Goal: Task Accomplishment & Management: Manage account settings

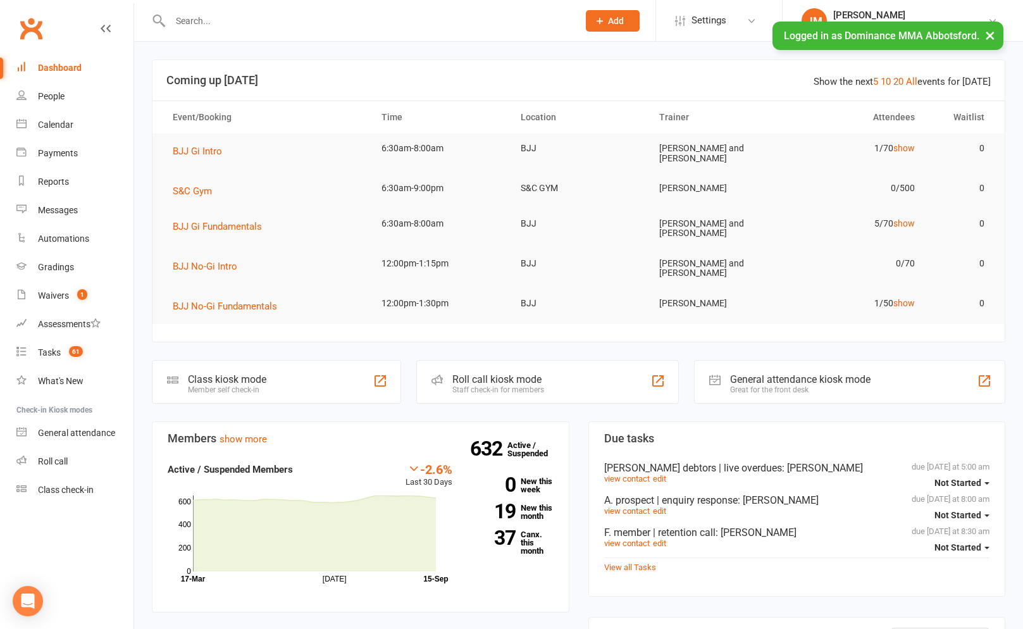
click at [212, 19] on input "text" at bounding box center [367, 21] width 403 height 18
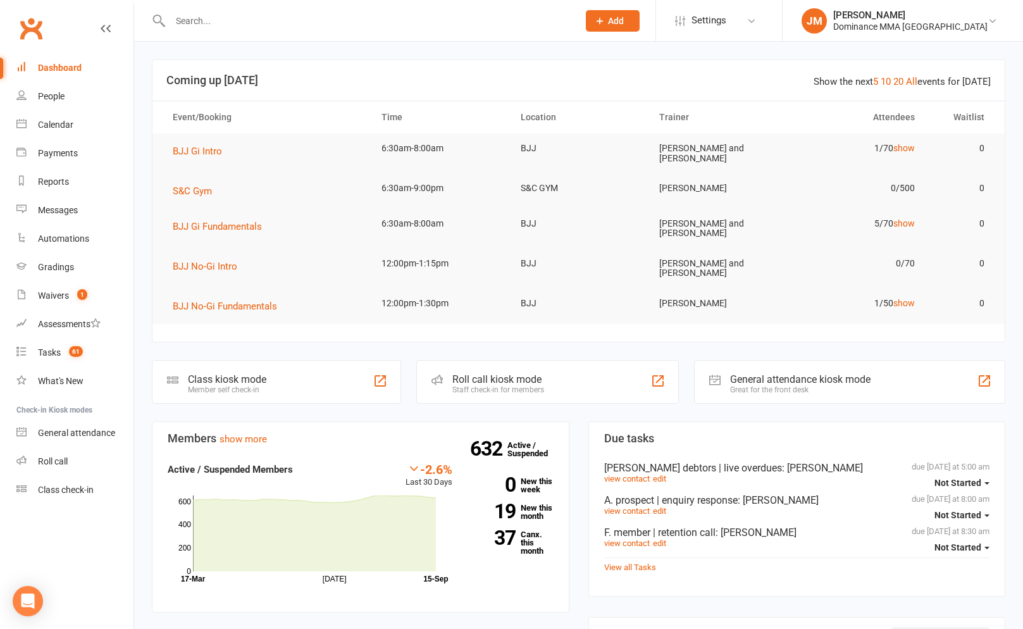
click at [284, 23] on input "text" at bounding box center [367, 21] width 403 height 18
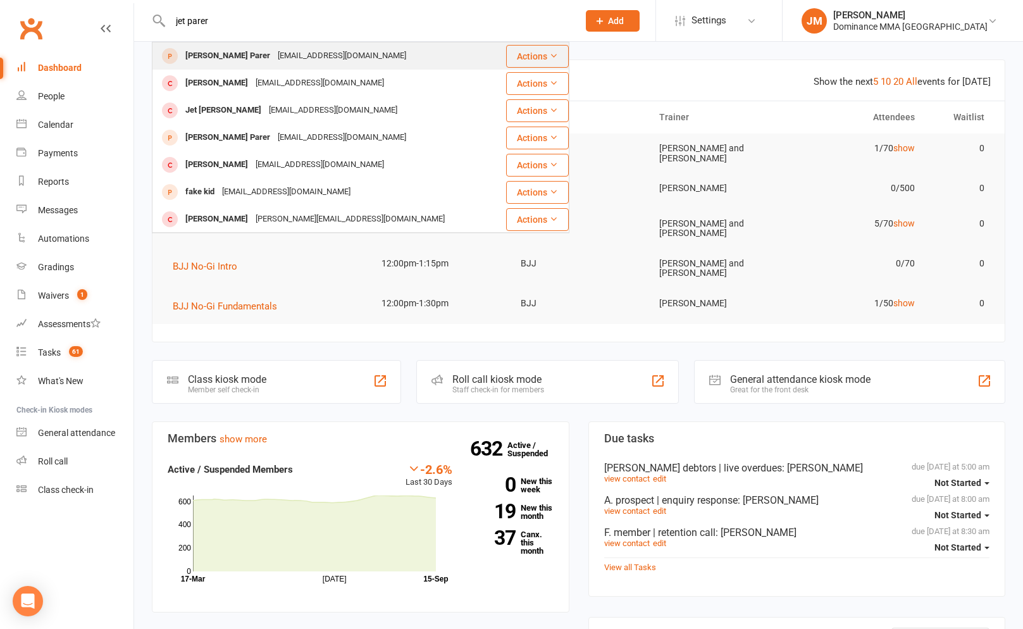
type input "jet parer"
click at [314, 56] on div "cin_cheung@yahoo.com" at bounding box center [342, 56] width 136 height 18
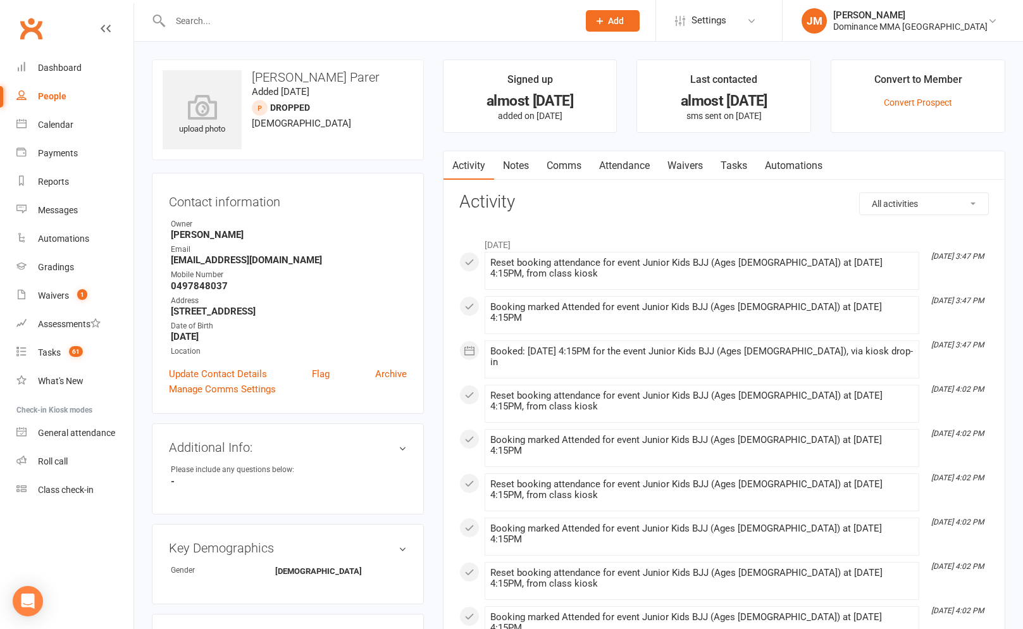
click at [514, 171] on link "Notes" at bounding box center [516, 165] width 44 height 29
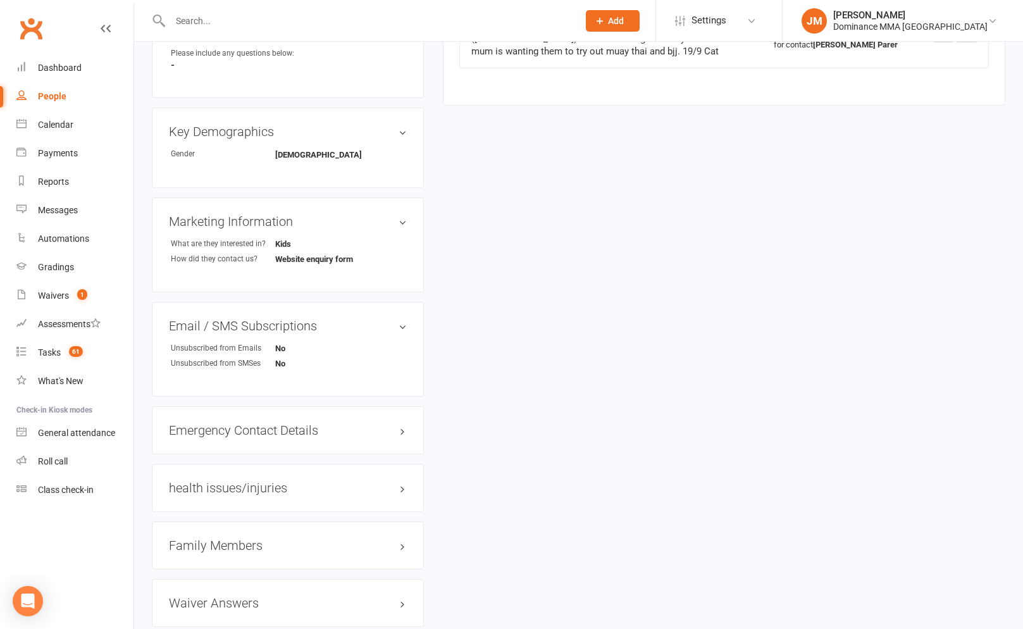
scroll to position [502, 0]
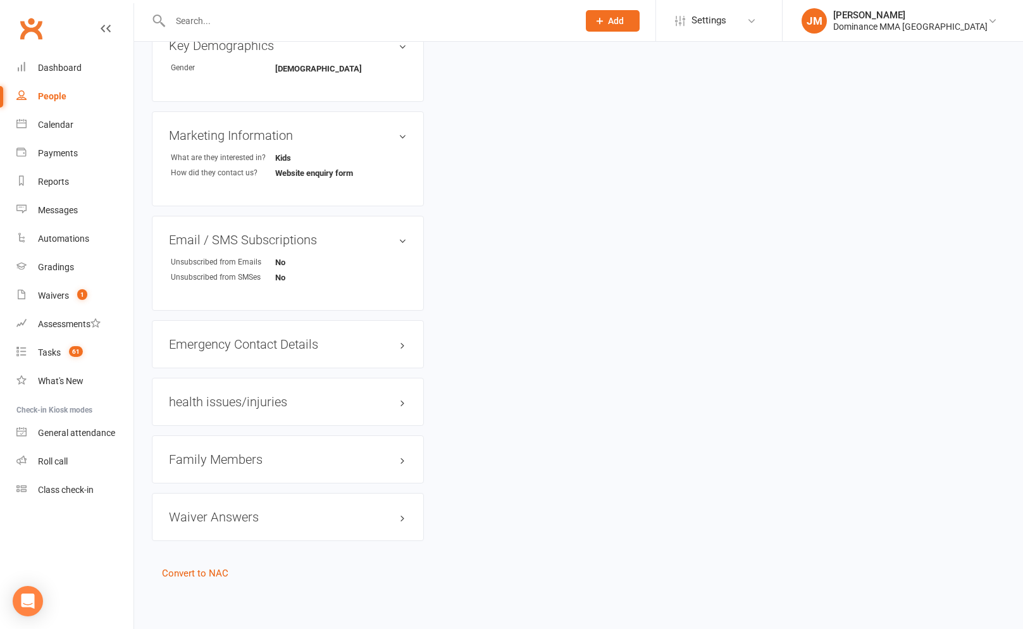
drag, startPoint x: 209, startPoint y: 450, endPoint x: 219, endPoint y: 457, distance: 11.4
click at [209, 452] on h3 "Family Members" at bounding box center [288, 459] width 238 height 14
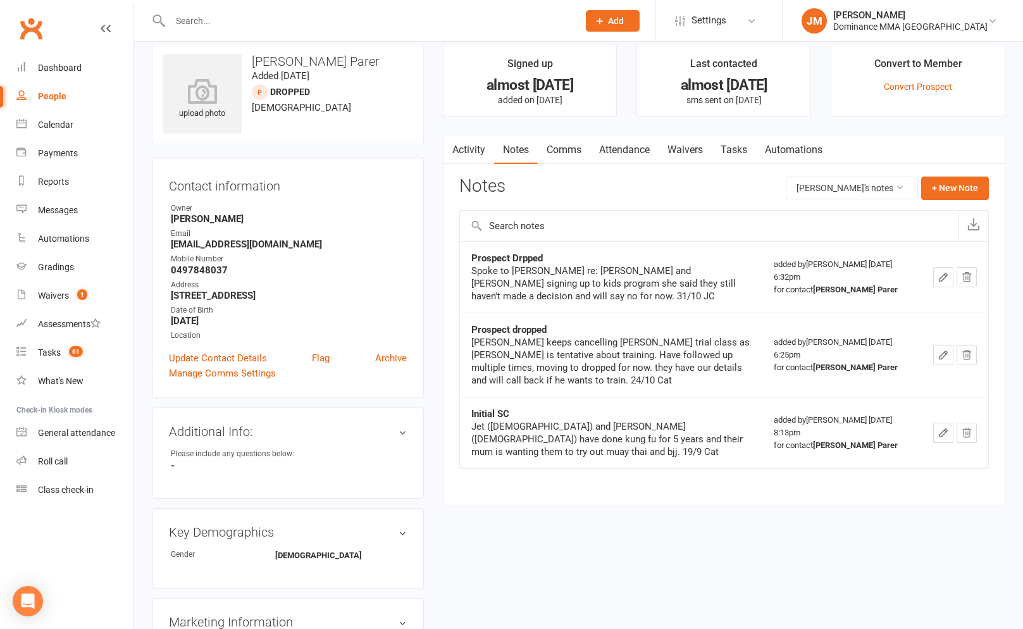
scroll to position [0, 0]
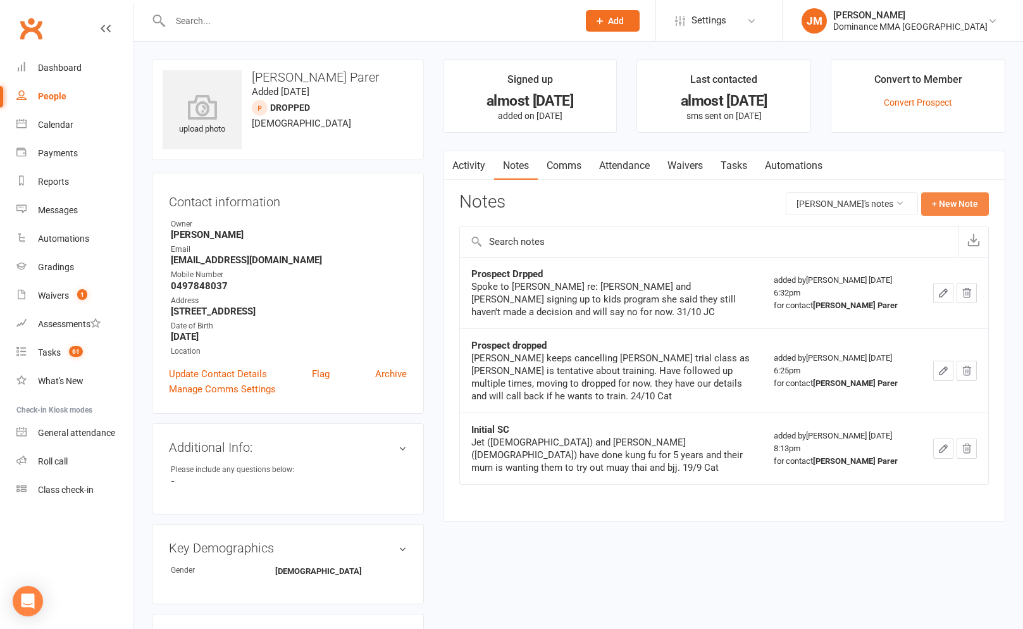
click at [938, 197] on button "+ New Note" at bounding box center [955, 203] width 68 height 23
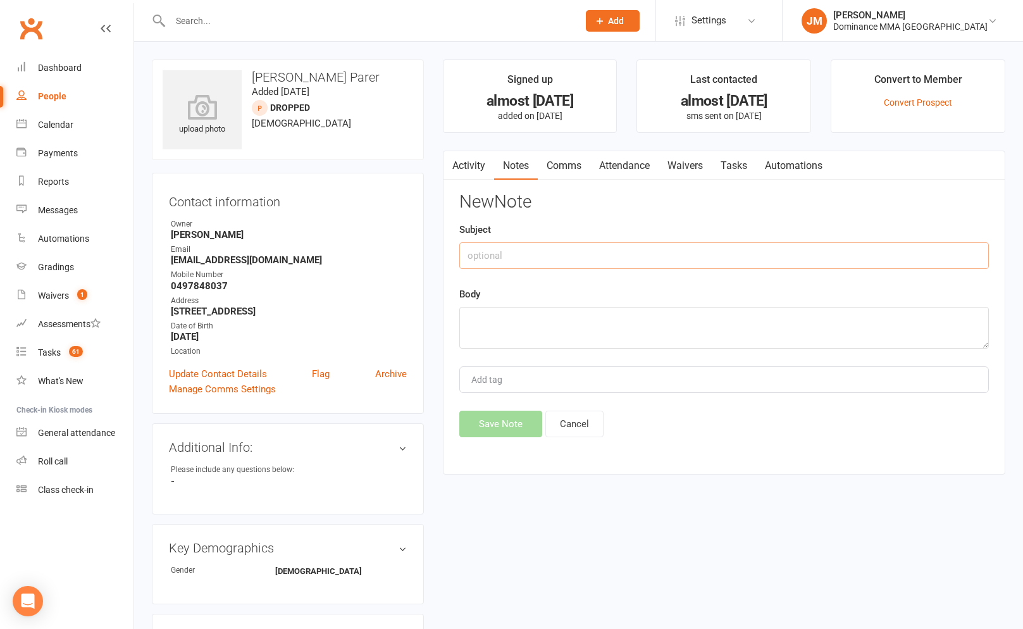
click at [549, 258] on input "text" at bounding box center [723, 255] width 529 height 27
type input "online FT submision"
paste textarea "First Name: Jett Last Name: Parer Email Address: jet.parer@gmail.com Phone Numb…"
type textarea "First Name: Jett Last Name: Parer Email Address: jet.parer@gmail.com Phone Numb…"
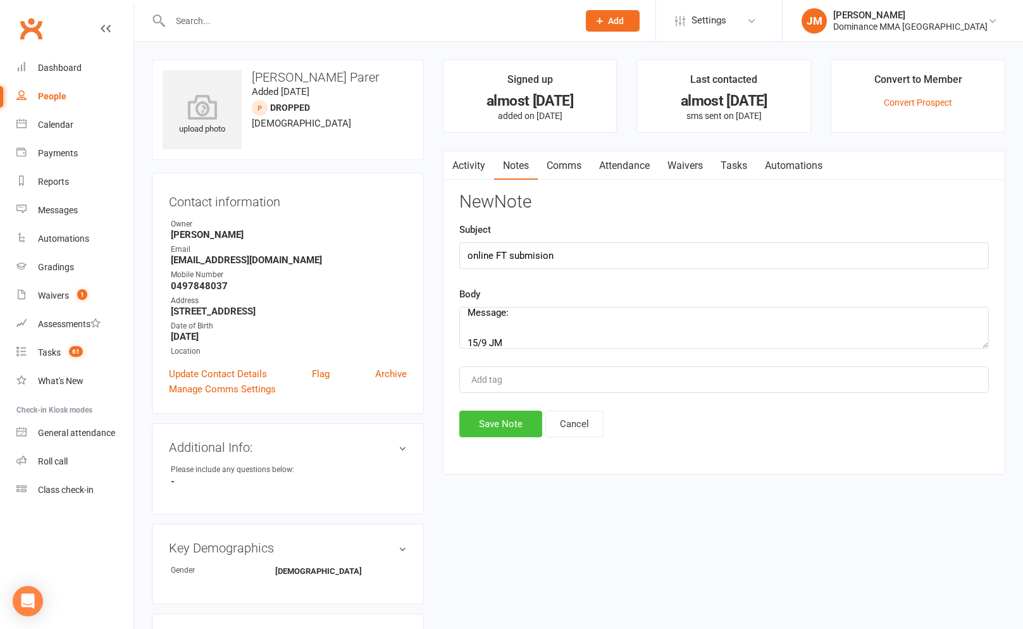
click at [525, 415] on button "Save Note" at bounding box center [500, 423] width 83 height 27
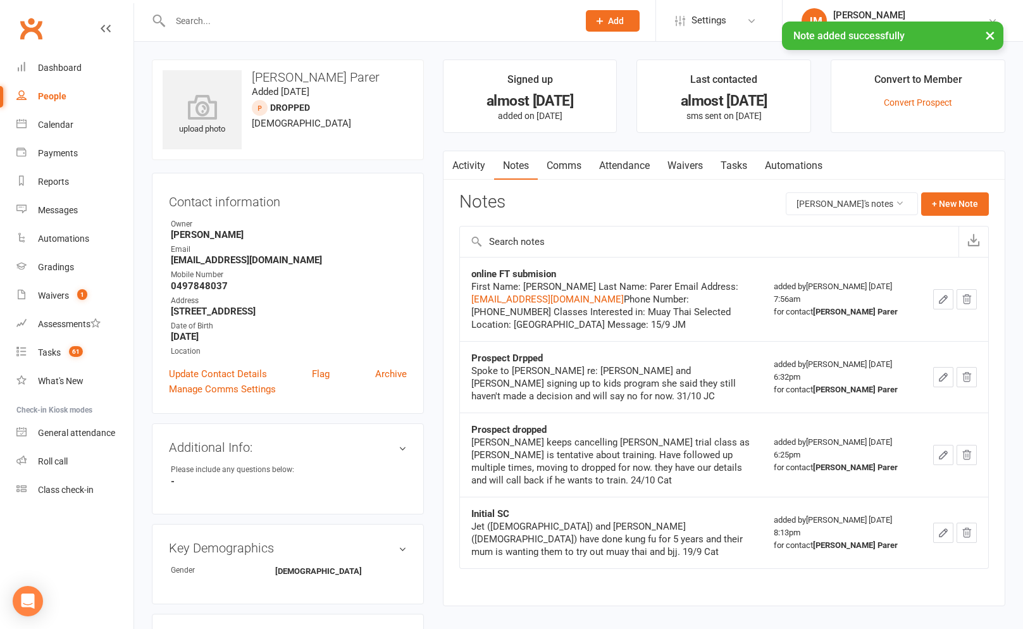
click at [741, 172] on link "Tasks" at bounding box center [733, 165] width 44 height 29
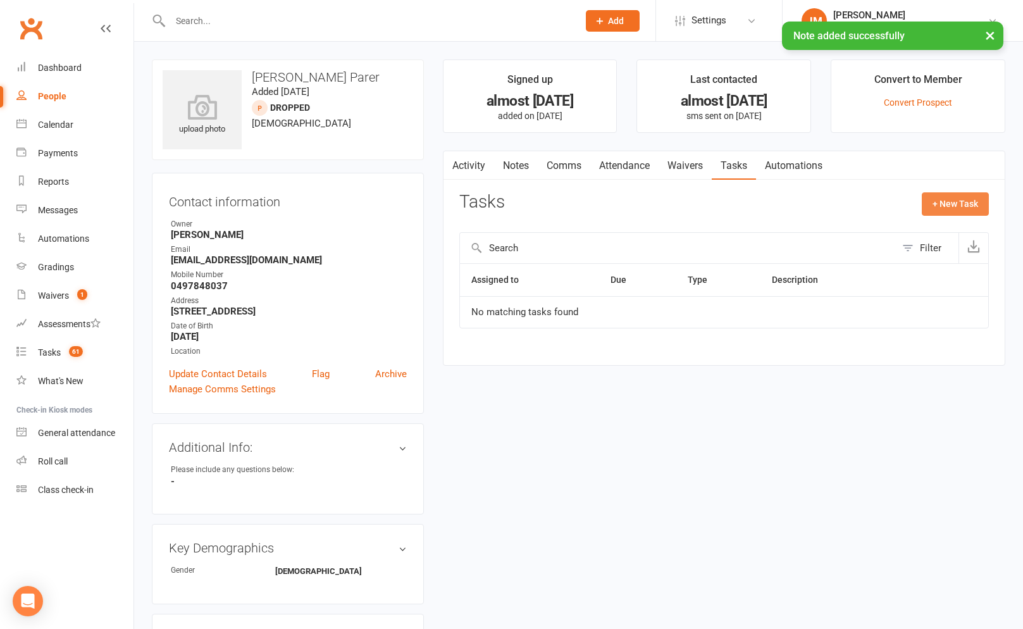
click at [937, 206] on button "+ New Task" at bounding box center [954, 203] width 67 height 23
select select "45422"
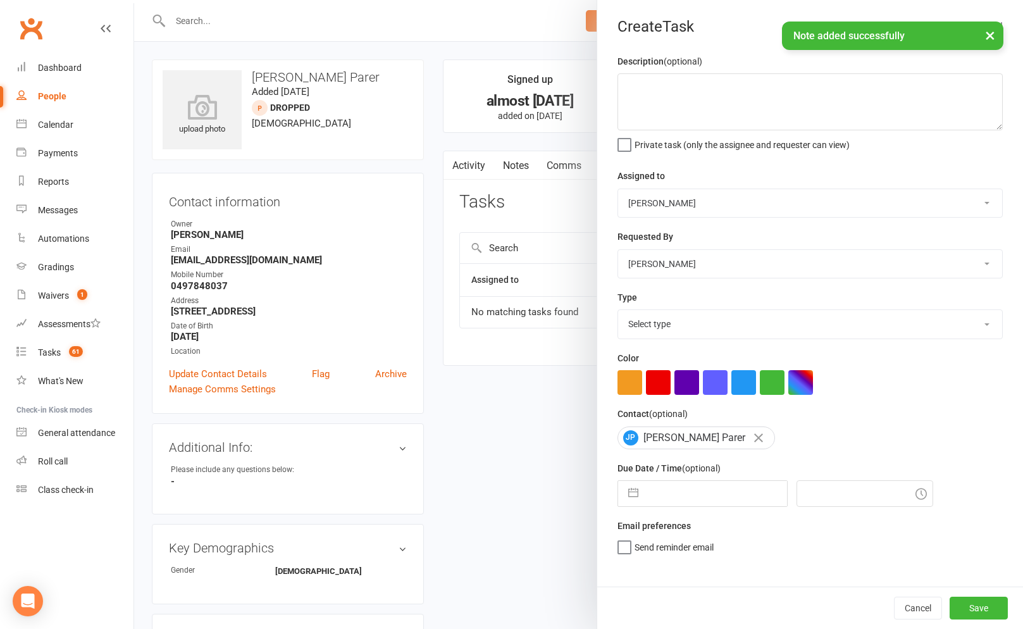
click at [615, 101] on div "Description (optional) Private task (only the assignee and requester can view) …" at bounding box center [810, 320] width 426 height 532
click at [622, 97] on textarea at bounding box center [809, 101] width 385 height 57
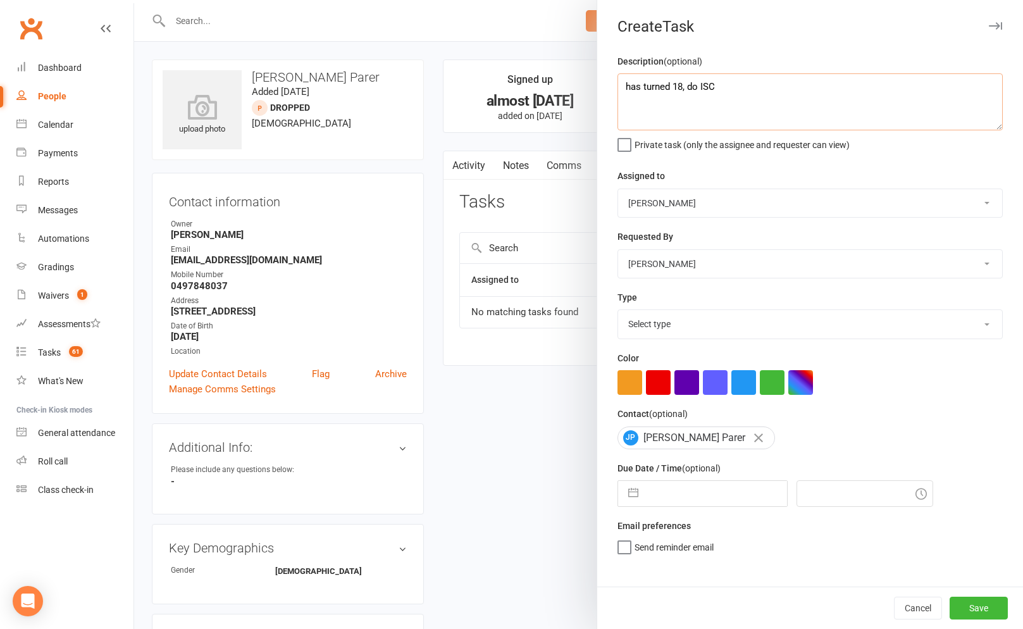
click at [680, 86] on textarea "has turned 18, do ISC" at bounding box center [809, 101] width 385 height 57
click at [682, 86] on textarea "has turned 18, do ISC" at bounding box center [809, 101] width 385 height 57
click at [876, 86] on textarea "has turned 18 and immediately enquired agian , do ISC" at bounding box center [809, 101] width 385 height 57
type textarea "has turned 18 and immediately enquired agian , do ISC 15/9 JM"
click at [708, 335] on select "Select type A. prospect | enquiry response B. prospect | trial | not yet booked…" at bounding box center [810, 324] width 384 height 28
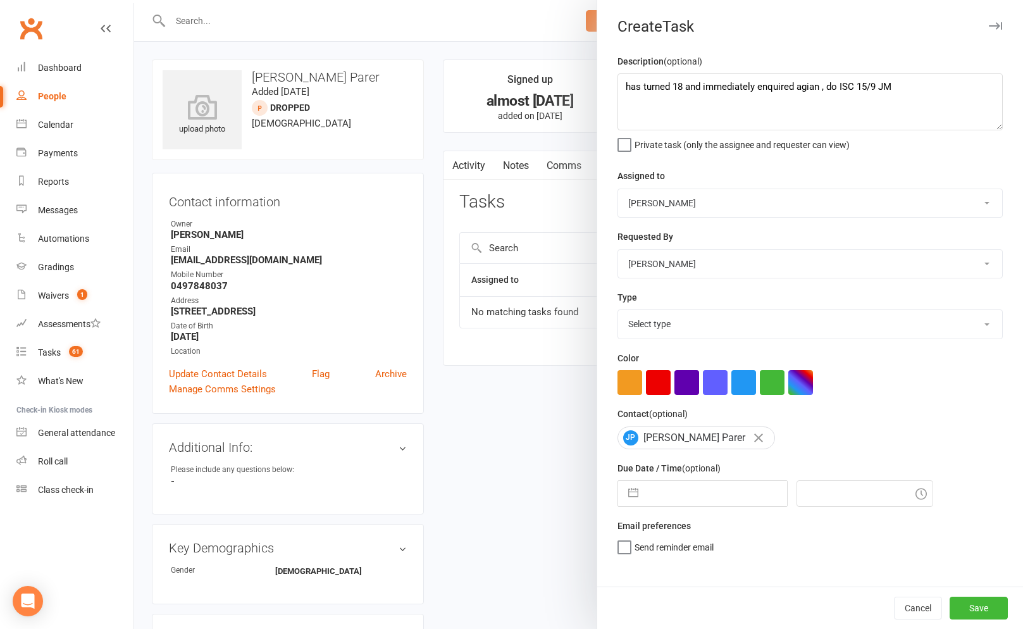
select select "3860"
click at [618, 311] on select "Select type A. prospect | enquiry response B. prospect | trial | not yet booked…" at bounding box center [810, 324] width 384 height 28
click at [663, 493] on input "text" at bounding box center [715, 493] width 142 height 25
select select "7"
select select "2025"
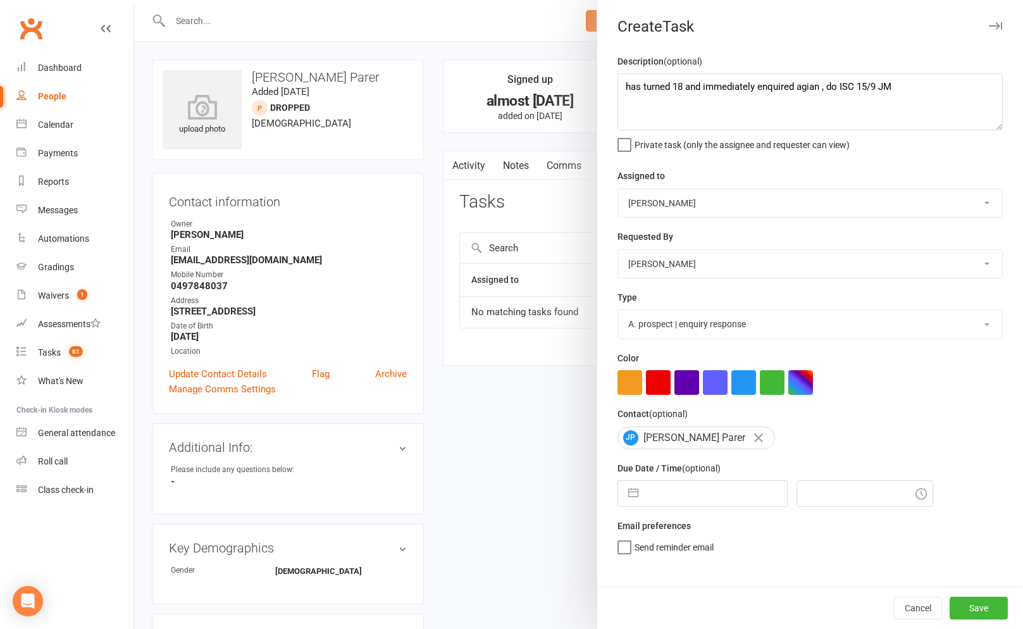
select select "8"
select select "2025"
select select "9"
select select "2025"
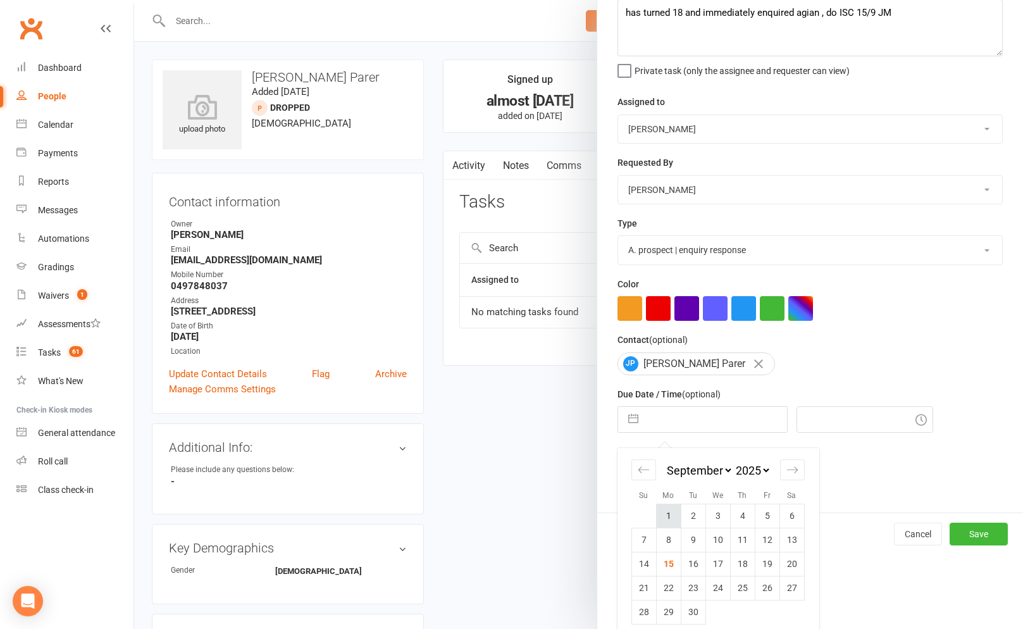
scroll to position [86, 0]
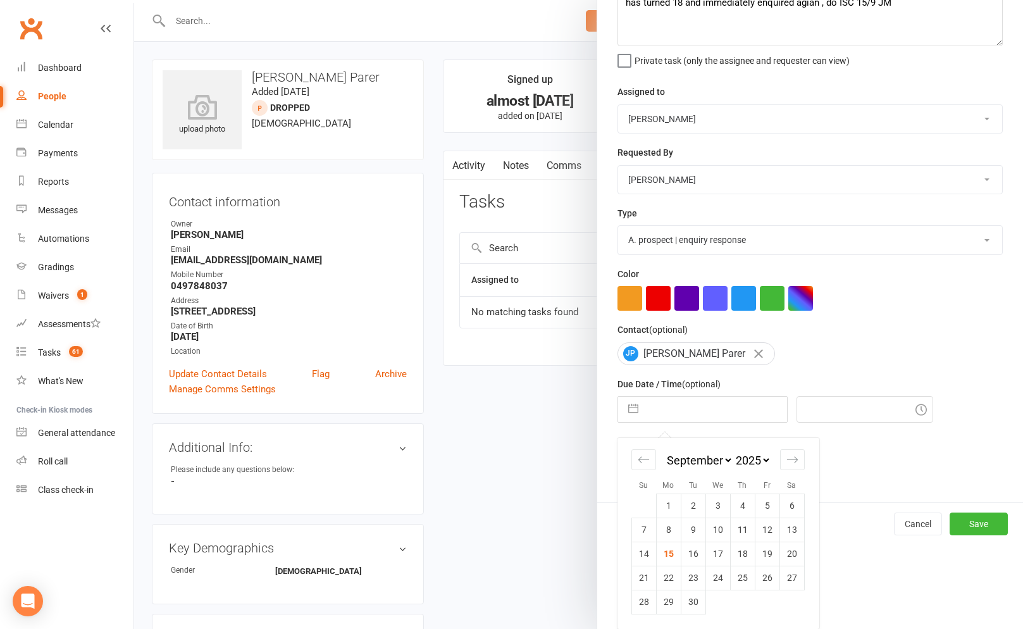
click at [665, 552] on td "15" at bounding box center [668, 553] width 25 height 24
type input "15 Sep 2025"
type input "8:00am"
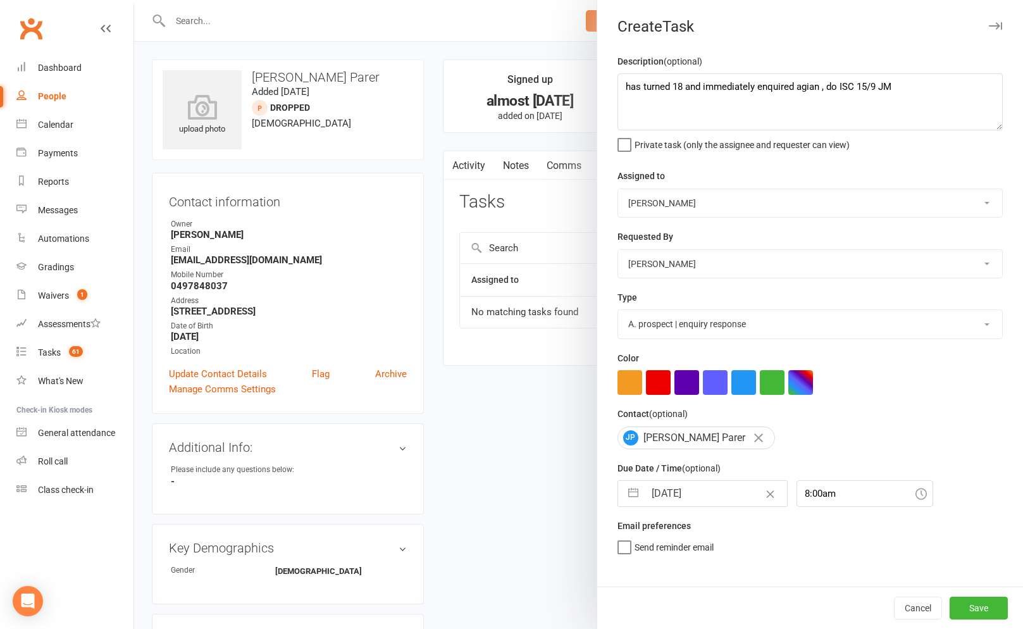
scroll to position [0, 0]
click at [985, 605] on button "Save" at bounding box center [978, 607] width 58 height 23
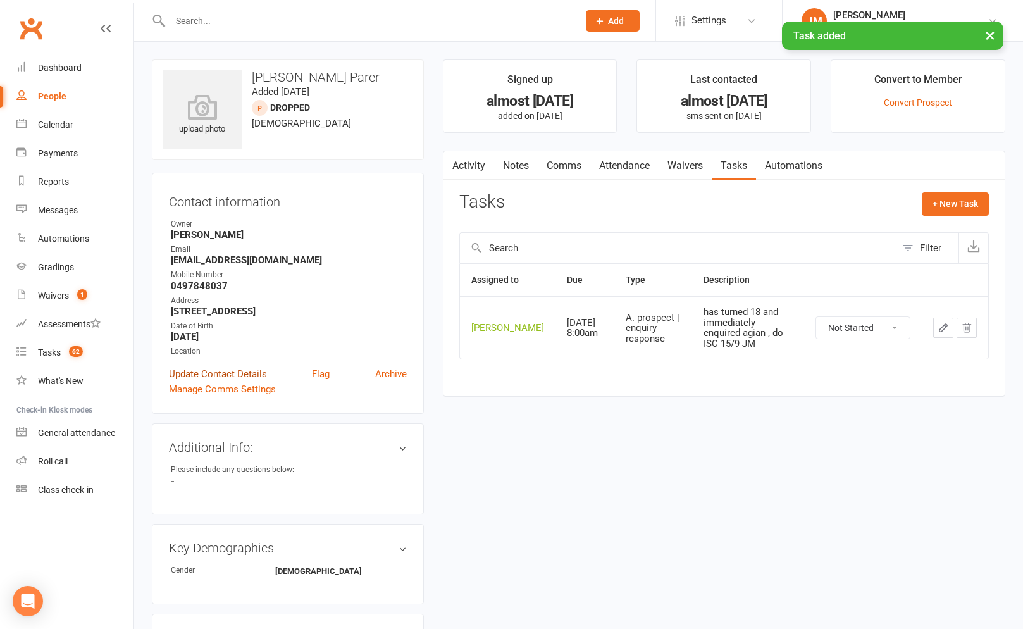
click at [225, 371] on link "Update Contact Details" at bounding box center [218, 373] width 98 height 15
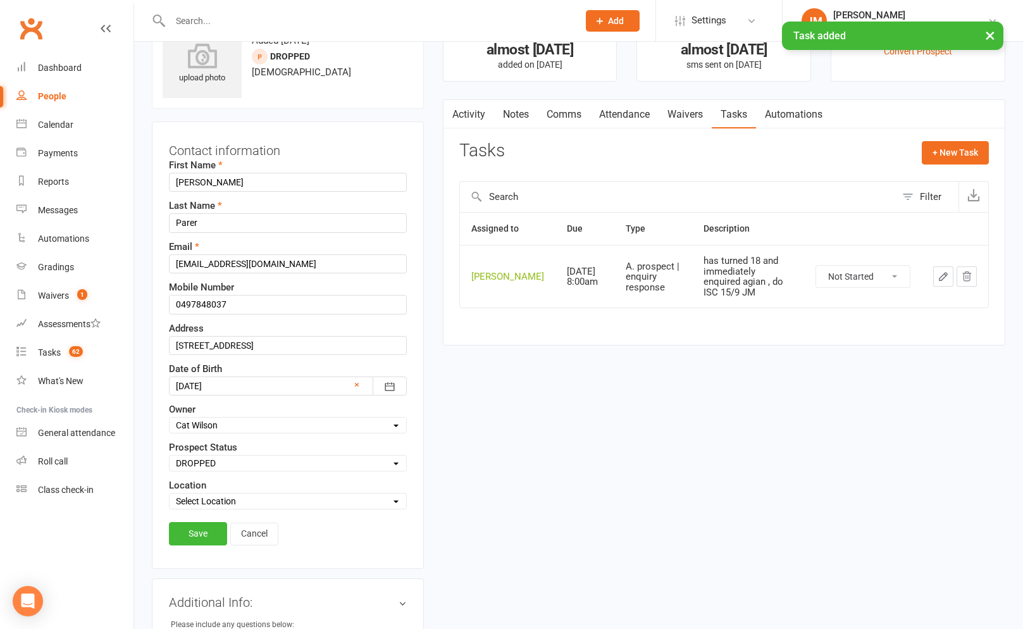
scroll to position [59, 0]
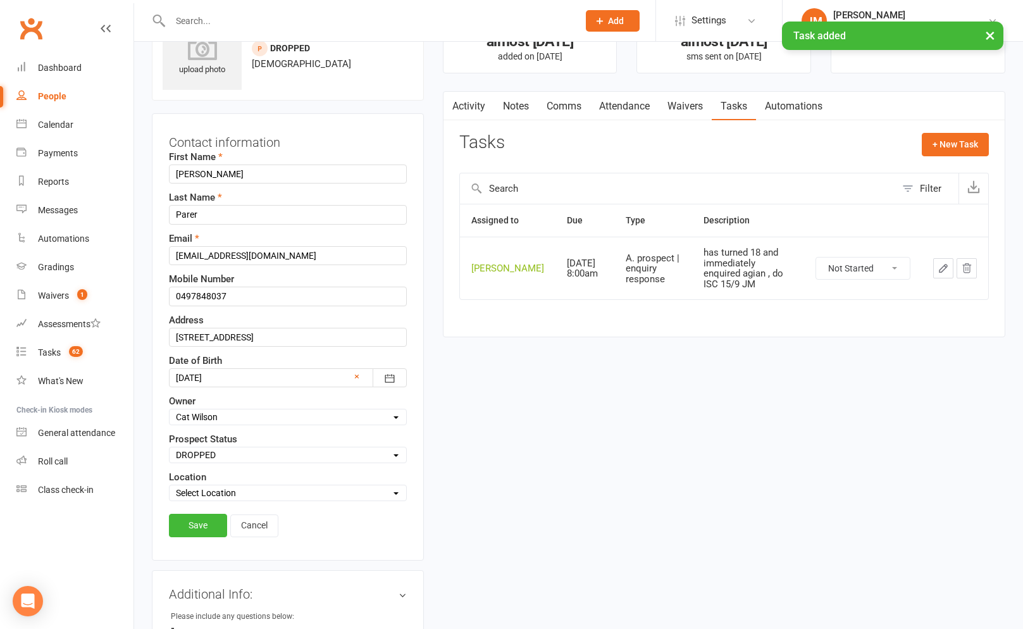
click at [231, 449] on select "Select ENQUIRY WEBSITE ENQUIRY GOOGLE ADS ENQUIRY META ADS ENQUIRY DROPPED DROP…" at bounding box center [287, 455] width 237 height 14
select select "ENQUIRY"
click at [169, 448] on select "Select ENQUIRY WEBSITE ENQUIRY GOOGLE ADS ENQUIRY META ADS ENQUIRY DROPPED DROP…" at bounding box center [287, 455] width 237 height 14
click at [211, 520] on link "Save" at bounding box center [198, 524] width 58 height 23
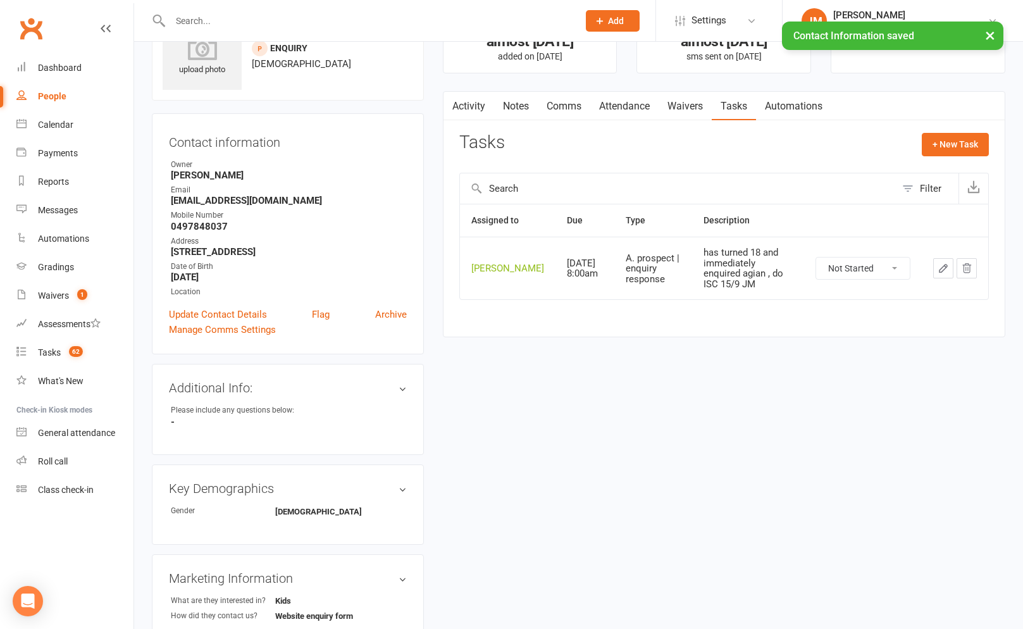
click at [742, 394] on div "upload photo Jett Parer Added 19 September, 2017 ENQUIRY prospect 18 years old …" at bounding box center [578, 550] width 872 height 1101
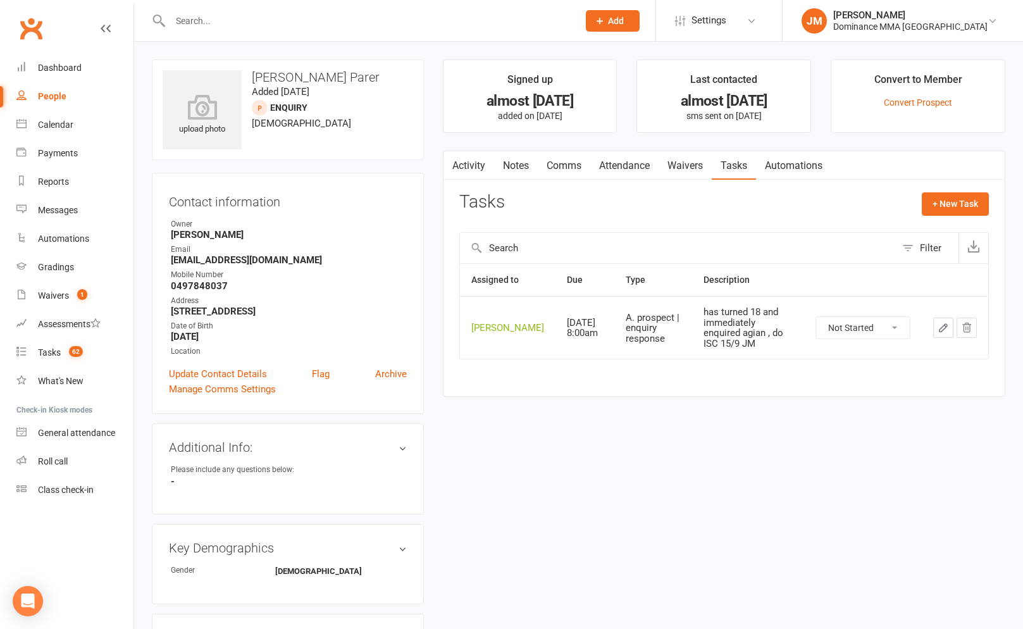
click at [274, 17] on input "text" at bounding box center [367, 21] width 403 height 18
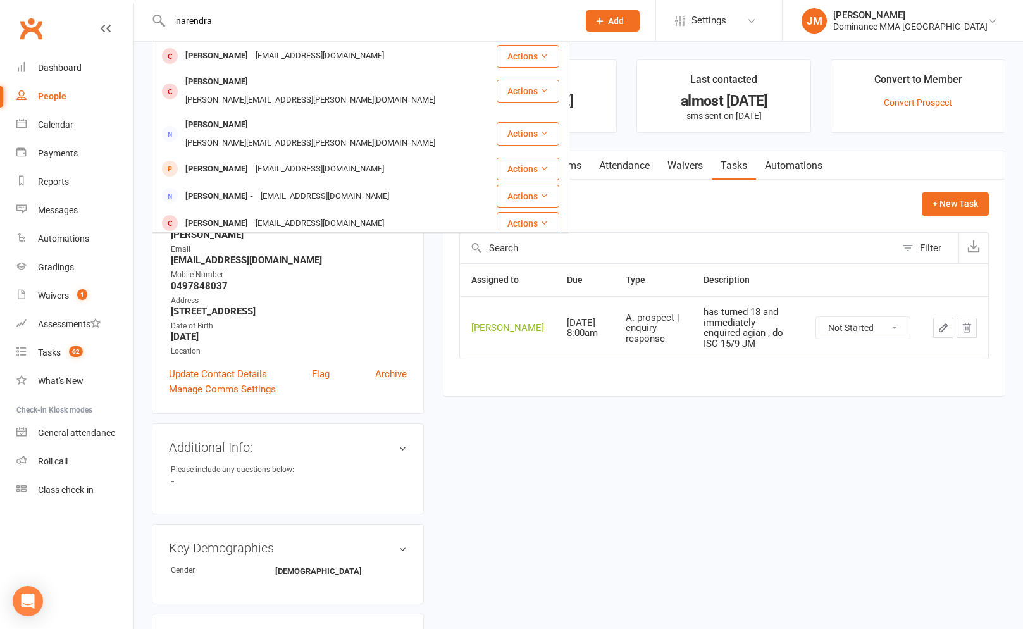
type input "narendra"
click at [624, 23] on span "Add" at bounding box center [616, 21] width 16 height 10
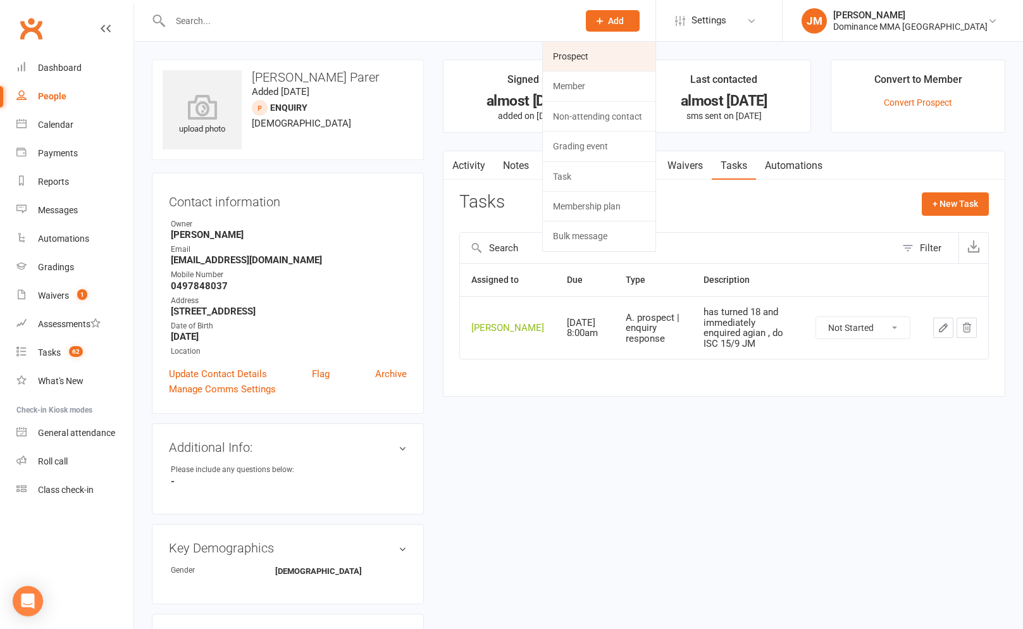
click at [620, 52] on link "Prospect" at bounding box center [599, 56] width 113 height 29
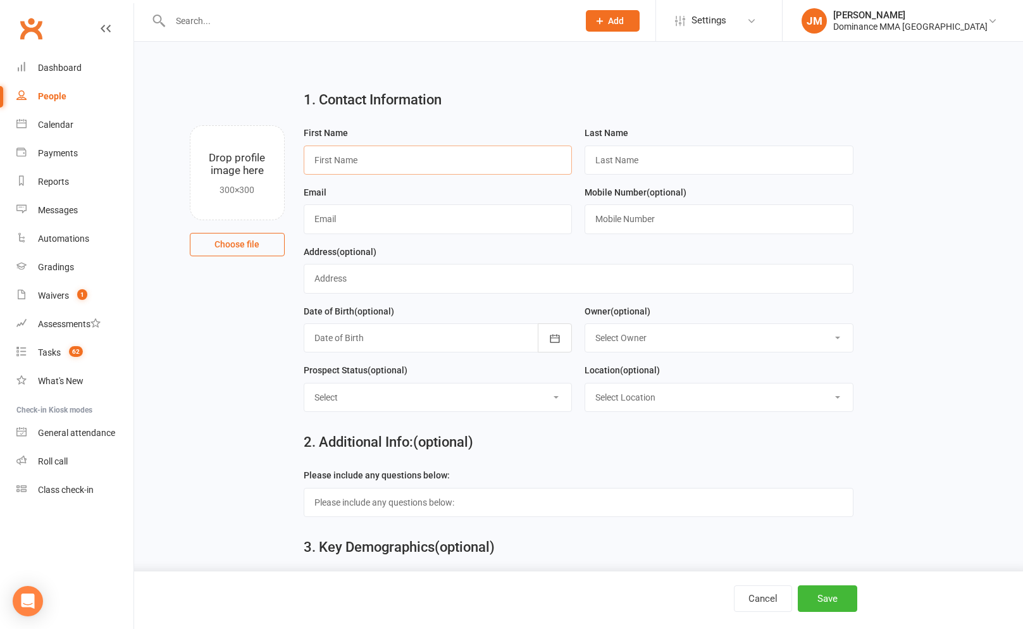
click at [390, 149] on input "text" at bounding box center [438, 159] width 269 height 29
type input "Narendra"
type input "Shukla"
type input "n479067145@gmail.com"
click at [634, 224] on input "text" at bounding box center [718, 218] width 269 height 29
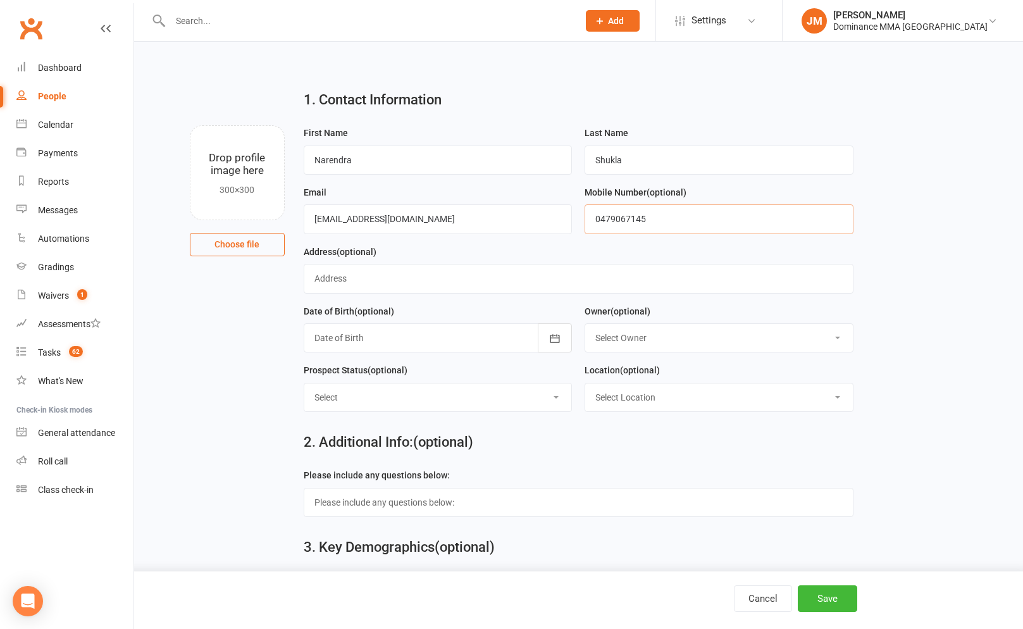
type input "0479067145"
click at [446, 278] on input "text" at bounding box center [579, 278] width 550 height 29
click at [622, 507] on input "text" at bounding box center [579, 502] width 550 height 29
click at [458, 407] on select "Select ENQUIRY WEBSITE ENQUIRY GOOGLE ADS ENQUIRY META ADS ENQUIRY DROPPED DROP…" at bounding box center [437, 397] width 267 height 28
select select "ENQUIRY"
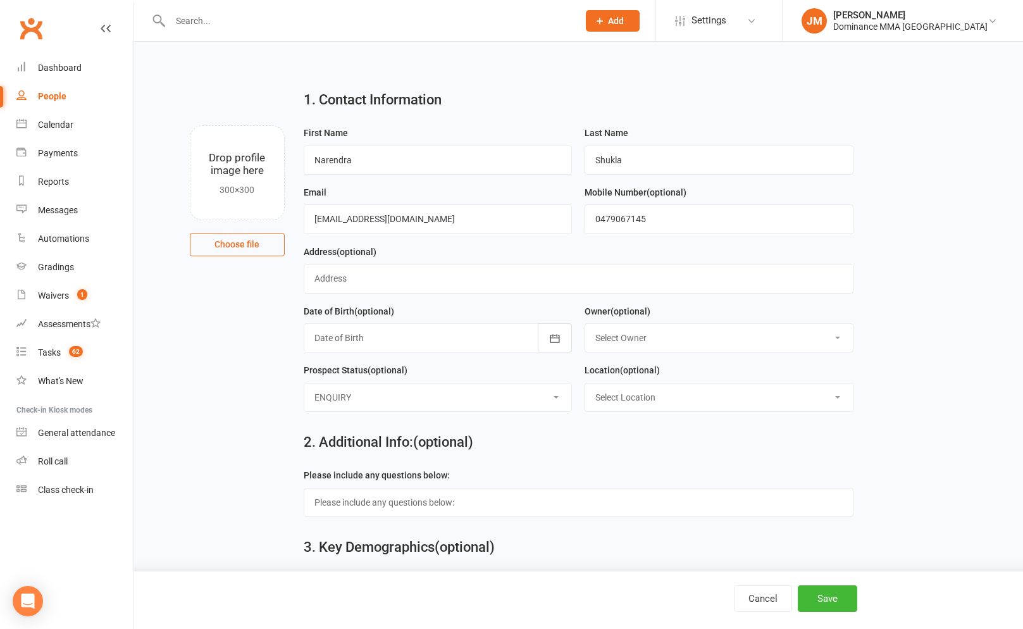
click at [304, 384] on select "Select ENQUIRY WEBSITE ENQUIRY GOOGLE ADS ENQUIRY META ADS ENQUIRY DROPPED DROP…" at bounding box center [437, 397] width 267 height 28
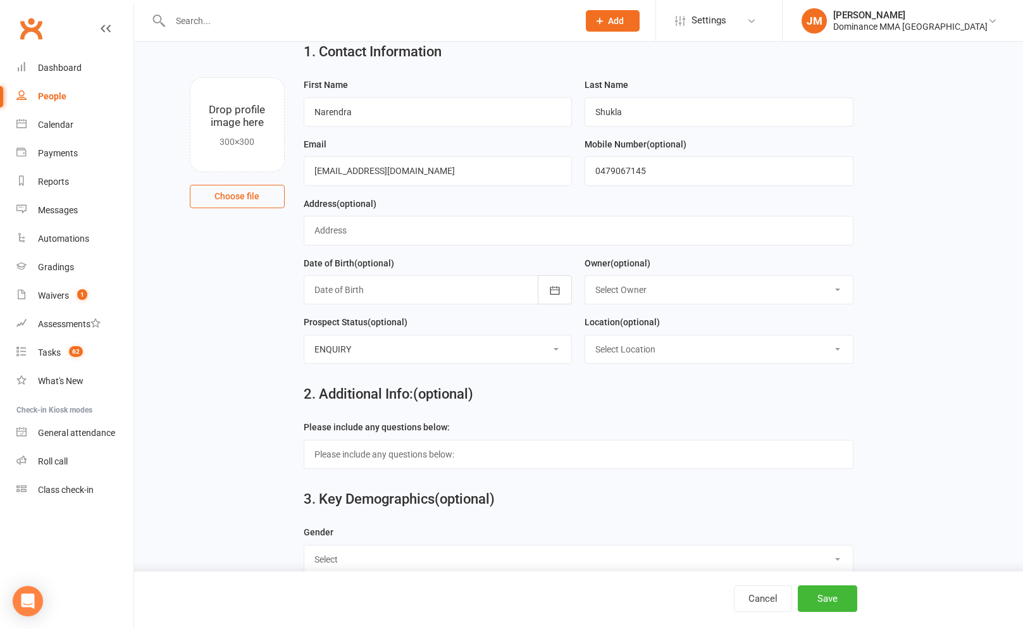
scroll to position [168, 0]
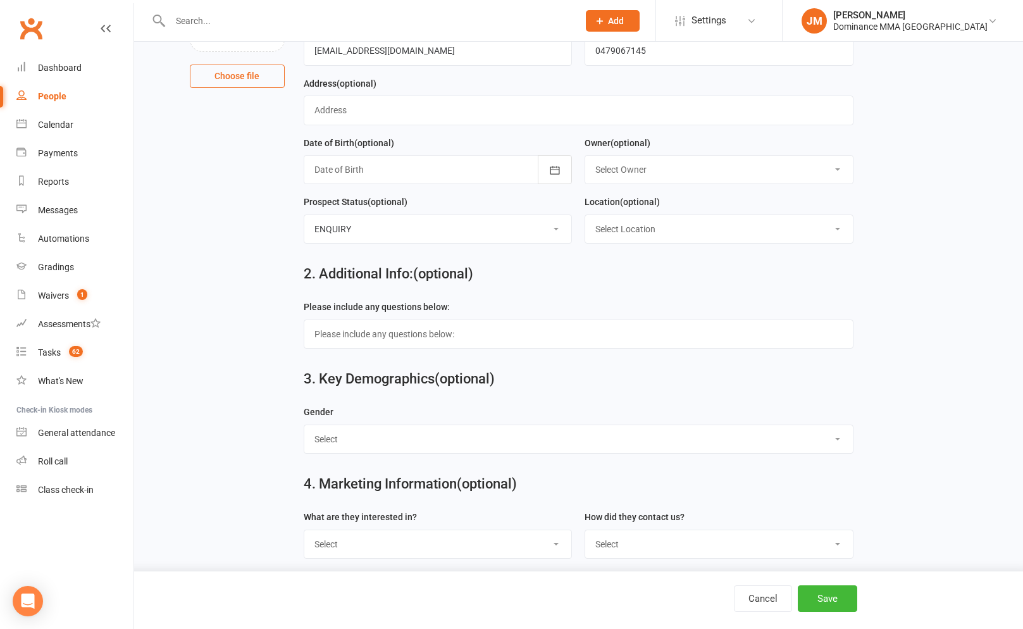
click at [420, 536] on select "Select BJJ Muay Thai MMA Kids Teens Muay Thai Teens BJJ Freestyle Wrestling" at bounding box center [437, 544] width 267 height 28
select select "Muay Thai"
click at [304, 532] on select "Select BJJ Muay Thai MMA Kids Teens Muay Thai Teens BJJ Freestyle Wrestling" at bounding box center [437, 544] width 267 height 28
click at [706, 548] on select "Select Phone Website enquiry form In-Facility Email Marketing Lead" at bounding box center [718, 544] width 267 height 28
select select "Website enquiry form"
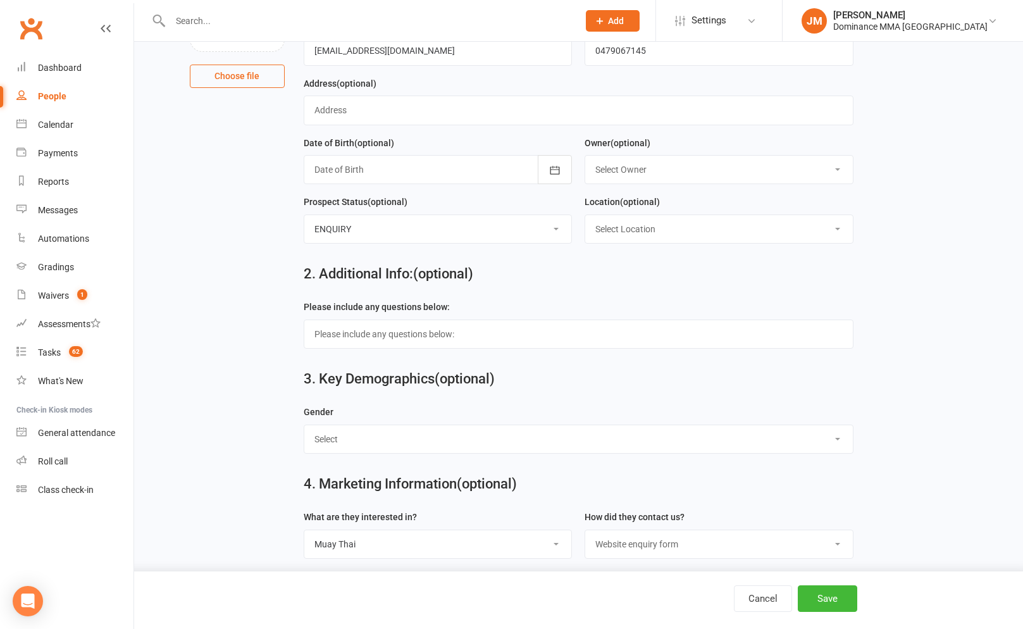
click at [585, 532] on select "Select Phone Website enquiry form In-Facility Email Marketing Lead" at bounding box center [718, 544] width 267 height 28
click at [808, 602] on button "Save" at bounding box center [826, 598] width 59 height 27
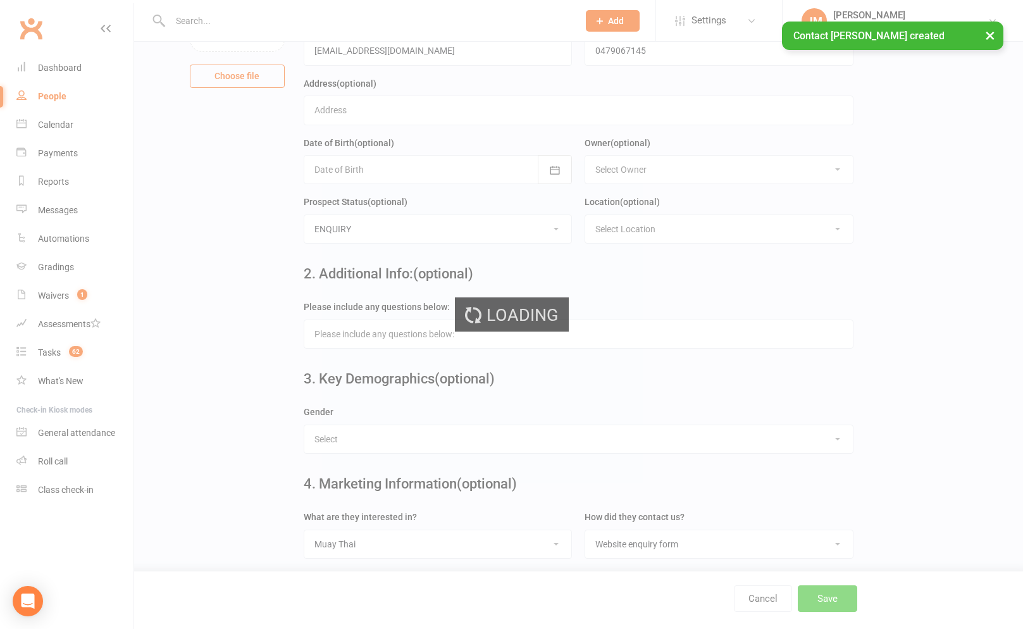
scroll to position [0, 0]
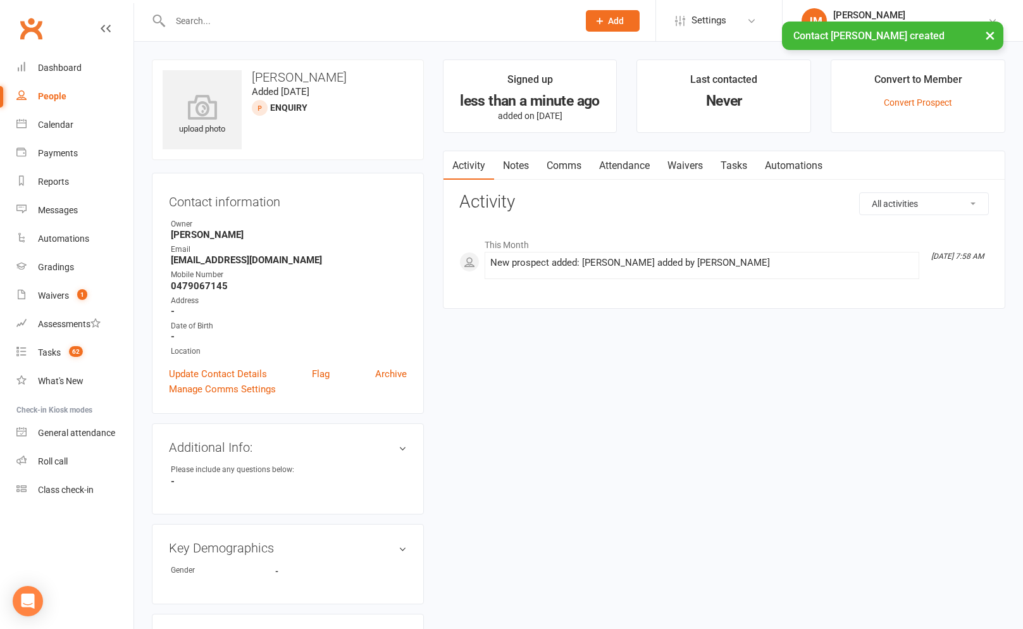
click at [504, 167] on link "Notes" at bounding box center [516, 165] width 44 height 29
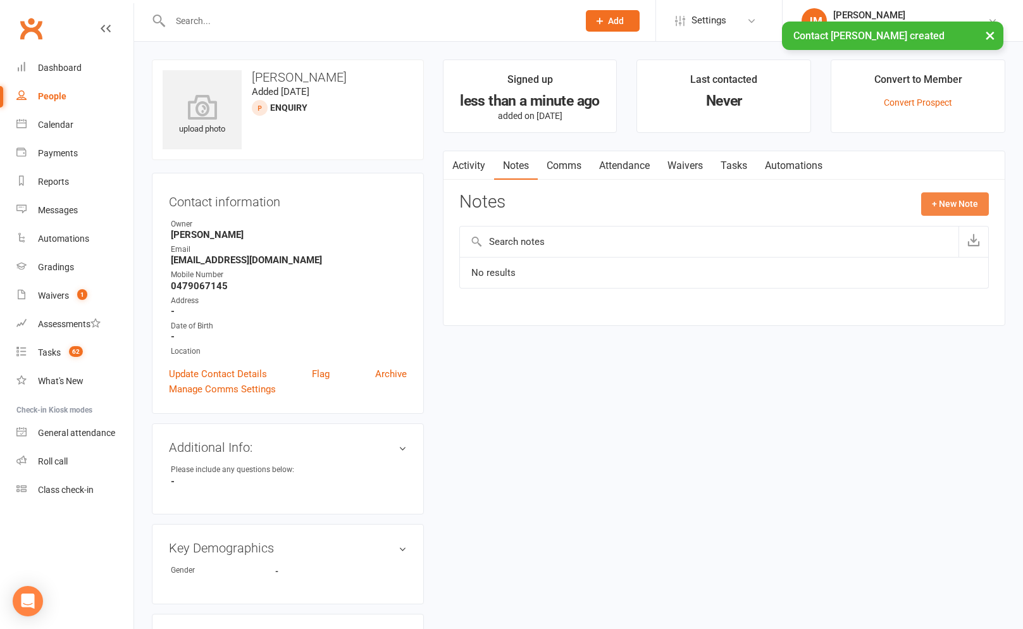
click at [931, 211] on button "+ New Note" at bounding box center [955, 203] width 68 height 23
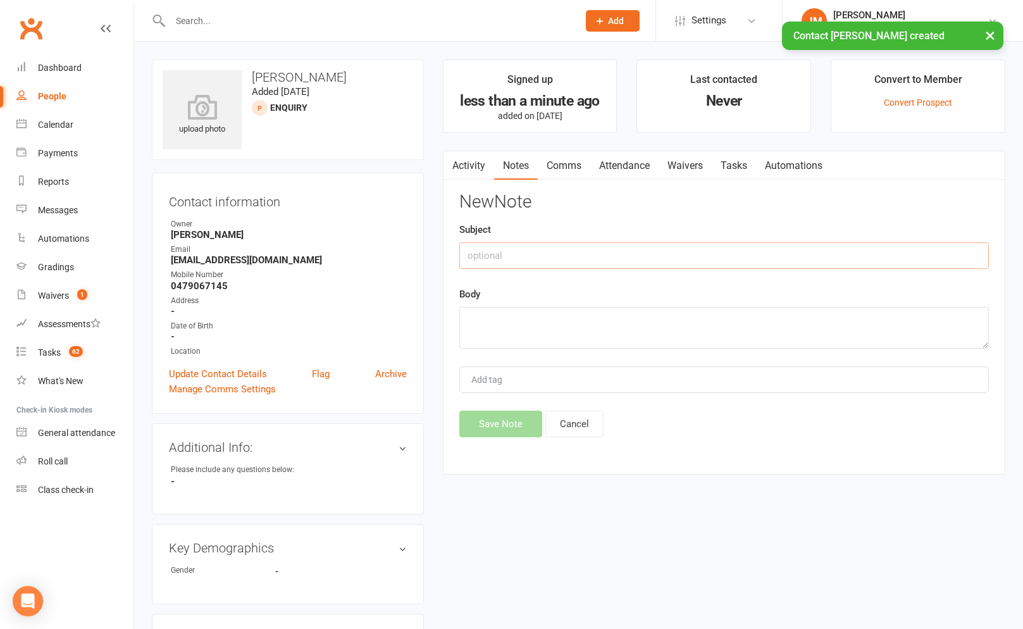
drag, startPoint x: 590, startPoint y: 246, endPoint x: 575, endPoint y: 243, distance: 15.4
click at [589, 246] on input "text" at bounding box center [723, 255] width 529 height 27
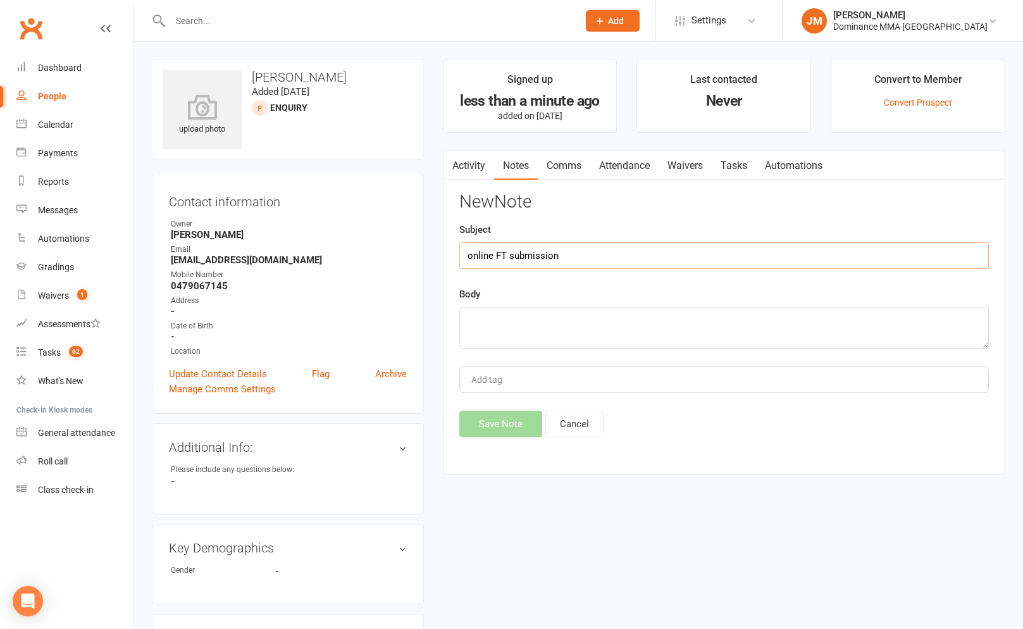
type input "online FT submission"
paste textarea "First Name: narendra Last Name: shukla Email Address: n479067145@gmail.com Phon…"
type textarea "First Name: narendra Last Name: shukla Email Address: n479067145@gmail.com Phon…"
click at [486, 422] on button "Save Note" at bounding box center [500, 423] width 83 height 27
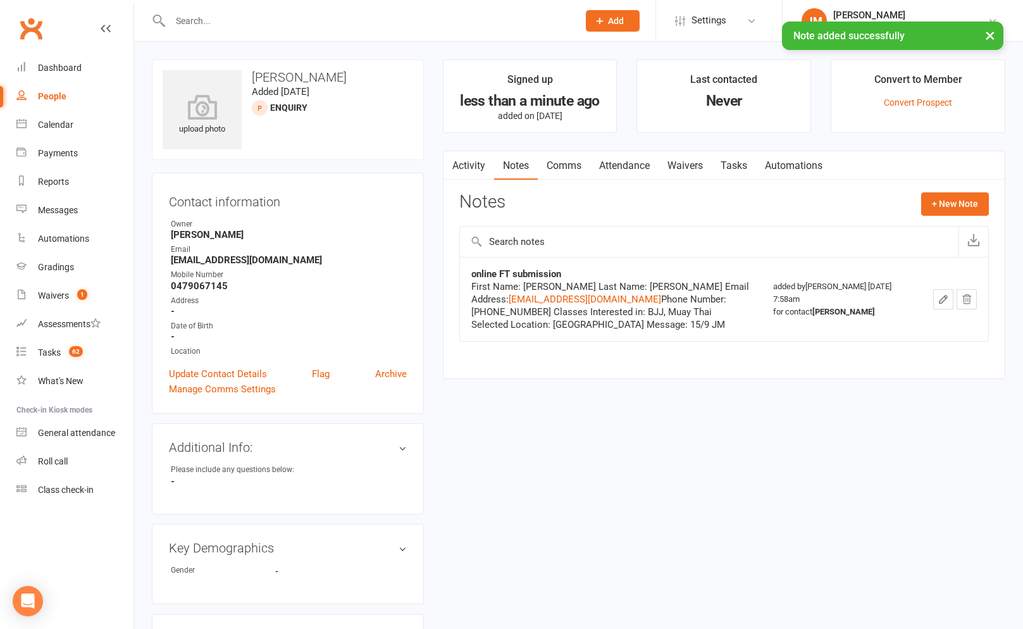
click at [743, 156] on link "Tasks" at bounding box center [733, 165] width 44 height 29
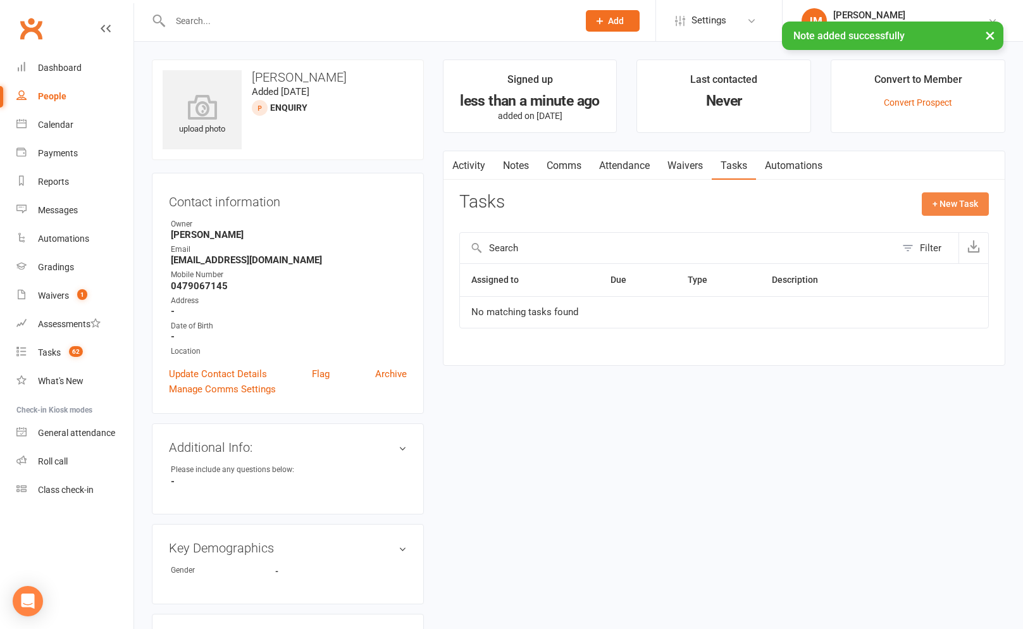
click at [955, 203] on button "+ New Task" at bounding box center [954, 203] width 67 height 23
select select "45422"
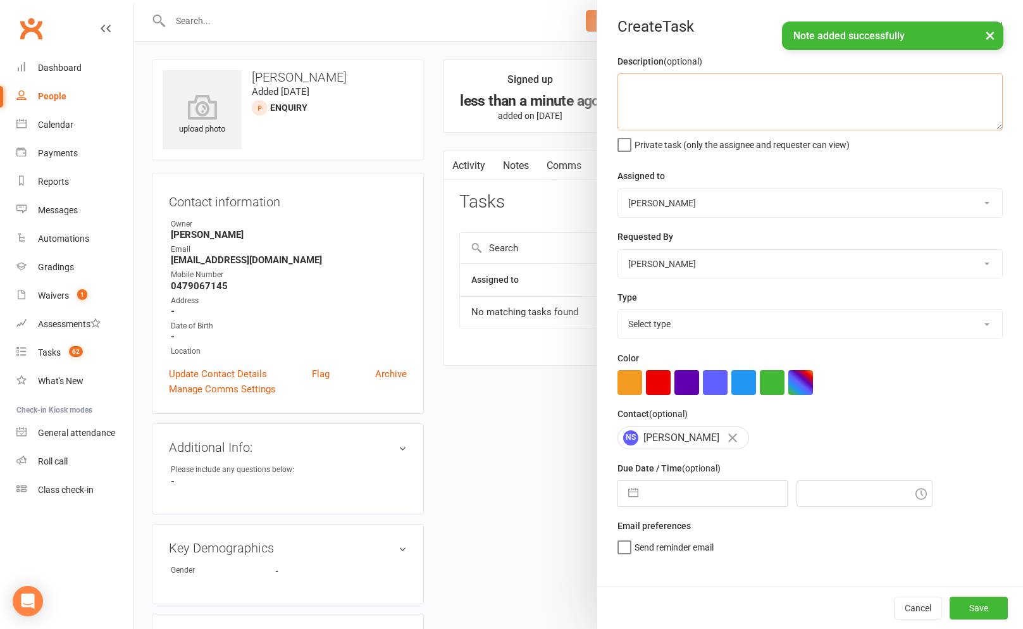
click at [646, 95] on textarea at bounding box center [809, 101] width 385 height 57
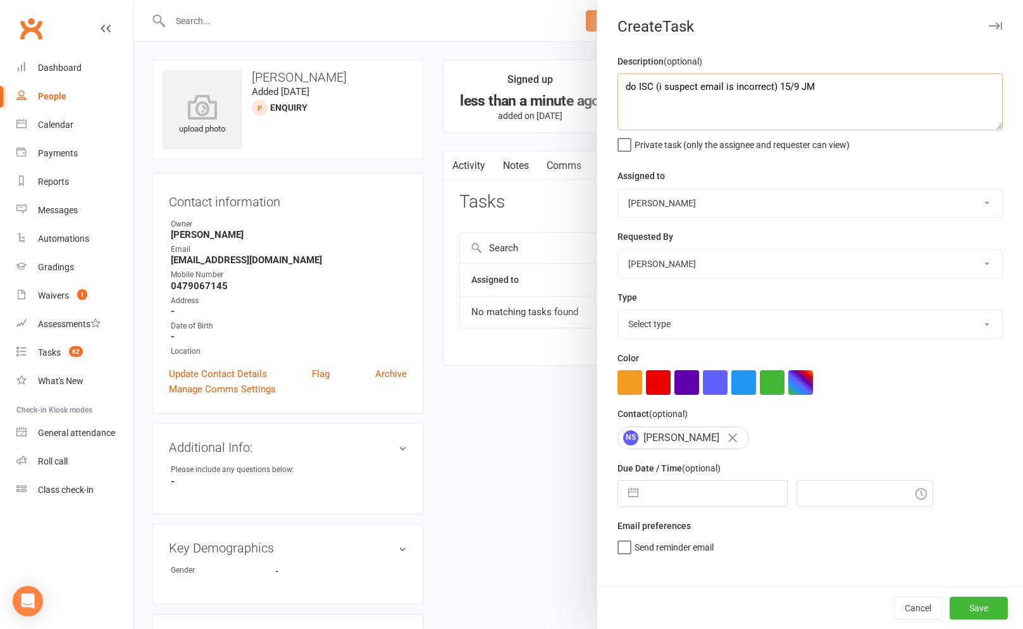
type textarea "do ISC (i suspect email is incorrect) 15/9 JM"
click at [686, 197] on select "Cat Wilson David Hart Lachlan Dart Alish S. Will Wesley Max Viney Dominance MMA…" at bounding box center [810, 203] width 384 height 28
select select "50862"
click at [618, 189] on select "Cat Wilson David Hart Lachlan Dart Alish S. Will Wesley Max Viney Dominance MMA…" at bounding box center [810, 203] width 384 height 28
drag, startPoint x: 632, startPoint y: 572, endPoint x: 644, endPoint y: 544, distance: 29.7
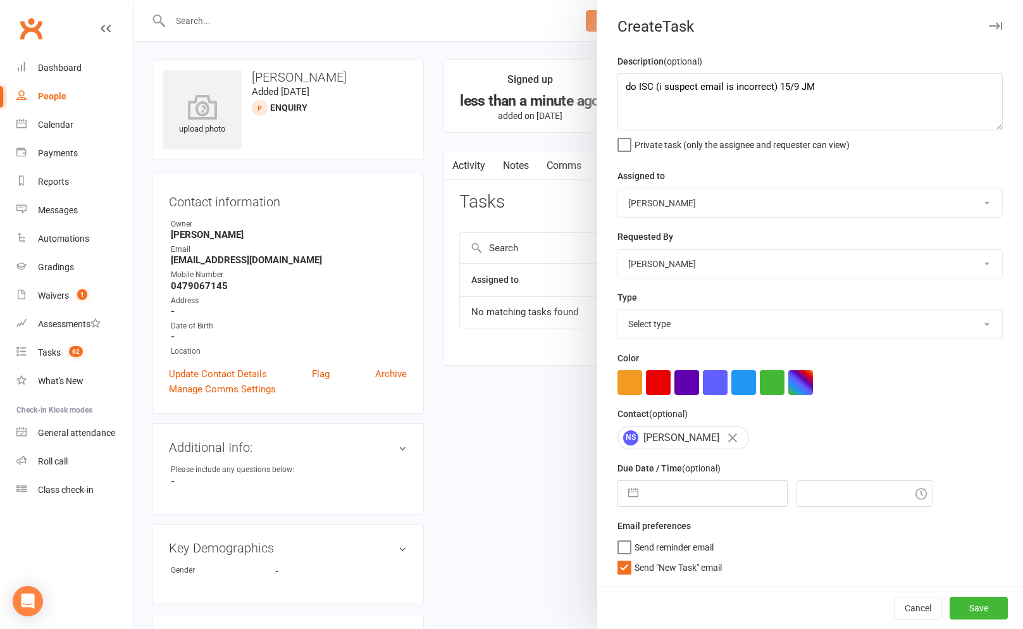
click at [632, 570] on label "Send "New Task" email" at bounding box center [669, 564] width 104 height 13
click at [632, 558] on input "Send "New Task" email" at bounding box center [669, 558] width 104 height 0
drag, startPoint x: 643, startPoint y: 488, endPoint x: 648, endPoint y: 493, distance: 7.2
click at [644, 488] on div "Navigate forward to interact with the calendar and select a date. Press the que…" at bounding box center [702, 493] width 170 height 27
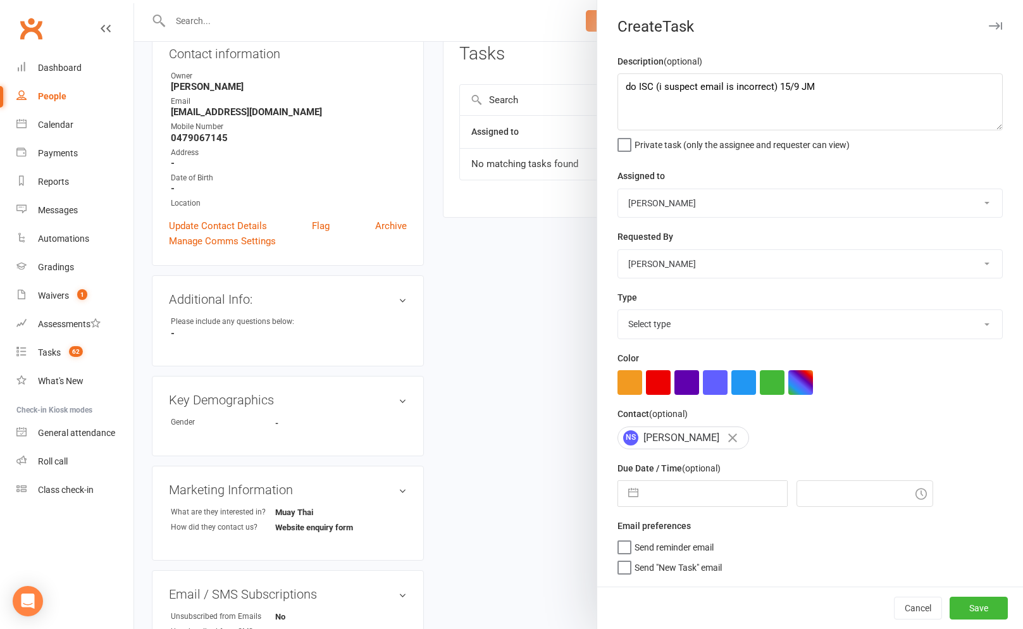
scroll to position [166, 0]
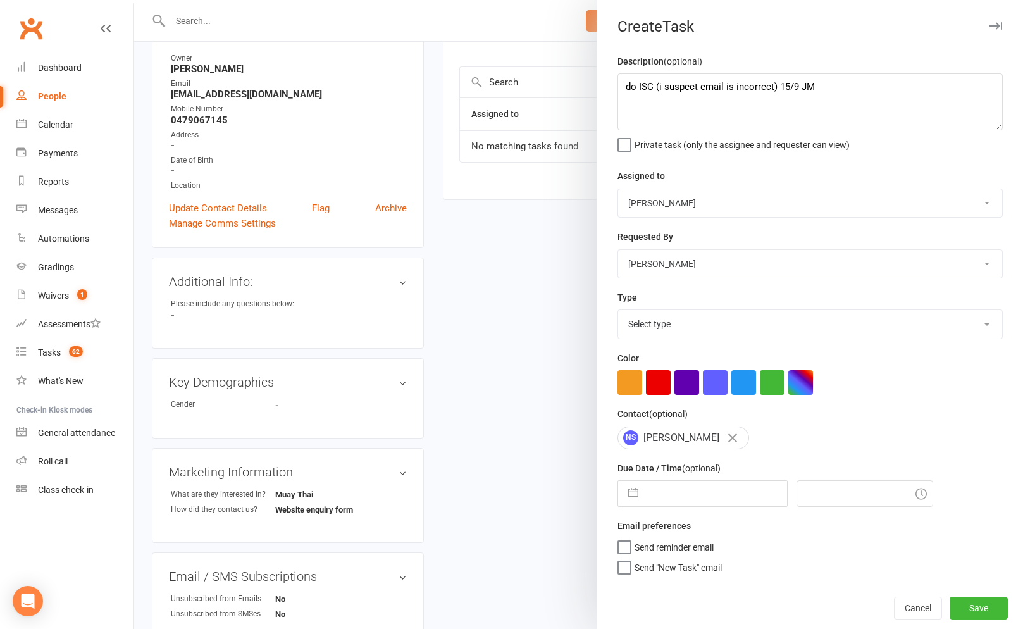
click at [636, 492] on button "button" at bounding box center [633, 493] width 23 height 25
select select "7"
select select "2025"
select select "8"
select select "2025"
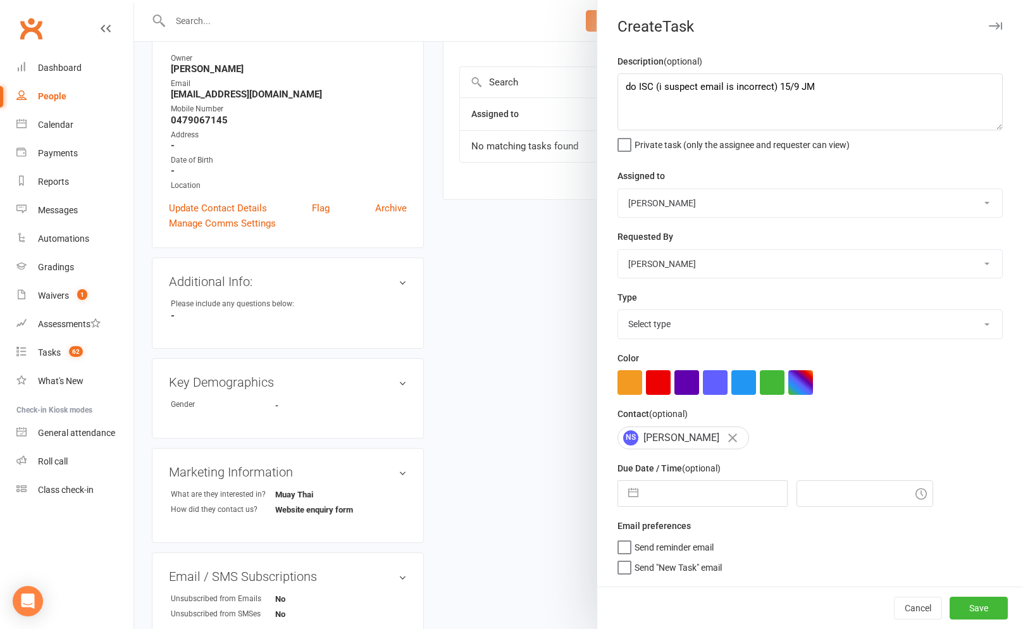
select select "9"
select select "2025"
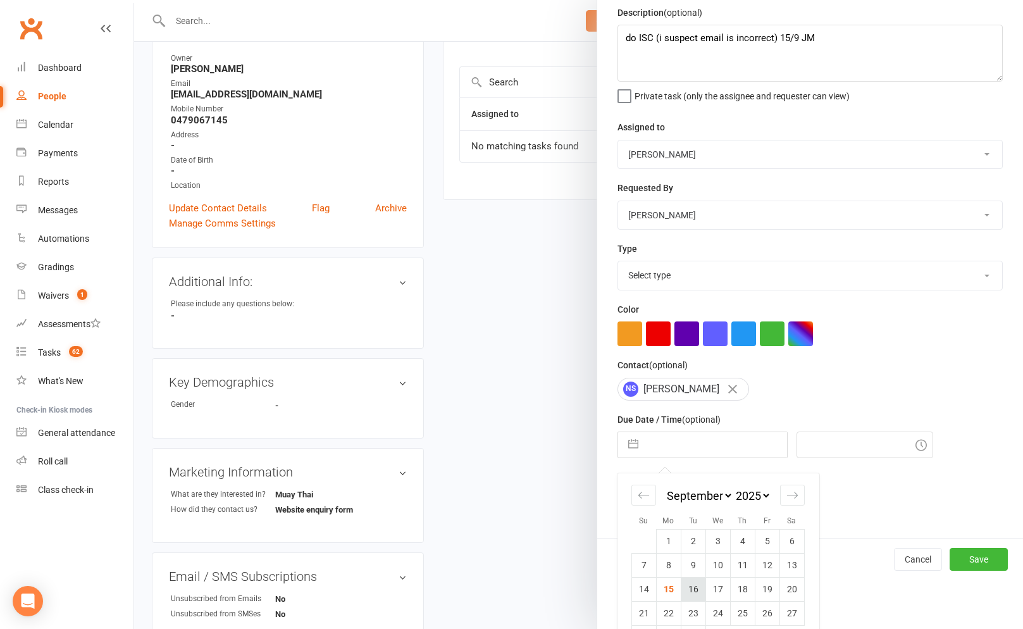
scroll to position [86, 0]
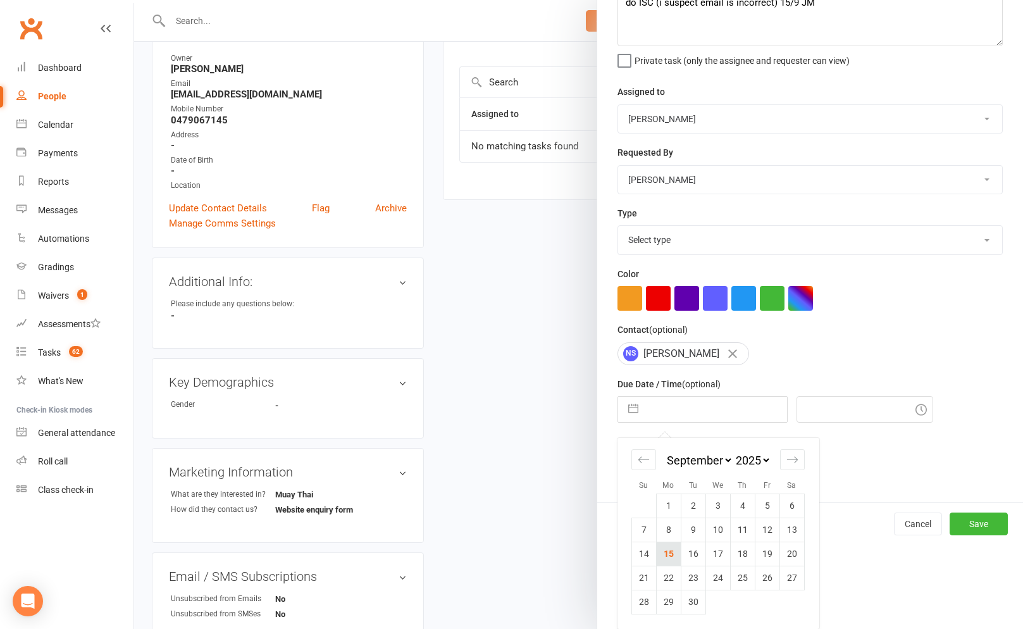
click at [677, 554] on td "15" at bounding box center [668, 553] width 25 height 24
type input "15 Sep 2025"
type input "8:00am"
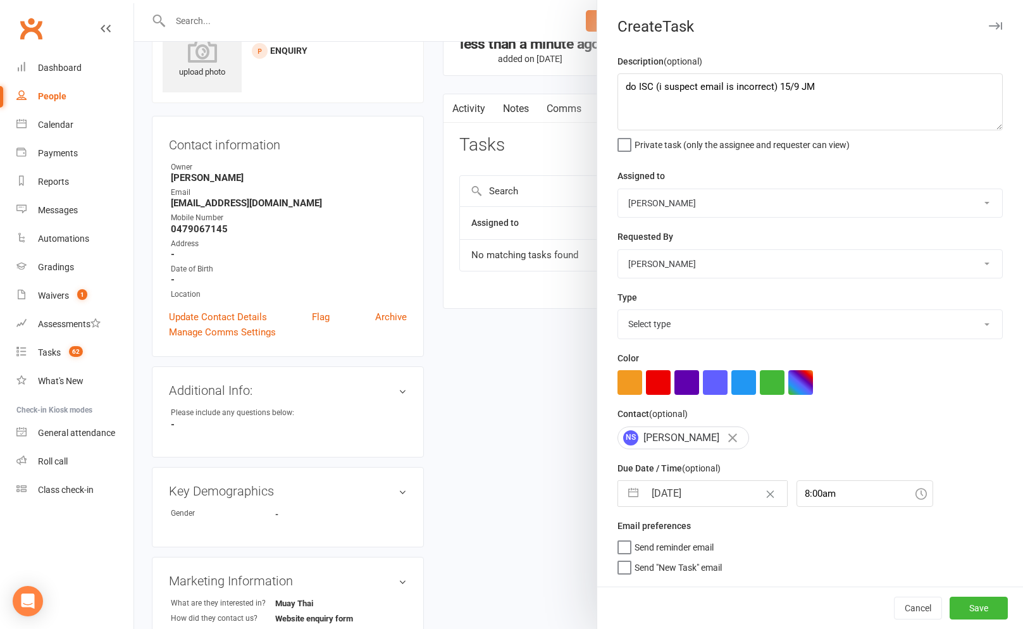
scroll to position [15, 0]
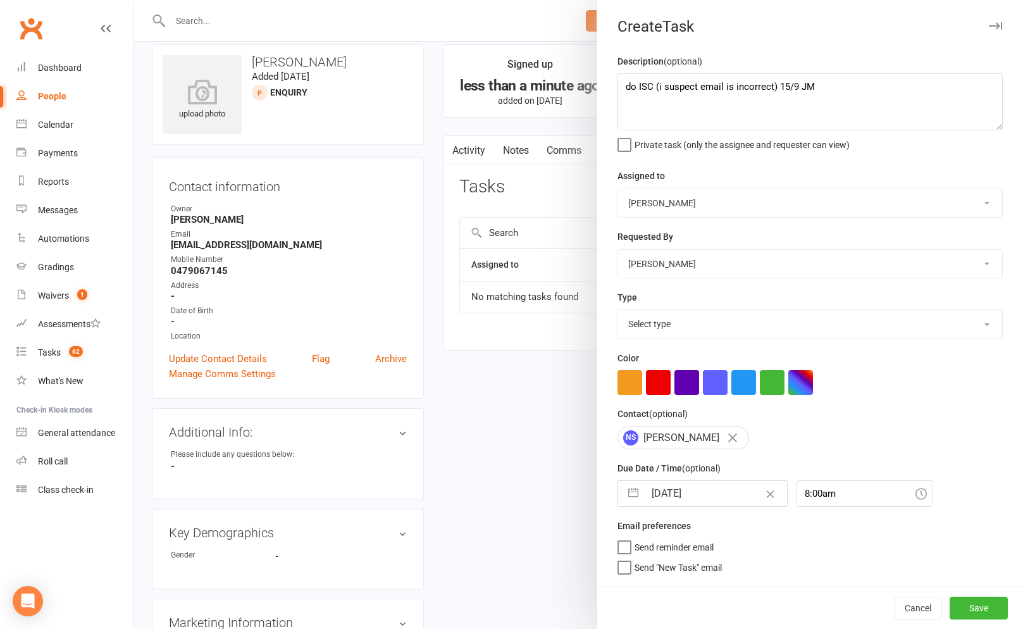
click at [677, 326] on select "Select type A. prospect | enquiry response B. prospect | trial | not yet booked…" at bounding box center [810, 324] width 384 height 28
select select "3860"
click at [618, 311] on select "Select type A. prospect | enquiry response B. prospect | trial | not yet booked…" at bounding box center [810, 324] width 384 height 28
click at [996, 604] on button "Save" at bounding box center [978, 607] width 58 height 23
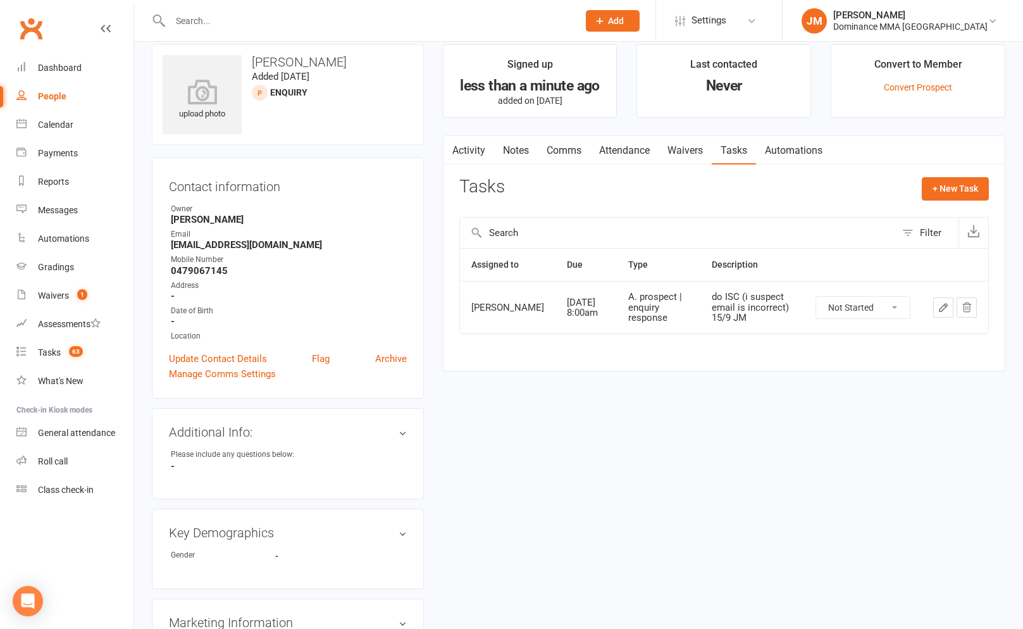
drag, startPoint x: 417, startPoint y: 27, endPoint x: 409, endPoint y: 27, distance: 7.6
click at [416, 27] on input "text" at bounding box center [367, 21] width 403 height 18
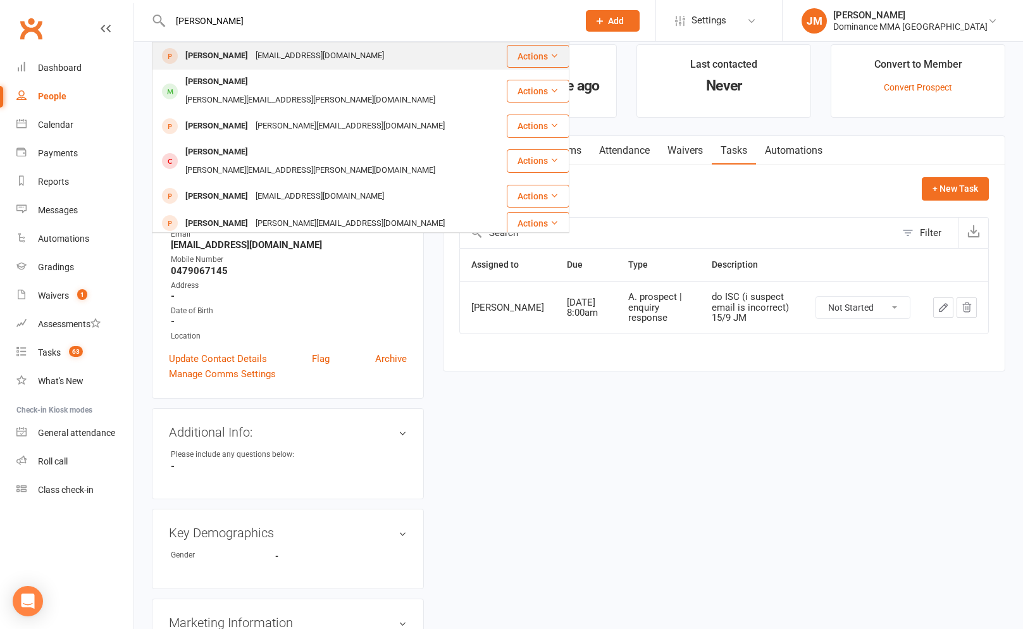
type input "adam farah"
click at [280, 51] on div "Adamfarah000@gmail.com" at bounding box center [320, 56] width 136 height 18
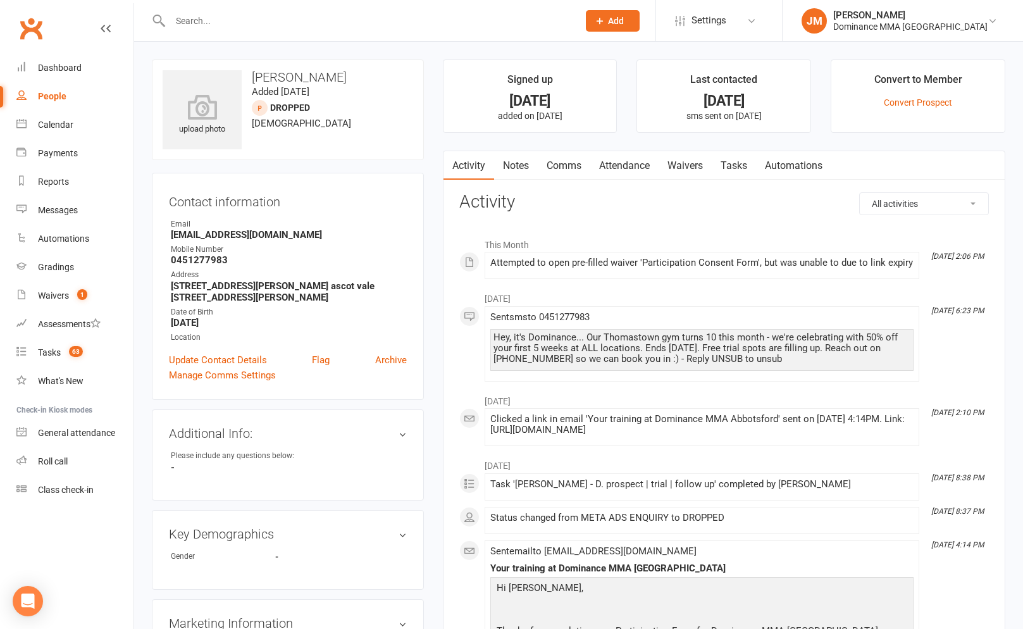
click at [525, 161] on link "Notes" at bounding box center [516, 165] width 44 height 29
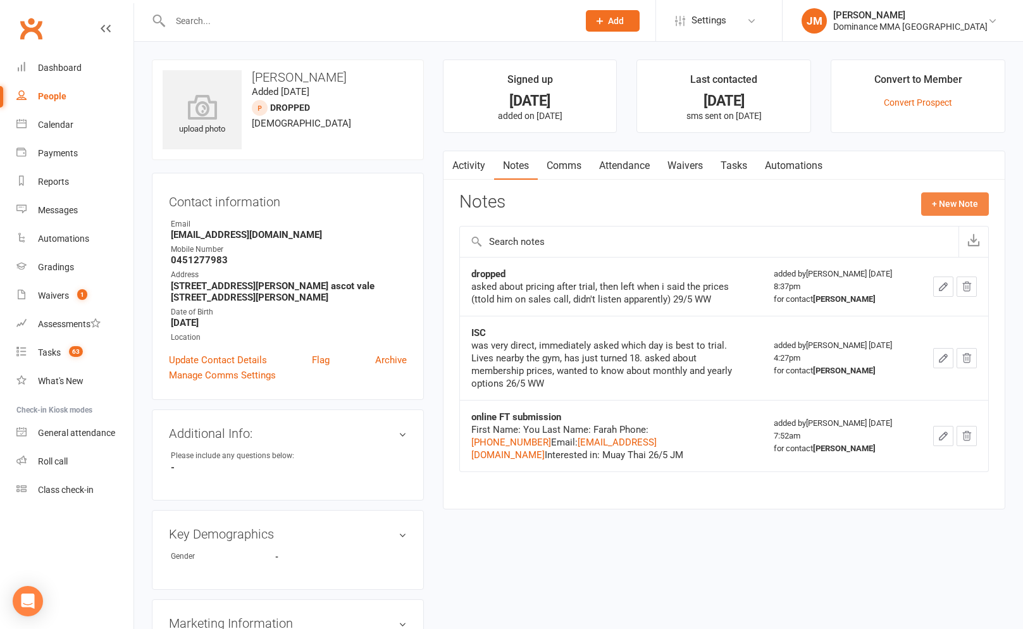
click at [956, 202] on button "+ New Note" at bounding box center [955, 203] width 68 height 23
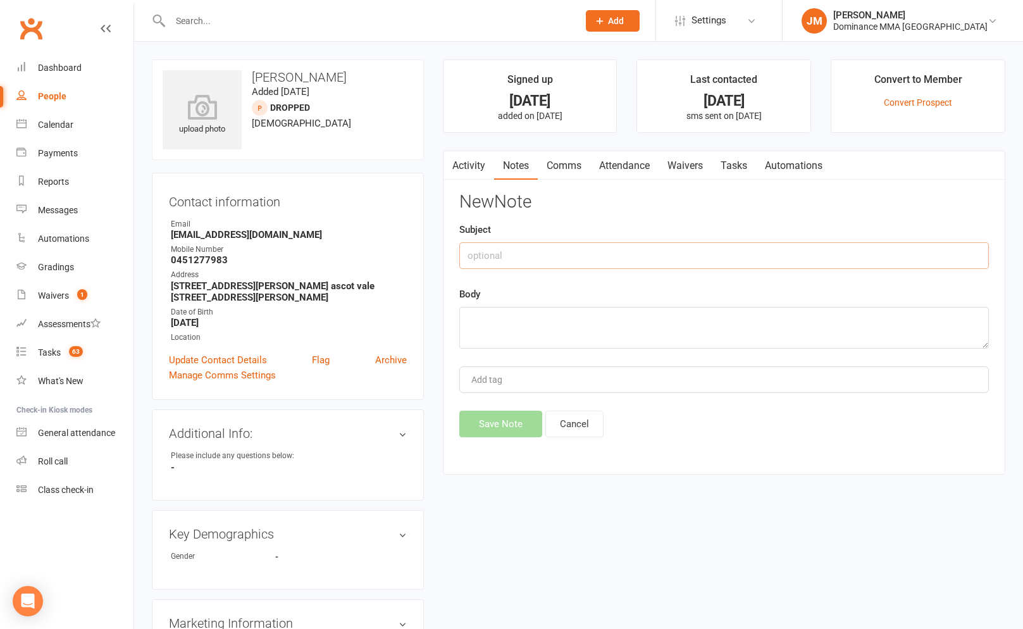
click at [543, 242] on input "text" at bounding box center [723, 255] width 529 height 27
type input "online FT submission"
paste textarea "First Name: Adam Last Name: Farah Email Address: adamfarah000@gmail.com Phone N…"
type textarea "First Name: Adam Last Name: Farah Email Address: adamfarah000@gmail.com Phone N…"
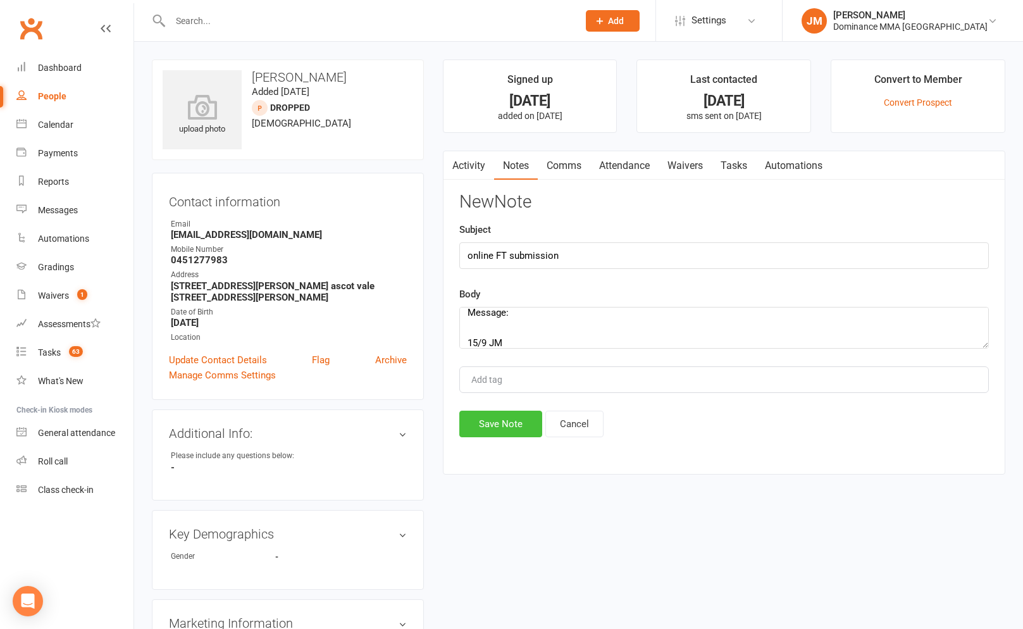
drag, startPoint x: 500, startPoint y: 429, endPoint x: 584, endPoint y: 396, distance: 90.9
click at [500, 429] on button "Save Note" at bounding box center [500, 423] width 83 height 27
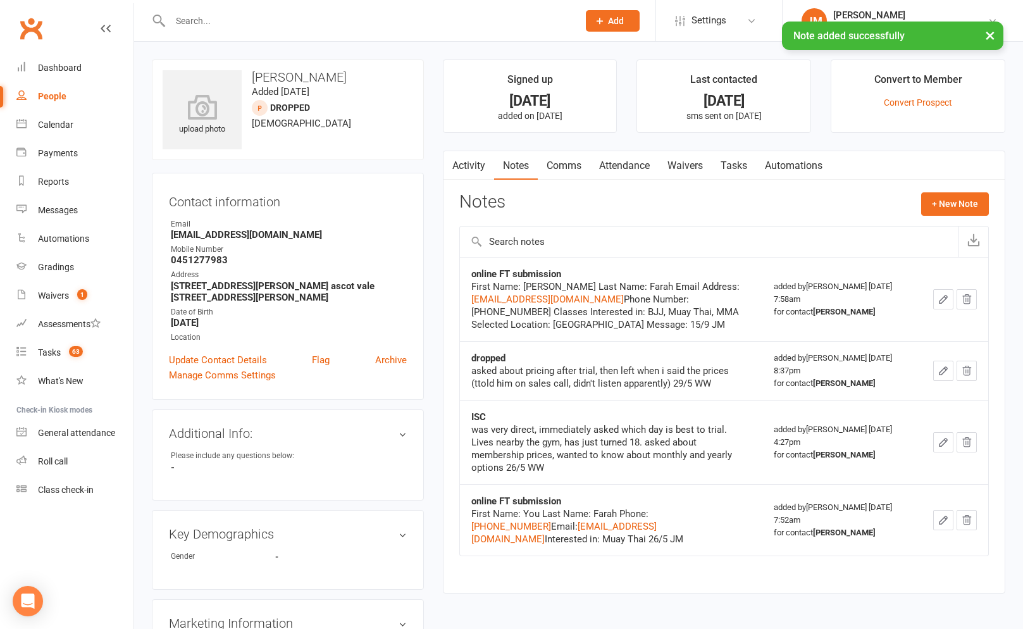
click at [732, 162] on link "Tasks" at bounding box center [733, 165] width 44 height 29
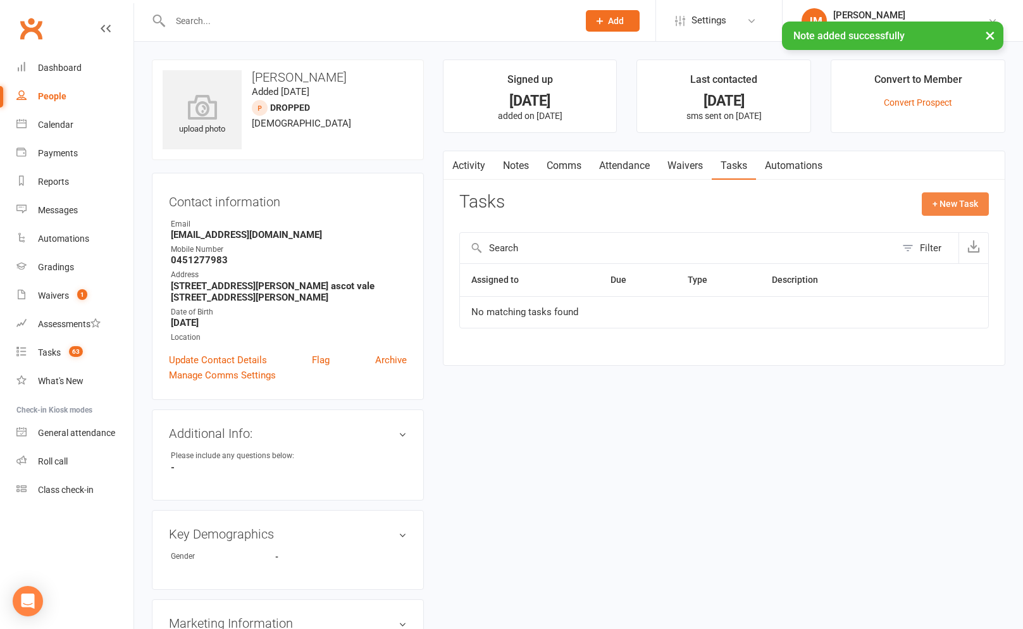
click at [959, 200] on button "+ New Task" at bounding box center [954, 203] width 67 height 23
select select "45422"
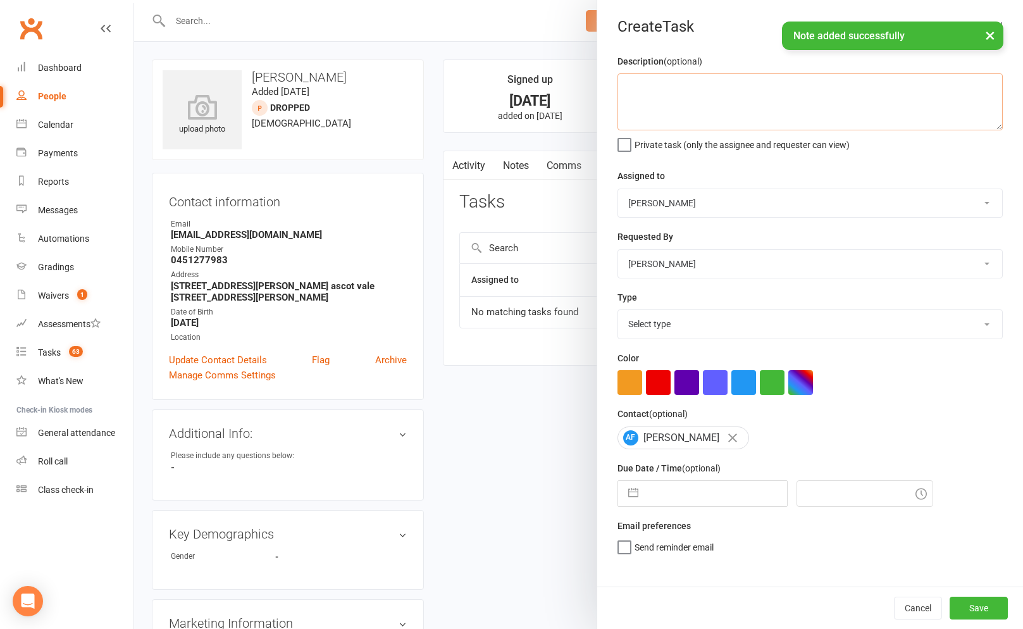
click at [706, 121] on textarea at bounding box center [809, 101] width 385 height 57
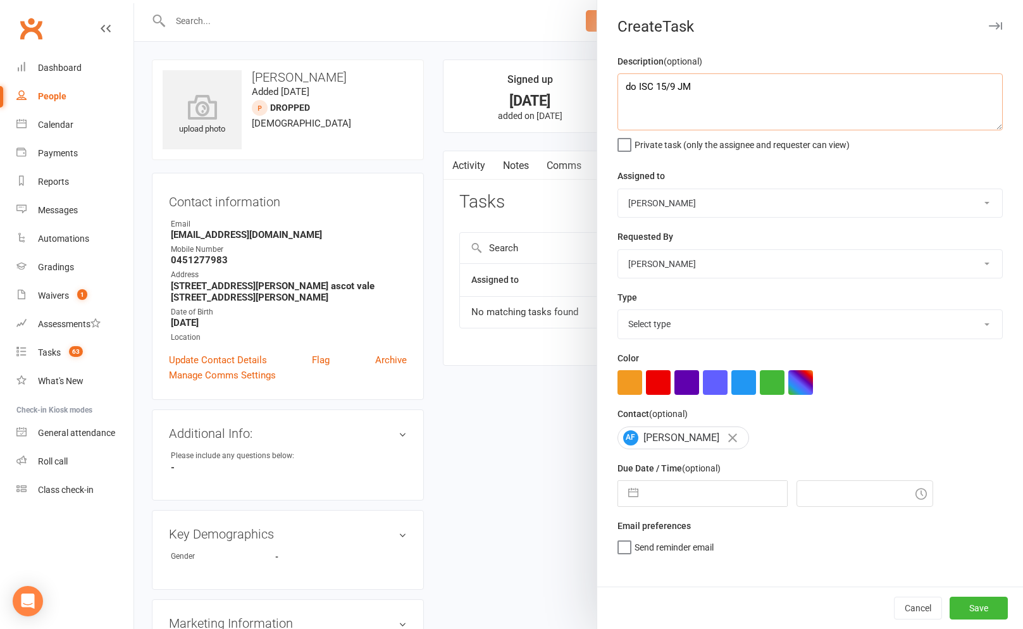
type textarea "do ISC 15/9 JM"
click at [712, 329] on select "Select type A. prospect | enquiry response B. prospect | trial | not yet booked…" at bounding box center [810, 324] width 384 height 28
select select "3860"
click at [618, 311] on select "Select type A. prospect | enquiry response B. prospect | trial | not yet booked…" at bounding box center [810, 324] width 384 height 28
click at [683, 489] on input "text" at bounding box center [715, 493] width 142 height 25
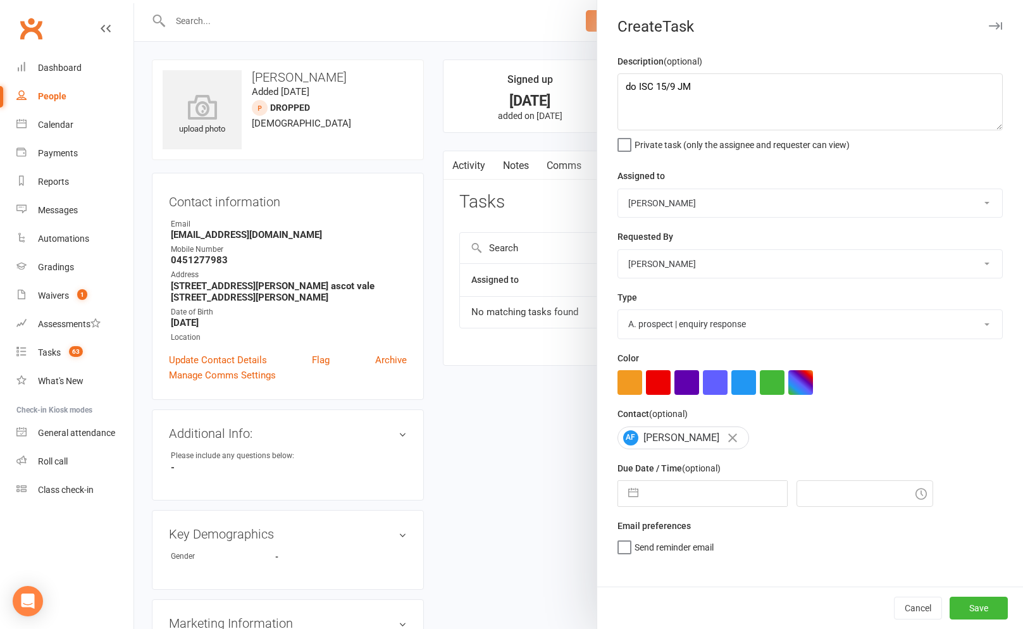
select select "7"
select select "2025"
select select "8"
select select "2025"
select select "9"
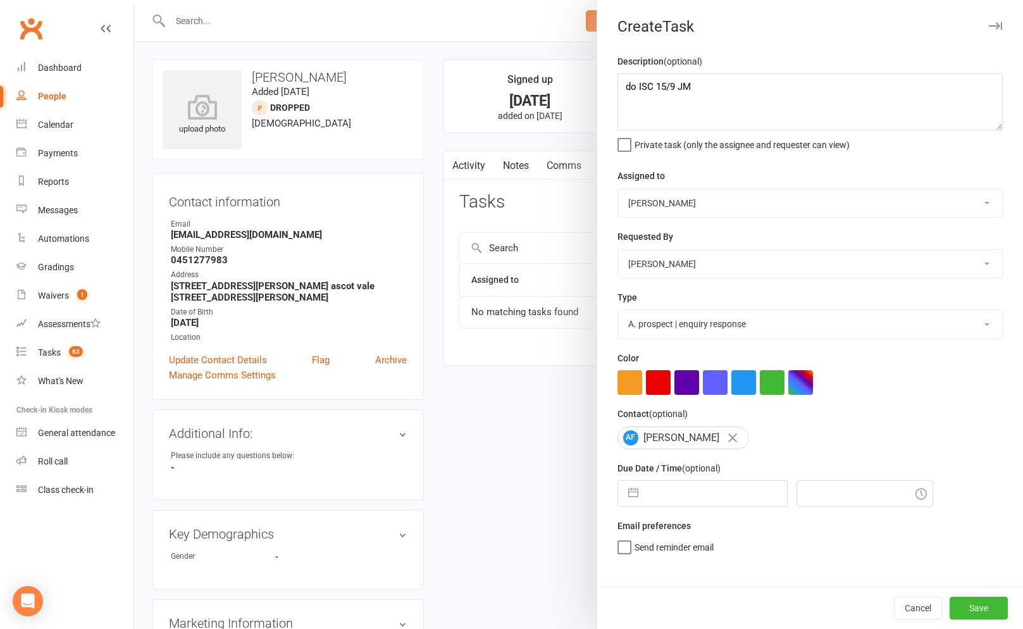
select select "2025"
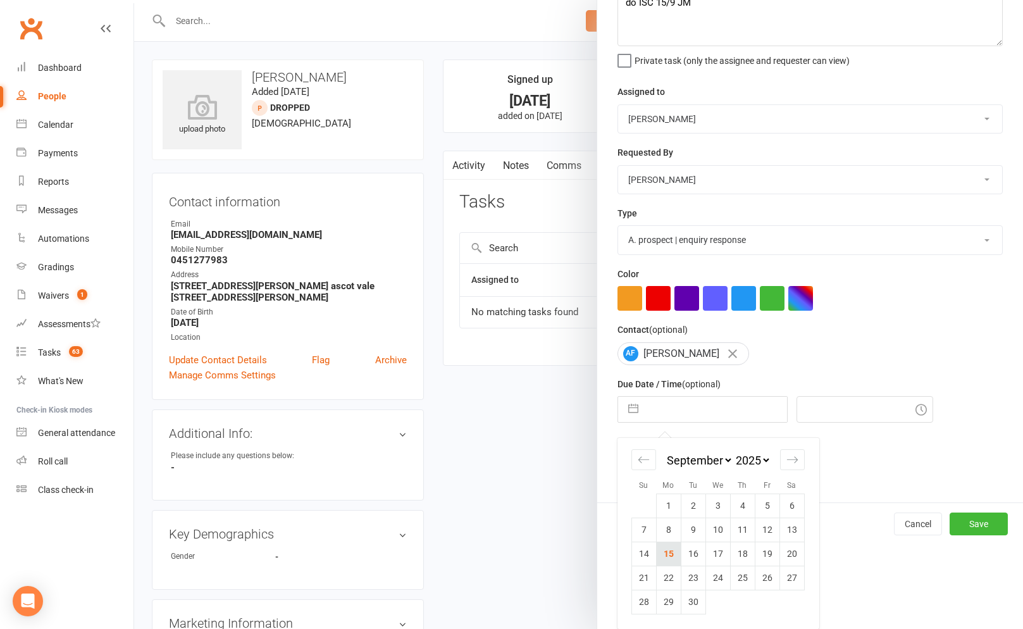
click at [671, 553] on td "15" at bounding box center [668, 553] width 25 height 24
type input "15 Sep 2025"
type input "8:00am"
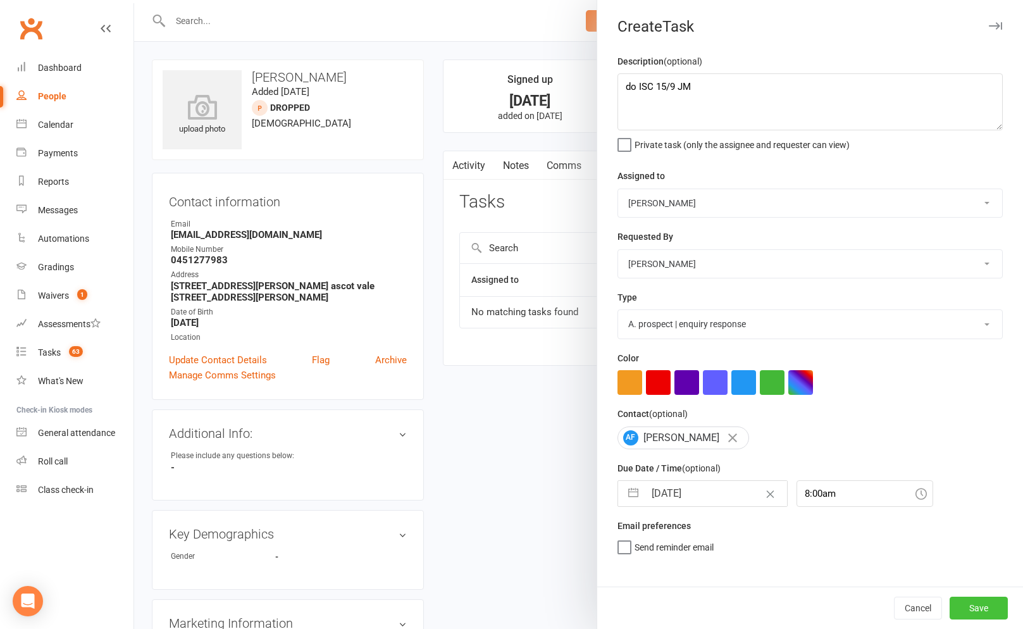
click at [963, 604] on button "Save" at bounding box center [978, 607] width 58 height 23
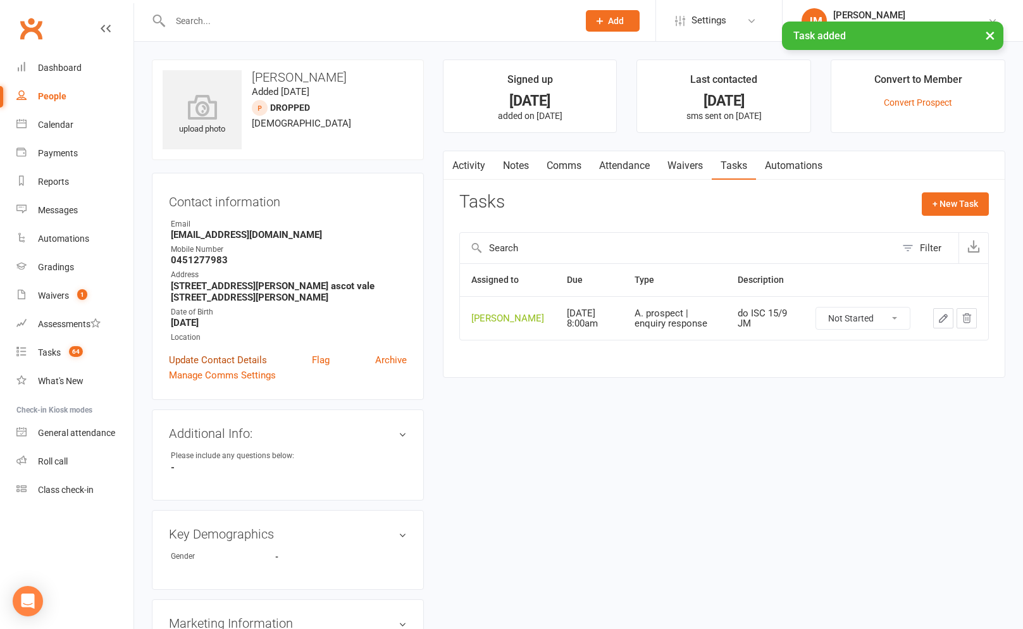
click at [245, 352] on link "Update Contact Details" at bounding box center [218, 359] width 98 height 15
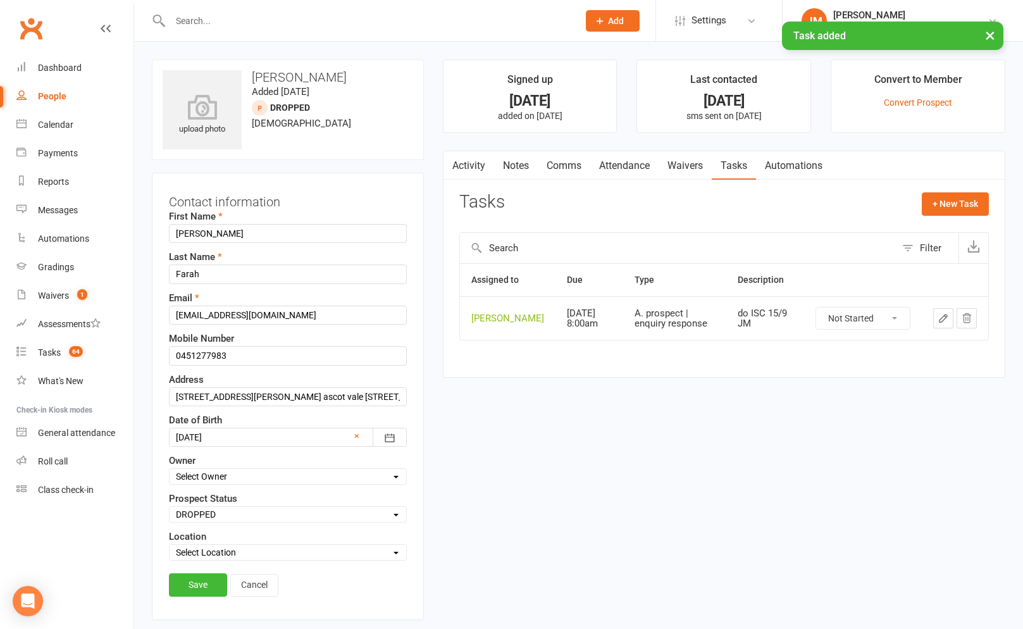
scroll to position [59, 0]
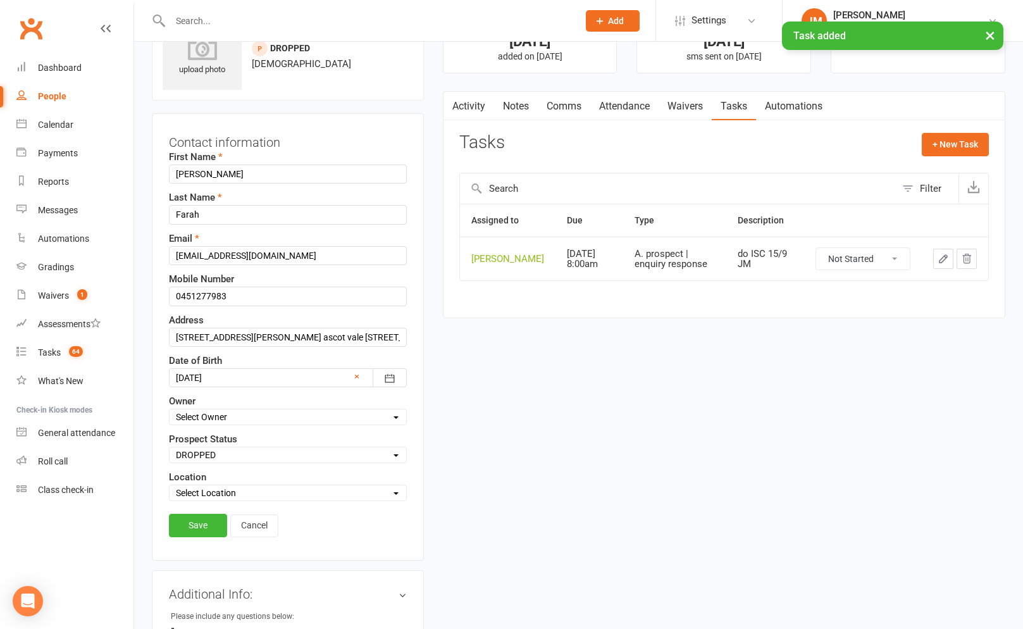
click at [240, 465] on div "First Name Adam Last Name Farah Email Adamfarah000@gmail.com Mobile Number 0451…" at bounding box center [288, 325] width 238 height 352
click at [243, 460] on select "Select ENQUIRY WEBSITE ENQUIRY GOOGLE ADS ENQUIRY META ADS ENQUIRY DROPPED DROP…" at bounding box center [287, 455] width 237 height 14
select select "ENQUIRY"
click at [169, 448] on select "Select ENQUIRY WEBSITE ENQUIRY GOOGLE ADS ENQUIRY META ADS ENQUIRY DROPPED DROP…" at bounding box center [287, 455] width 237 height 14
drag, startPoint x: 200, startPoint y: 528, endPoint x: 233, endPoint y: 522, distance: 33.5
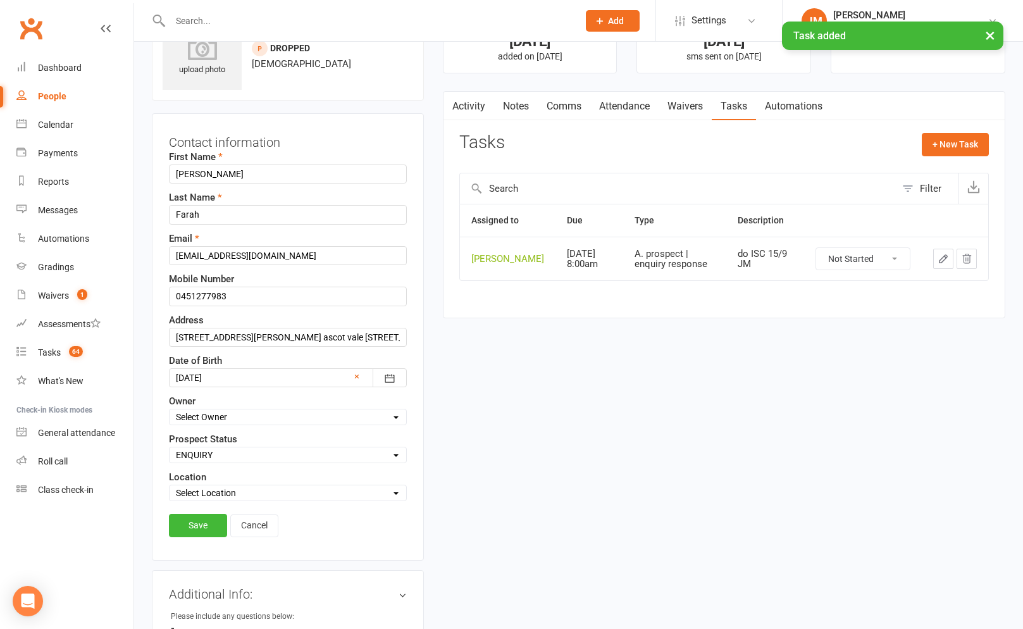
click at [201, 528] on link "Save" at bounding box center [198, 524] width 58 height 23
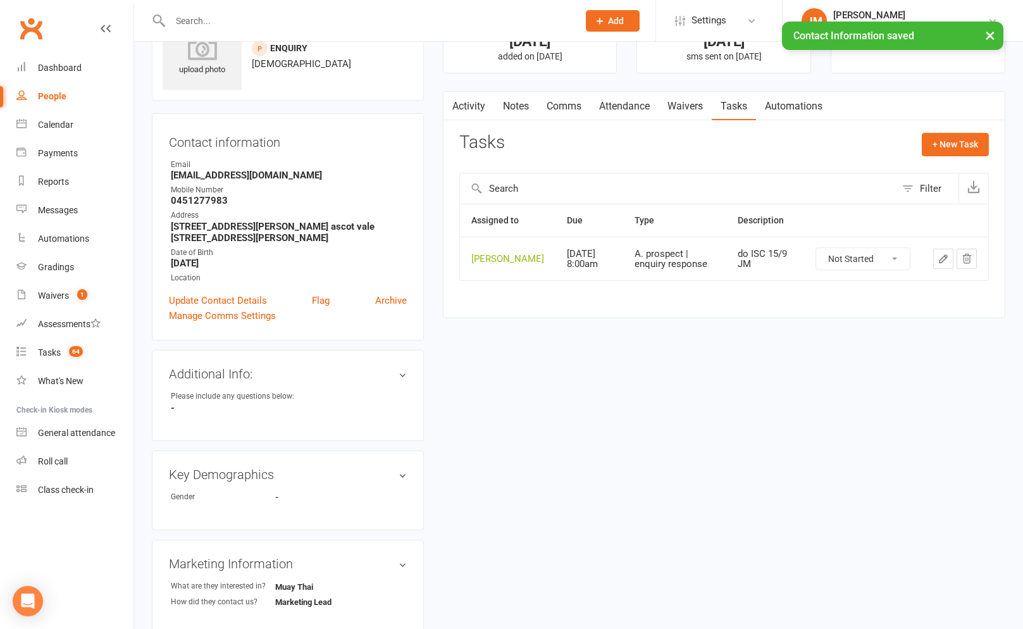
click at [479, 101] on link "Activity" at bounding box center [468, 106] width 51 height 29
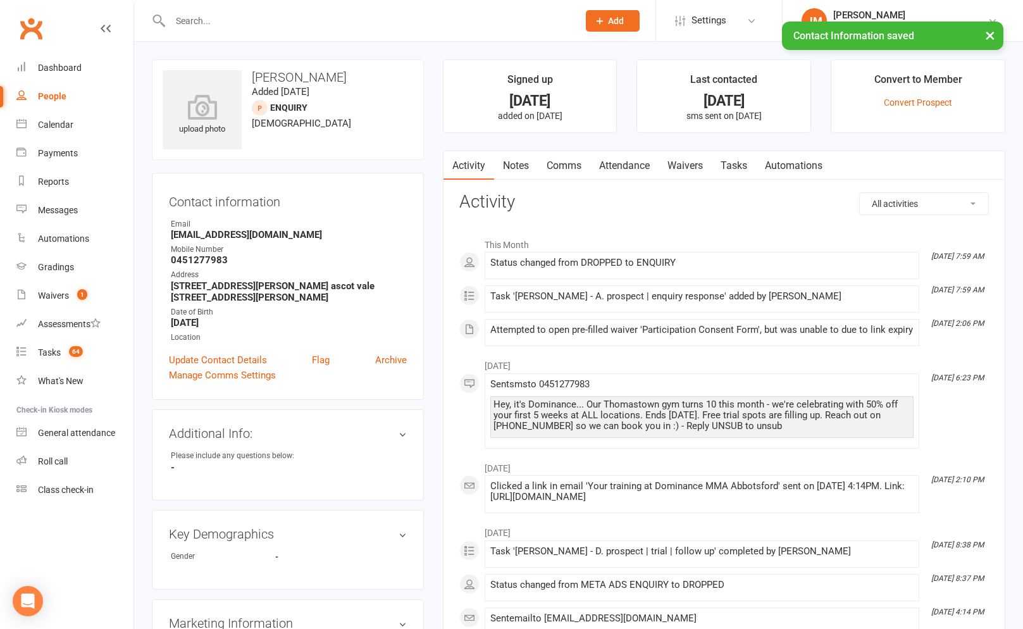
click at [513, 164] on link "Notes" at bounding box center [516, 165] width 44 height 29
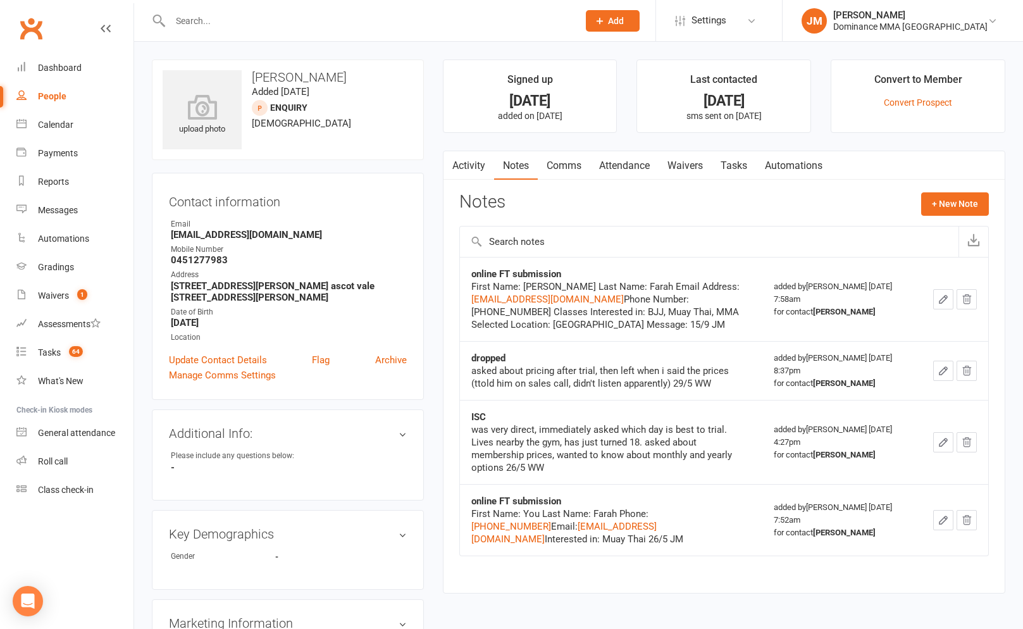
click at [233, 32] on div at bounding box center [360, 20] width 417 height 41
click at [237, 25] on input "text" at bounding box center [367, 21] width 403 height 18
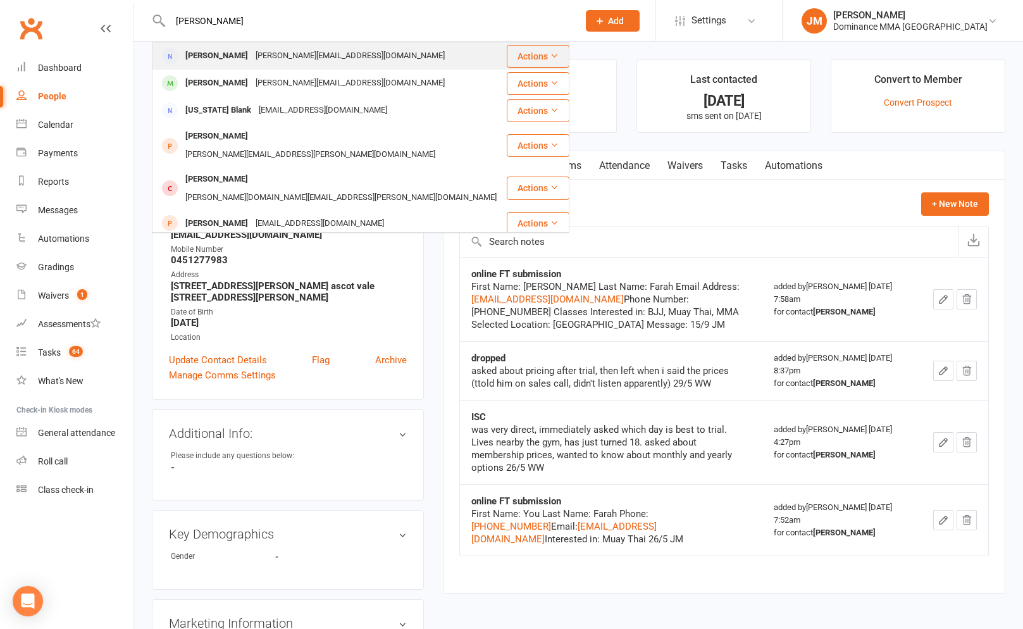
type input "georgie birch"
click at [276, 59] on div "Georgie@sandhillroad.com.au" at bounding box center [350, 56] width 197 height 18
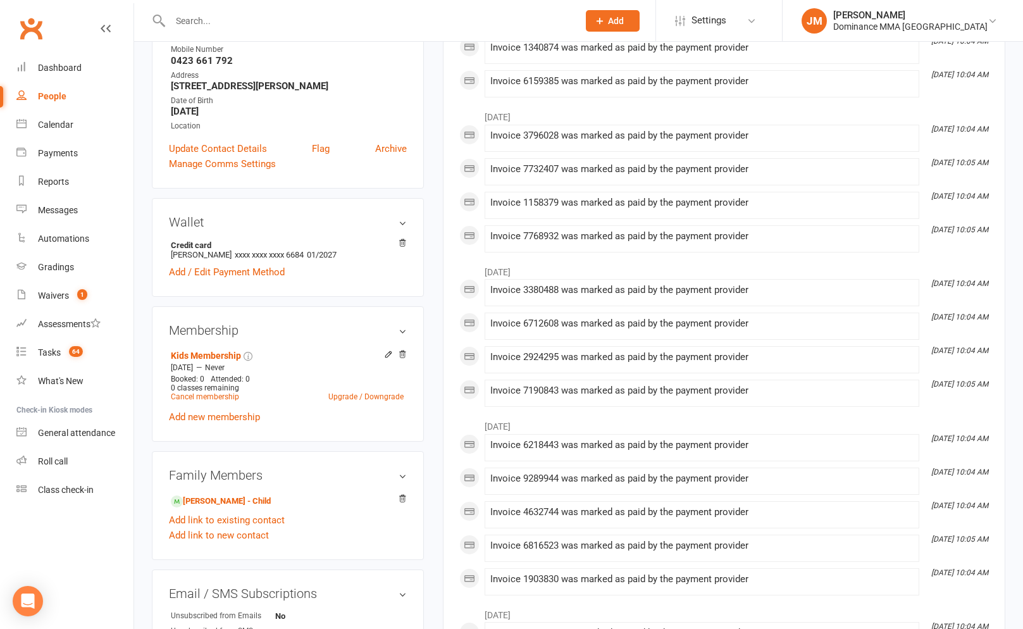
scroll to position [233, 0]
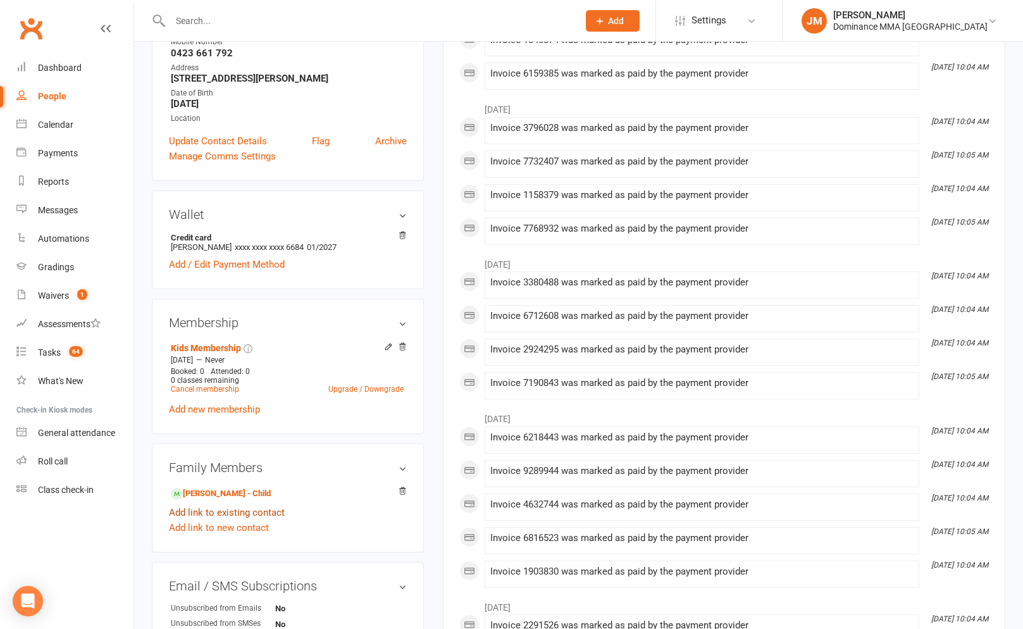
click at [214, 512] on link "Add link to existing contact" at bounding box center [227, 512] width 116 height 15
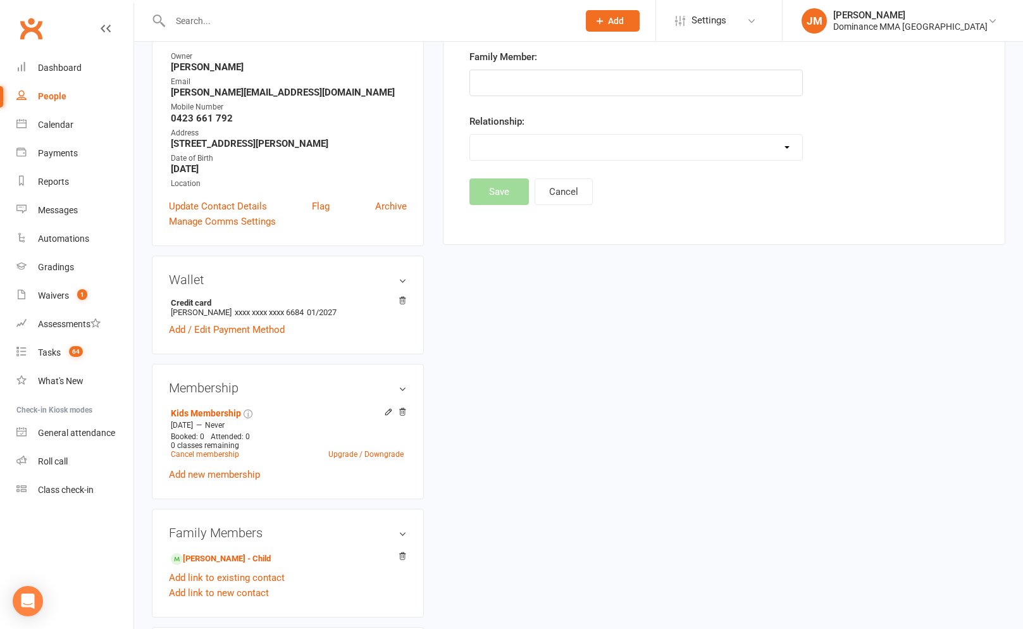
scroll to position [360, 0]
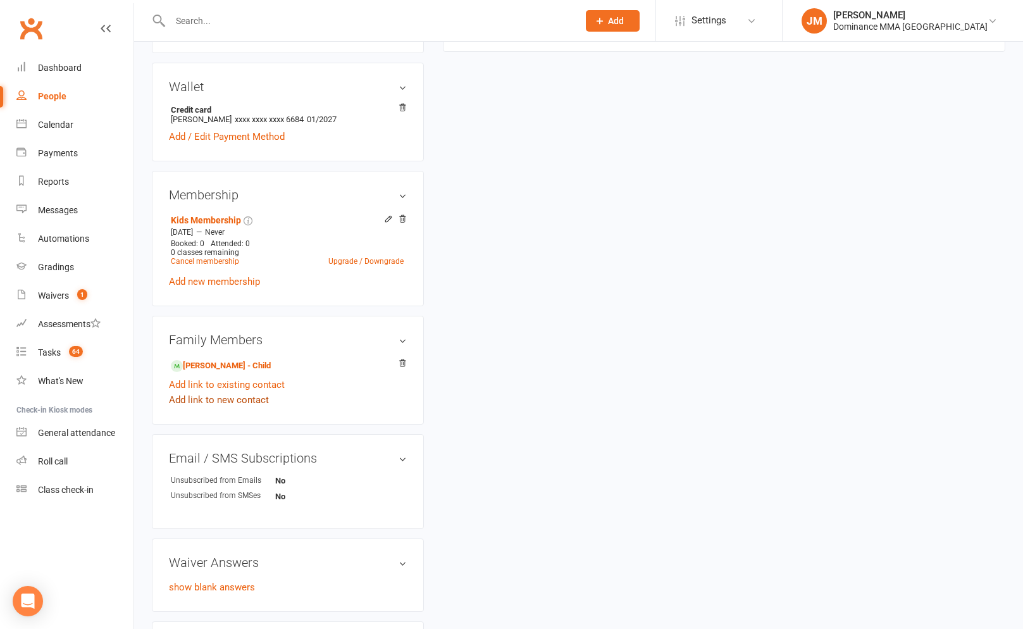
click at [242, 398] on link "Add link to new contact" at bounding box center [219, 399] width 100 height 15
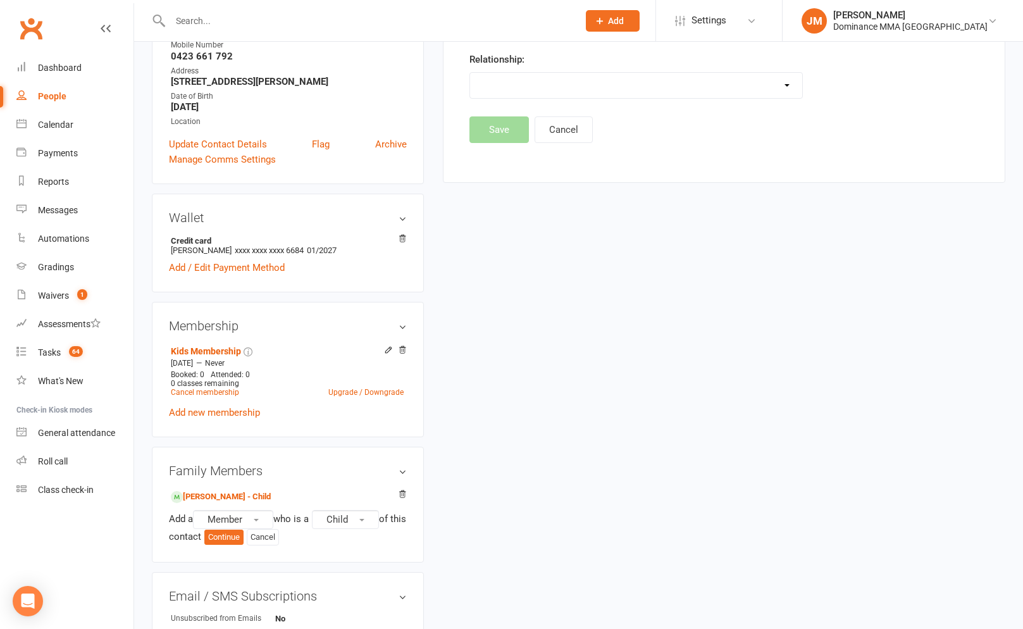
scroll to position [468, 0]
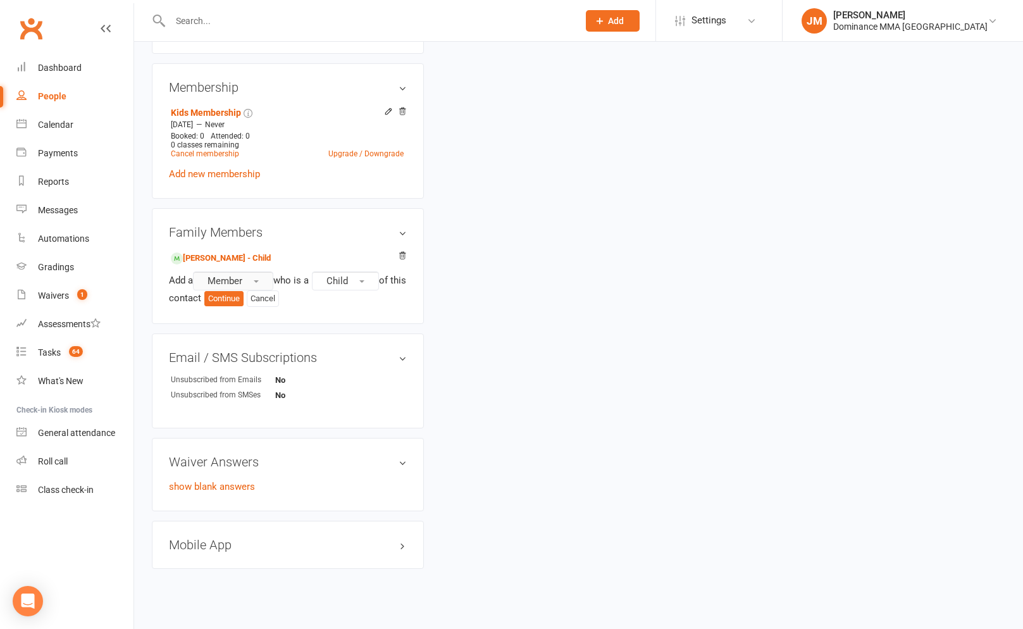
click at [242, 280] on span "Member" at bounding box center [224, 280] width 35 height 11
click at [242, 325] on link "Prospect" at bounding box center [256, 332] width 125 height 25
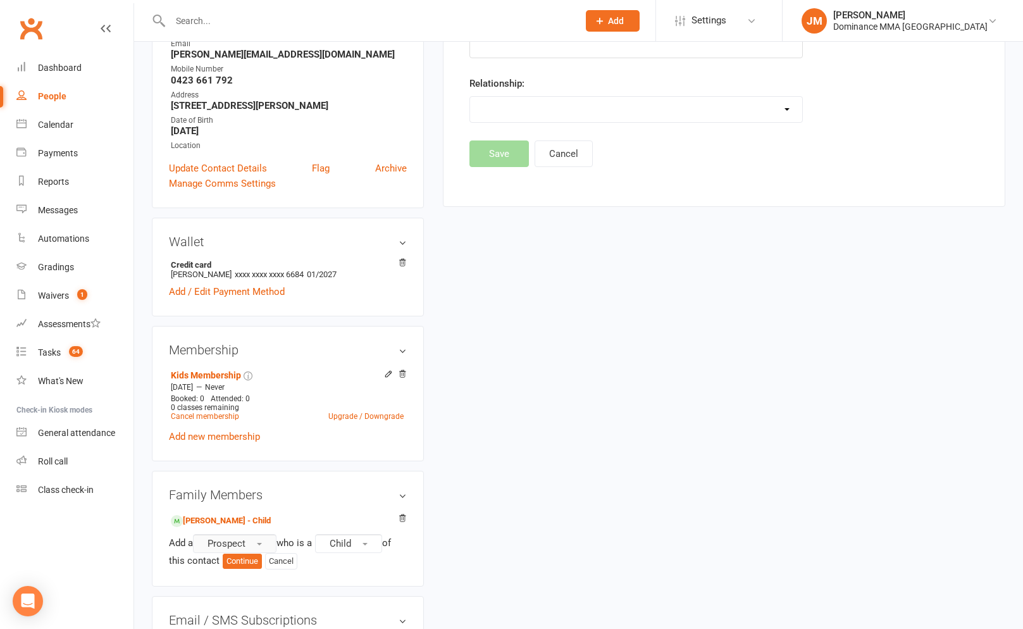
scroll to position [0, 0]
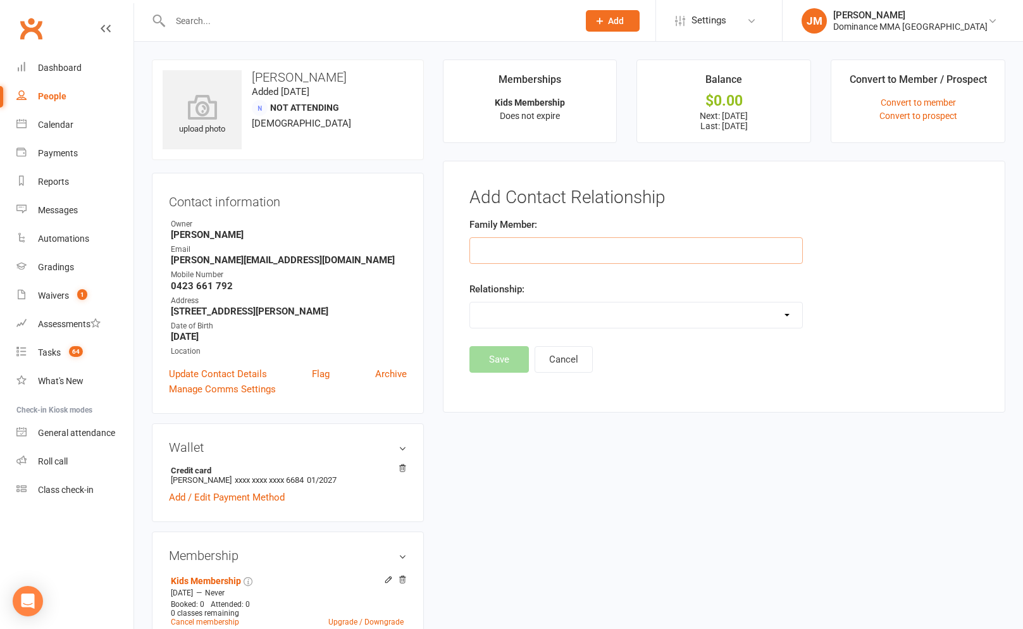
click at [514, 248] on input "text" at bounding box center [635, 250] width 333 height 27
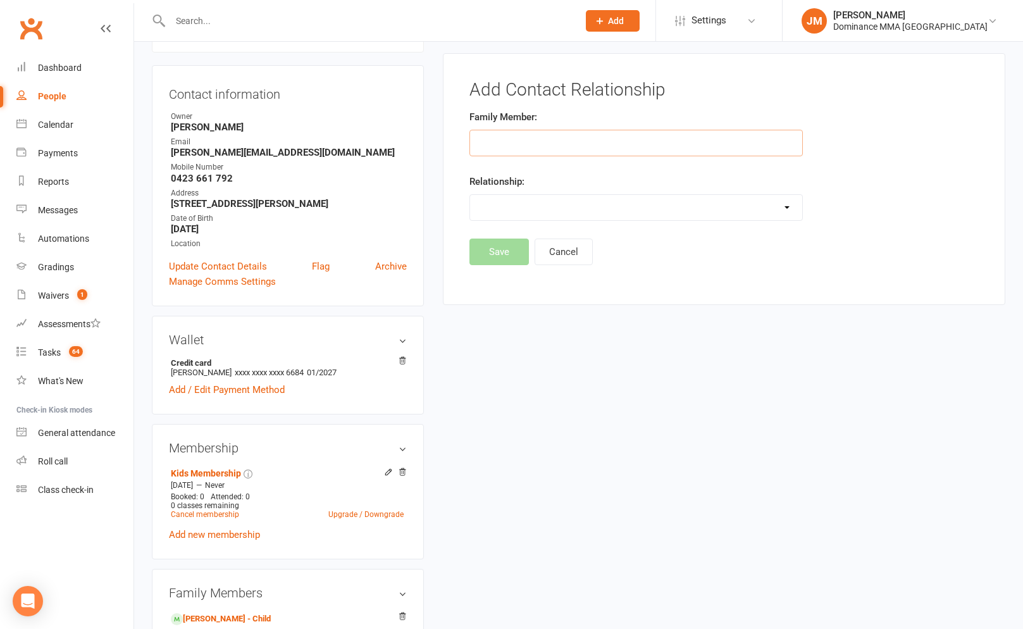
scroll to position [424, 0]
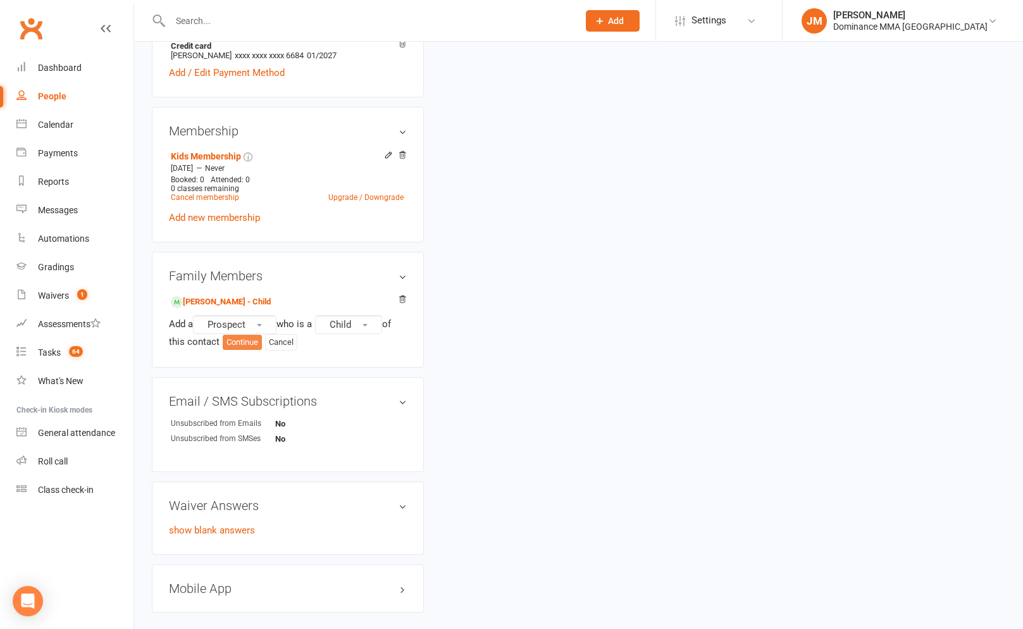
click at [252, 341] on button "Continue" at bounding box center [242, 342] width 39 height 15
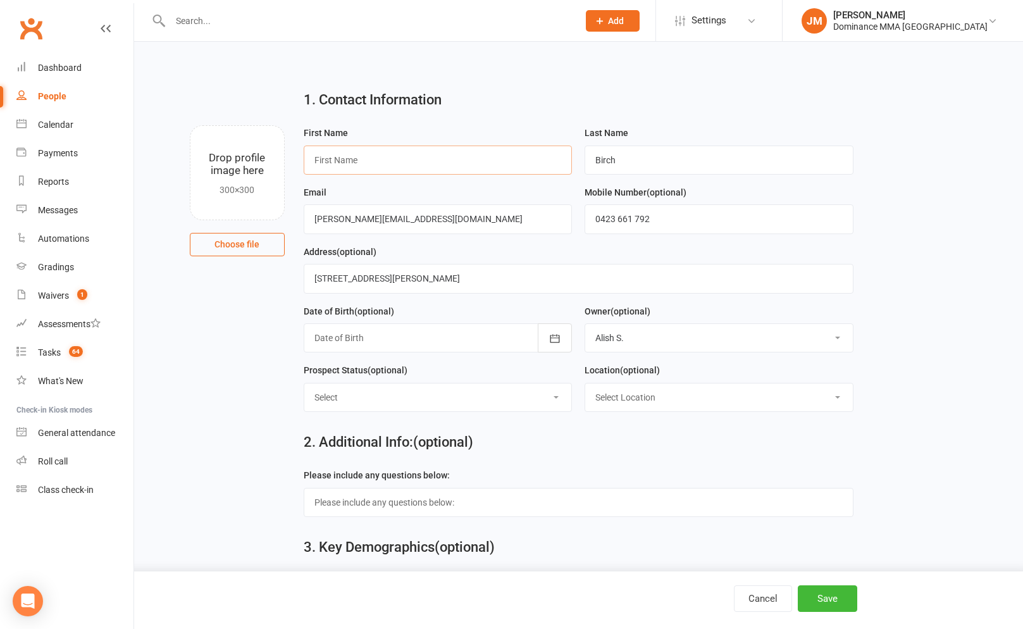
click at [403, 166] on input "text" at bounding box center [438, 159] width 269 height 29
type input "Rafael"
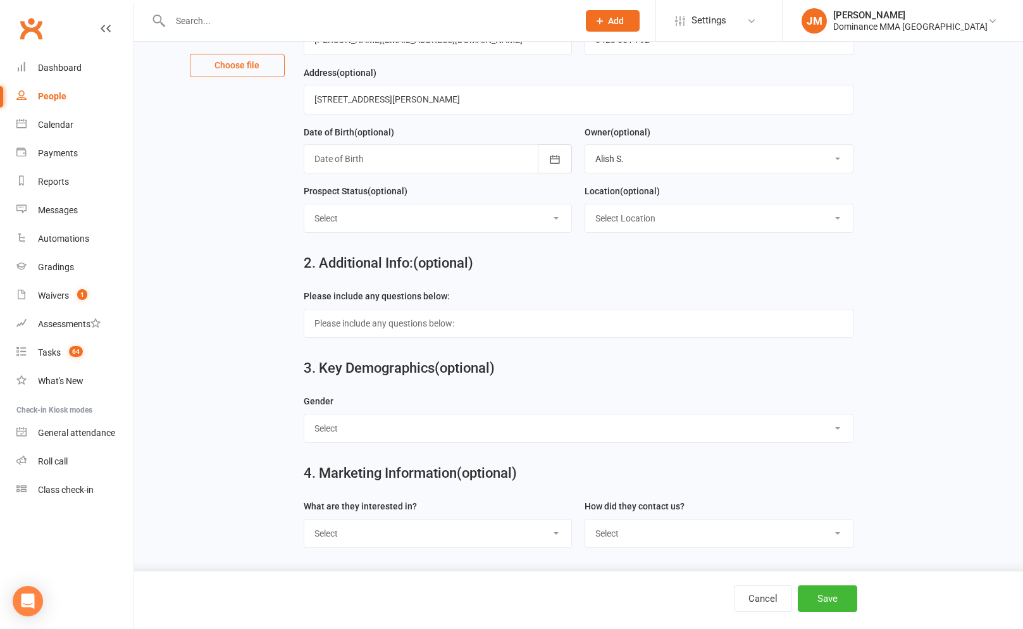
scroll to position [230, 0]
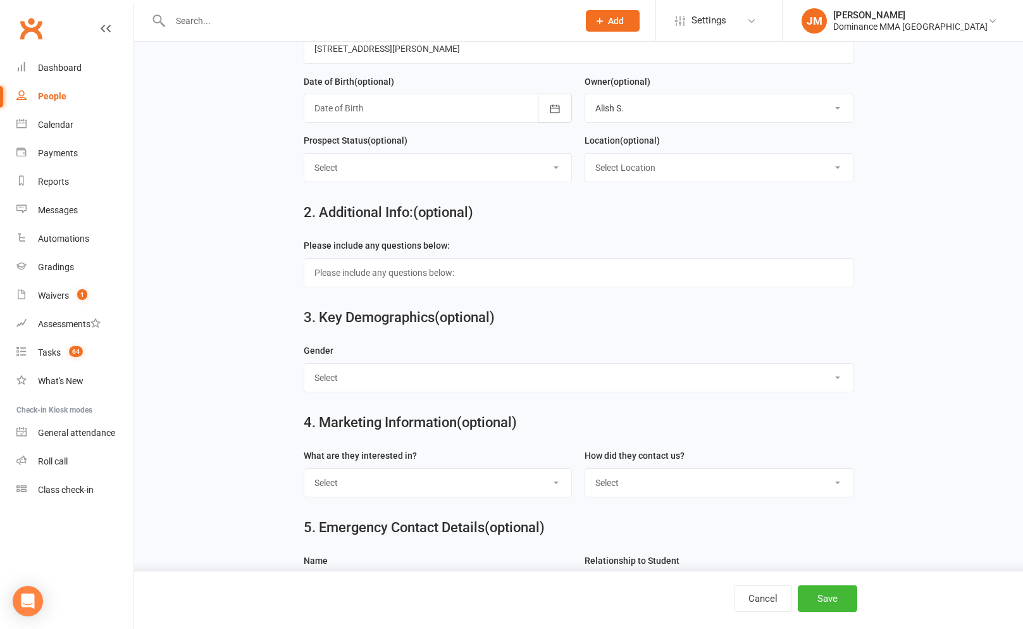
drag, startPoint x: 520, startPoint y: 219, endPoint x: 517, endPoint y: 209, distance: 11.2
click at [521, 217] on h2 "2. Additional Info: (optional)" at bounding box center [579, 212] width 550 height 15
click at [460, 159] on select "Select ENQUIRY WEBSITE ENQUIRY GOOGLE ADS ENQUIRY META ADS ENQUIRY DROPPED DROP…" at bounding box center [437, 168] width 267 height 28
select select "ENQUIRY"
click at [304, 155] on select "Select ENQUIRY WEBSITE ENQUIRY GOOGLE ADS ENQUIRY META ADS ENQUIRY DROPPED DROP…" at bounding box center [437, 168] width 267 height 28
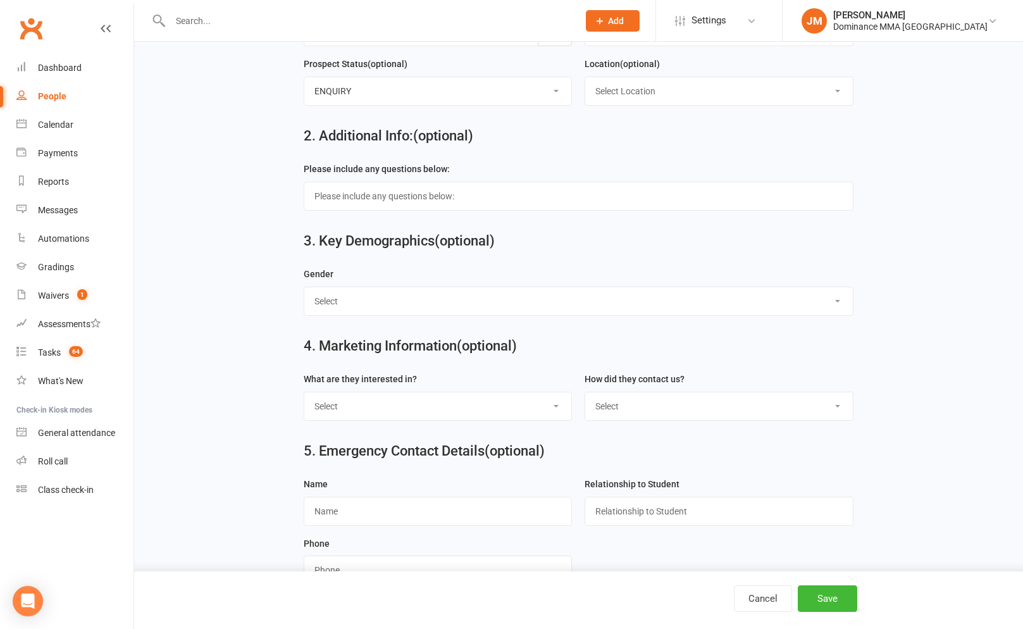
scroll to position [335, 0]
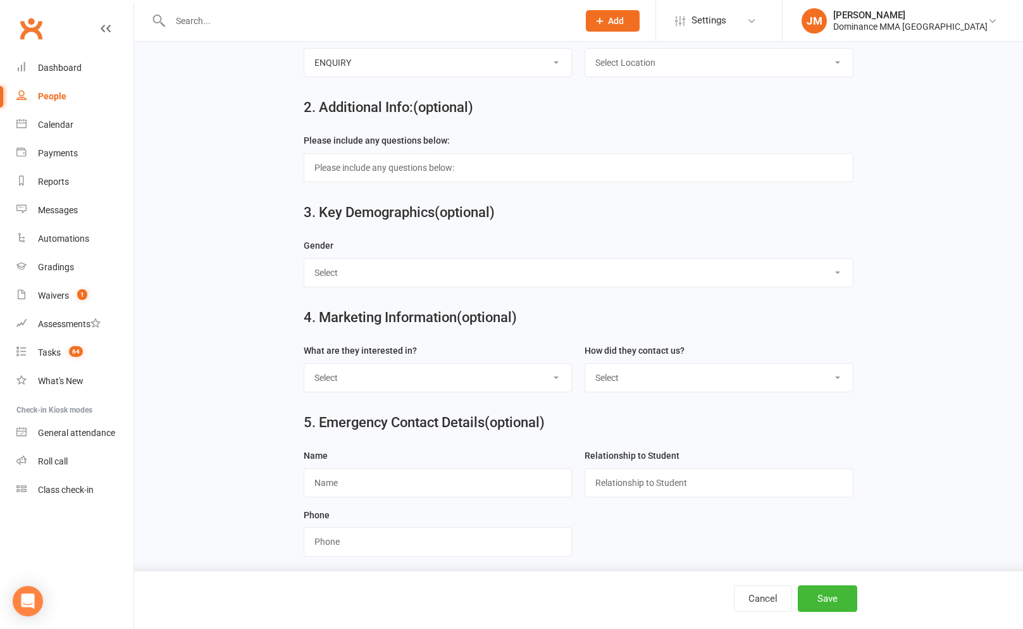
click at [456, 369] on select "Select BJJ Muay Thai MMA Kids Teens Muay Thai Teens BJJ Freestyle Wrestling" at bounding box center [437, 378] width 267 height 28
select select "Kids"
click at [304, 366] on select "Select BJJ Muay Thai MMA Kids Teens Muay Thai Teens BJJ Freestyle Wrestling" at bounding box center [437, 378] width 267 height 28
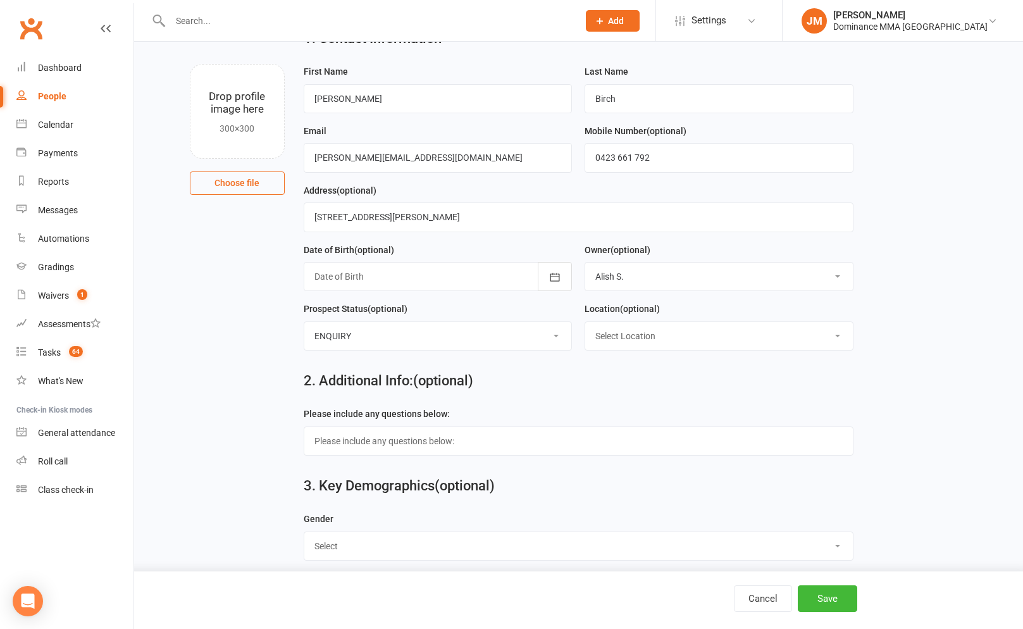
scroll to position [0, 0]
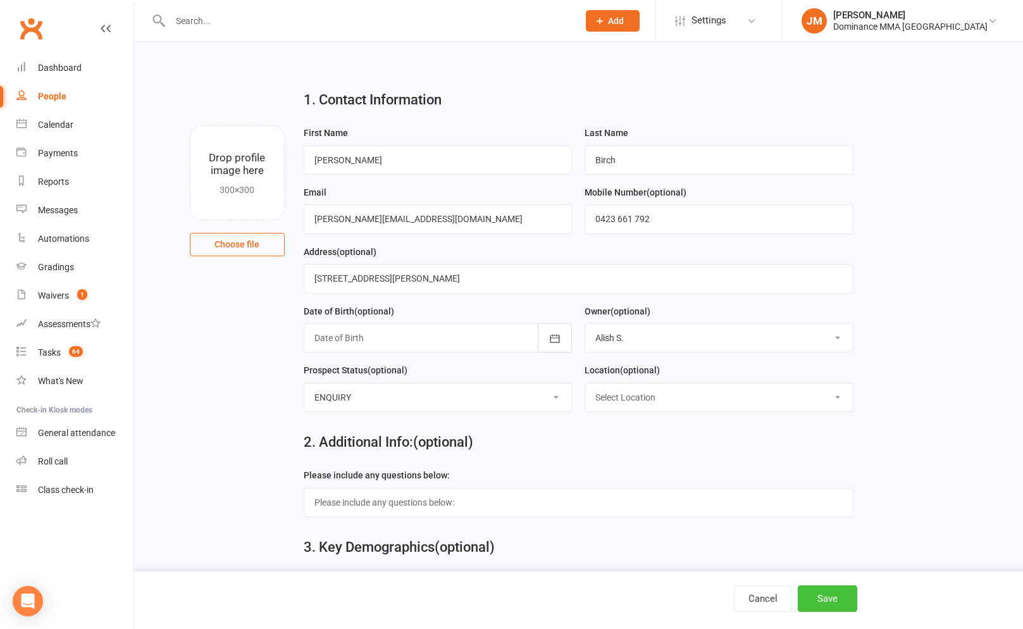
click at [808, 601] on button "Save" at bounding box center [826, 598] width 59 height 27
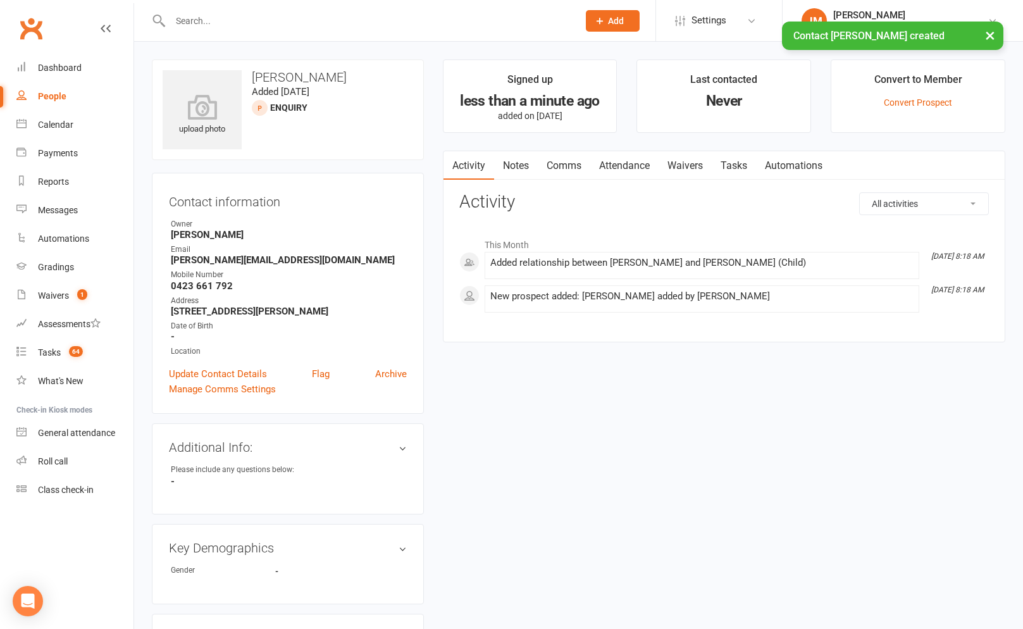
click at [523, 169] on link "Notes" at bounding box center [516, 165] width 44 height 29
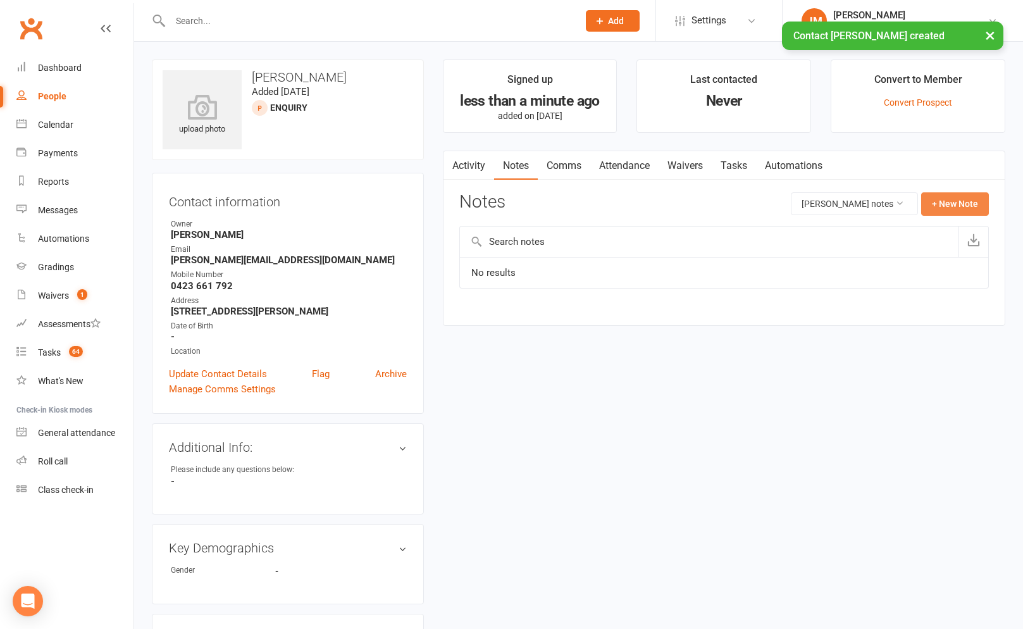
click at [950, 202] on button "+ New Note" at bounding box center [955, 203] width 68 height 23
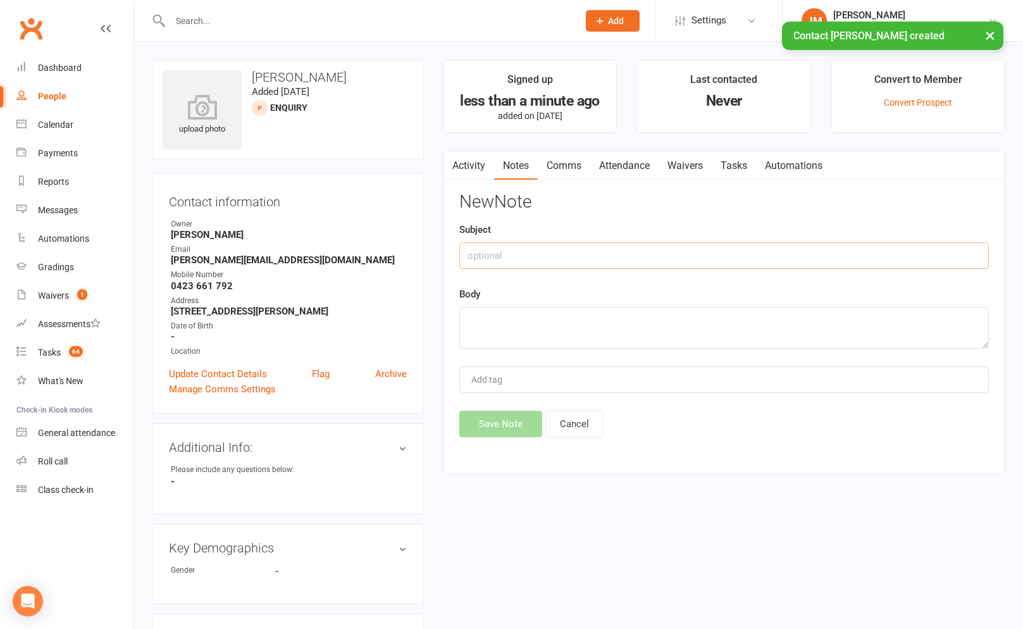
click at [624, 249] on input "text" at bounding box center [723, 255] width 529 height 27
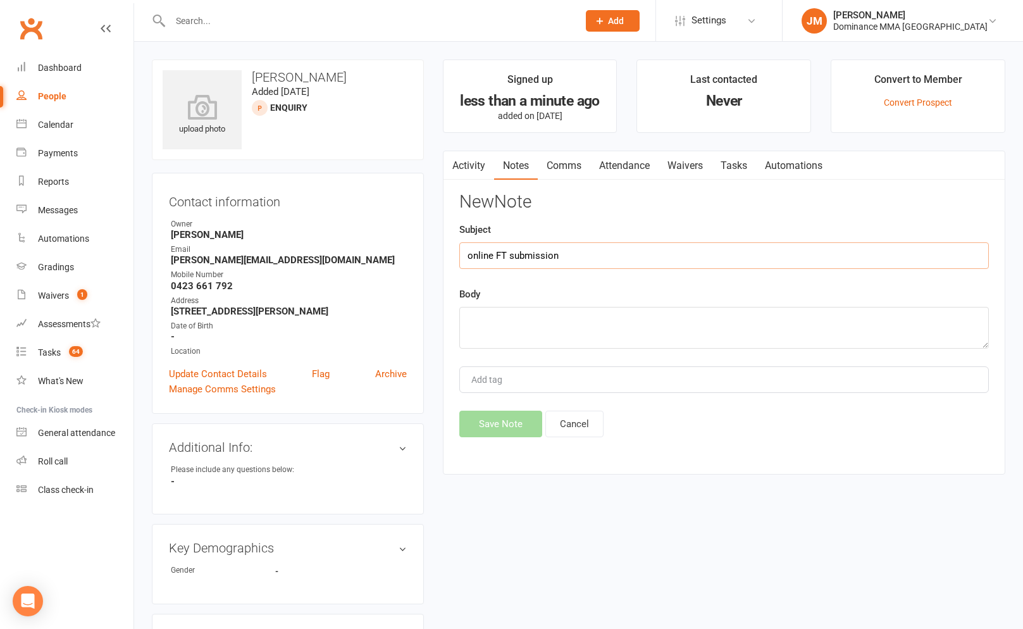
type input "online FT submission"
paste textarea "First Name: Georgie Last Name: Birch Email Address: georgie@sandhillroad.com.au…"
type textarea "First Name: Georgie Last Name: Birch Email Address: georgie@sandhillroad.com.au…"
click at [507, 429] on button "Save Note" at bounding box center [500, 423] width 83 height 27
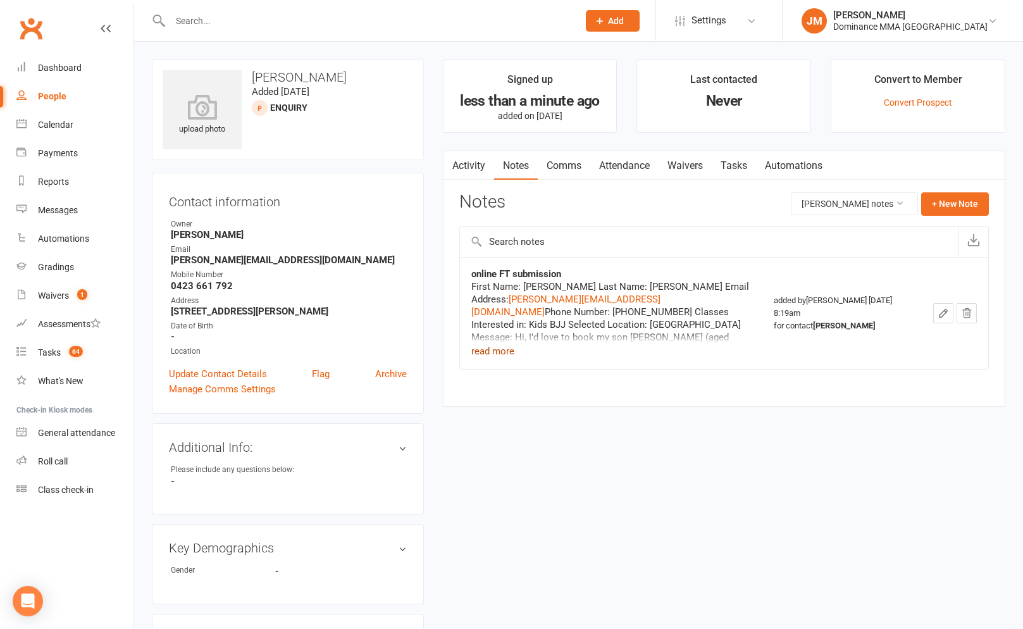
click at [510, 347] on button "read more" at bounding box center [492, 350] width 43 height 15
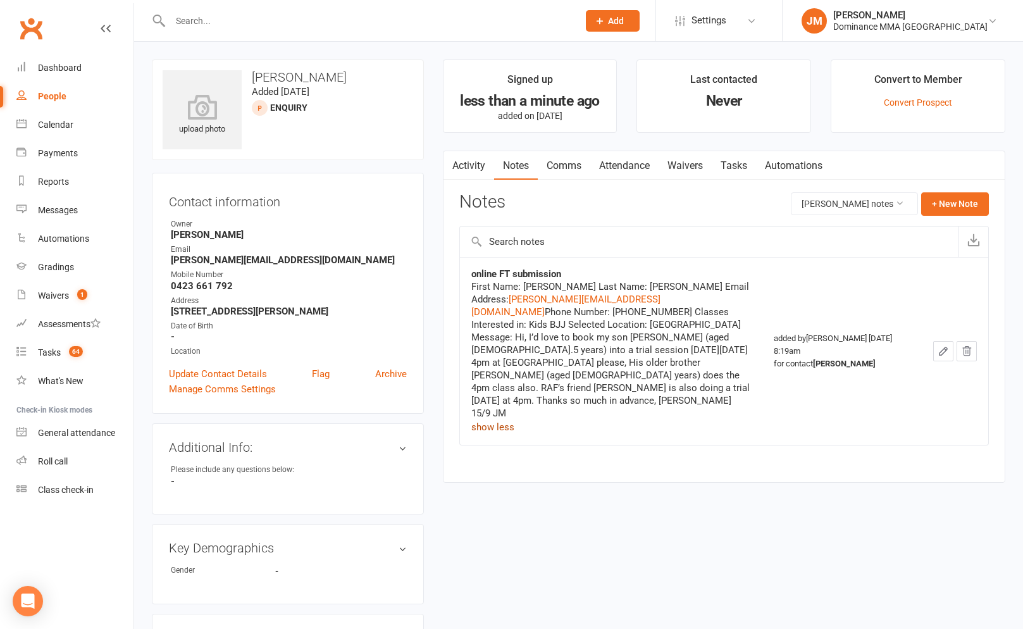
click at [749, 168] on link "Tasks" at bounding box center [733, 165] width 44 height 29
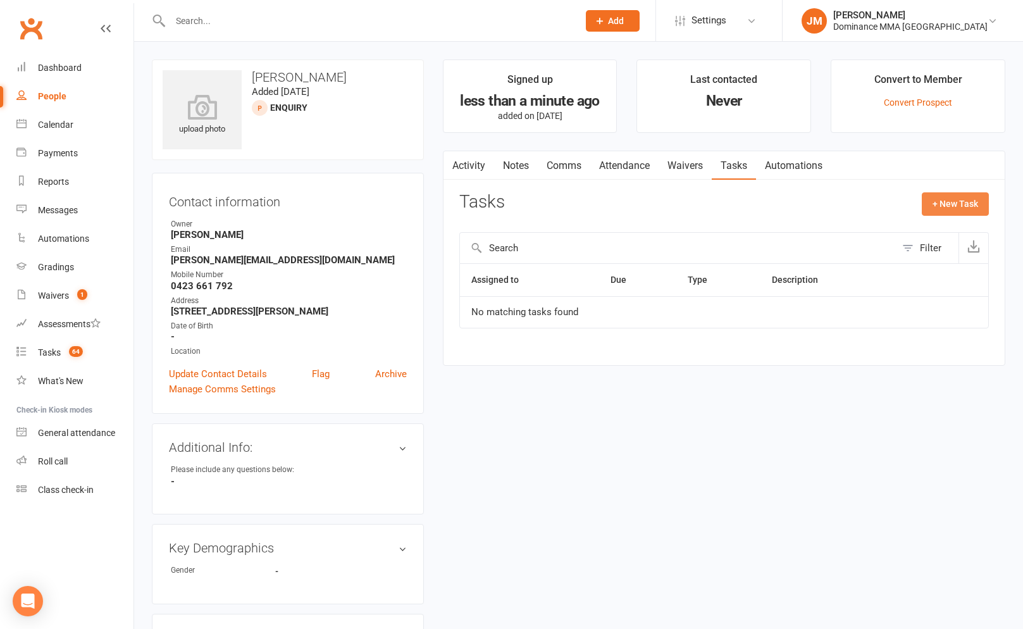
click at [967, 204] on button "+ New Task" at bounding box center [954, 203] width 67 height 23
select select "45422"
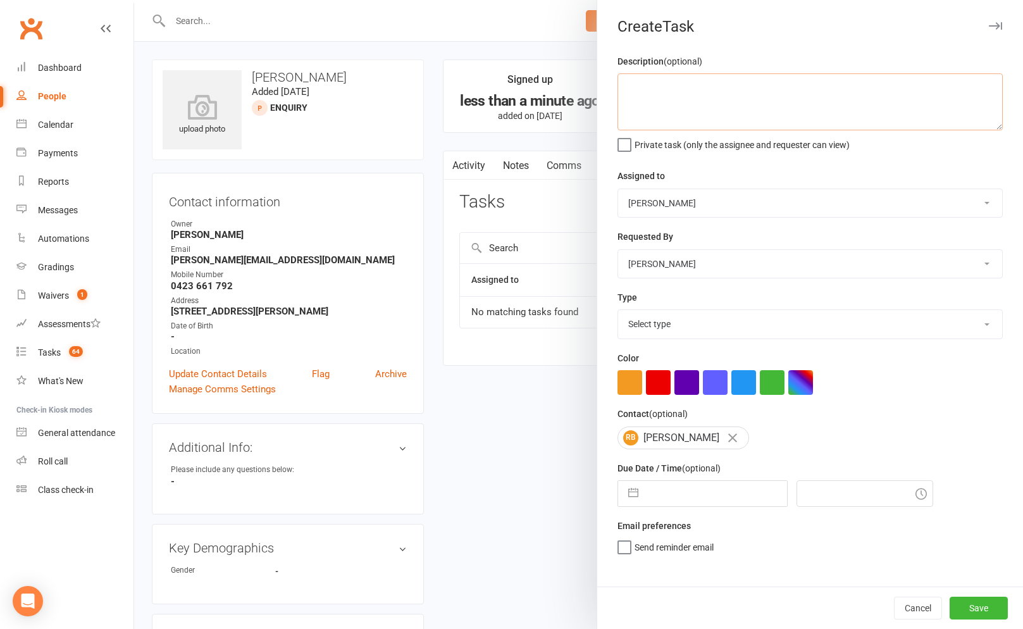
click at [753, 102] on textarea at bounding box center [809, 101] width 385 height 57
type textarea "do ISC 15/9 JM"
click at [701, 331] on select "Select type A. prospect | enquiry response B. prospect | trial | not yet booked…" at bounding box center [810, 324] width 384 height 28
select select "3860"
click at [618, 311] on select "Select type A. prospect | enquiry response B. prospect | trial | not yet booked…" at bounding box center [810, 324] width 384 height 28
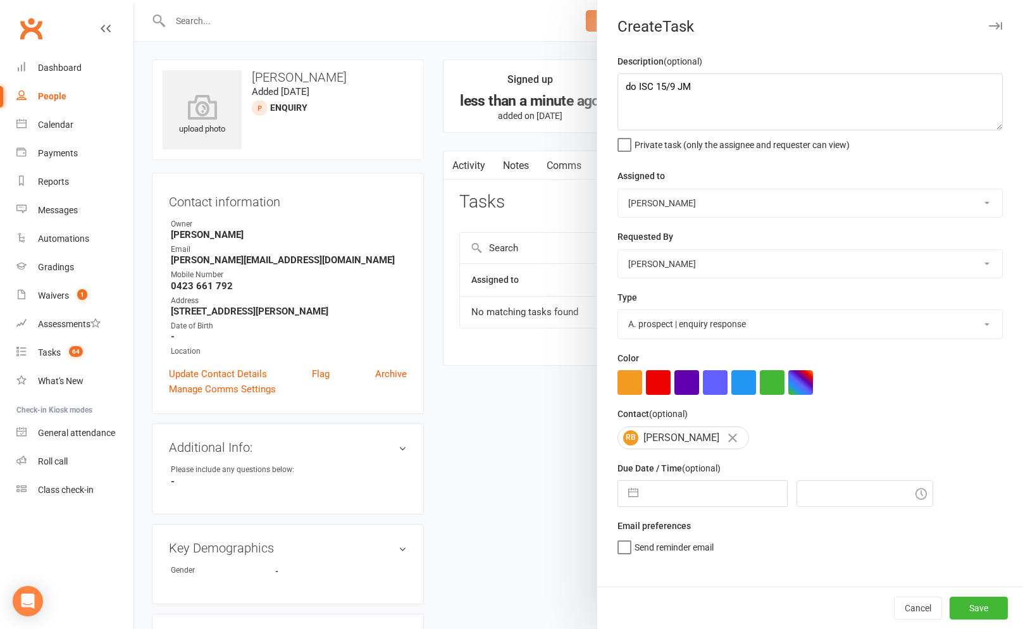
click at [663, 497] on input "text" at bounding box center [715, 493] width 142 height 25
select select "7"
select select "2025"
select select "8"
select select "2025"
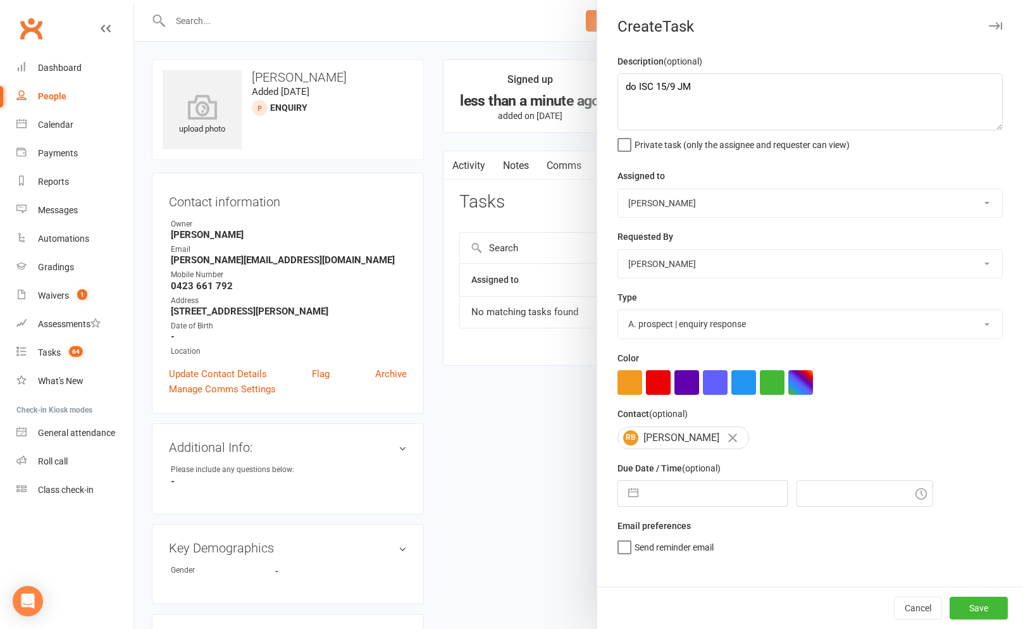
select select "9"
select select "2025"
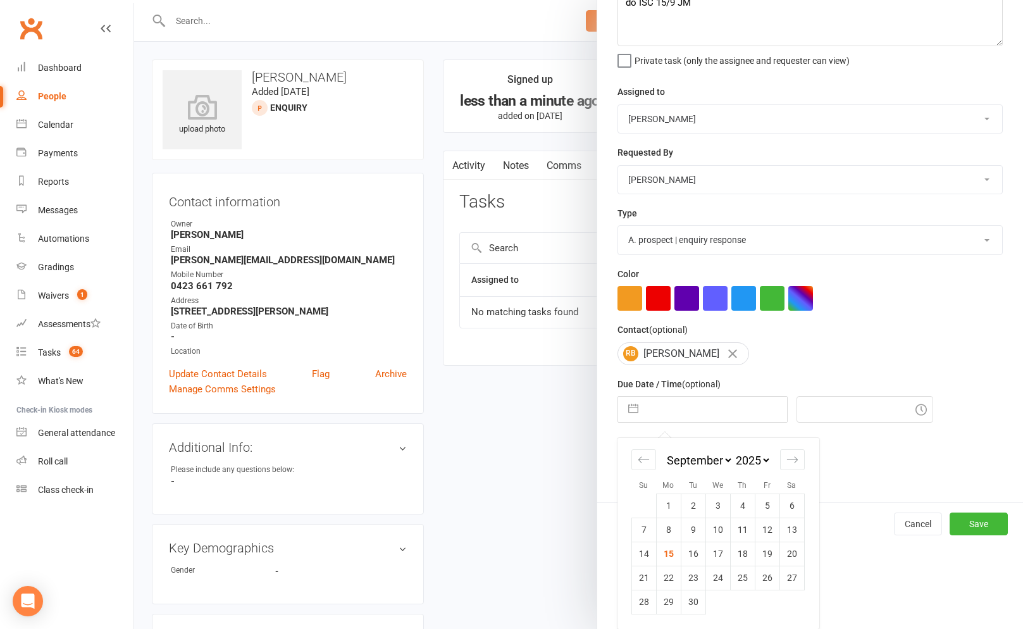
click at [678, 556] on td "15" at bounding box center [668, 553] width 25 height 24
type input "15 Sep 2025"
type input "8:30am"
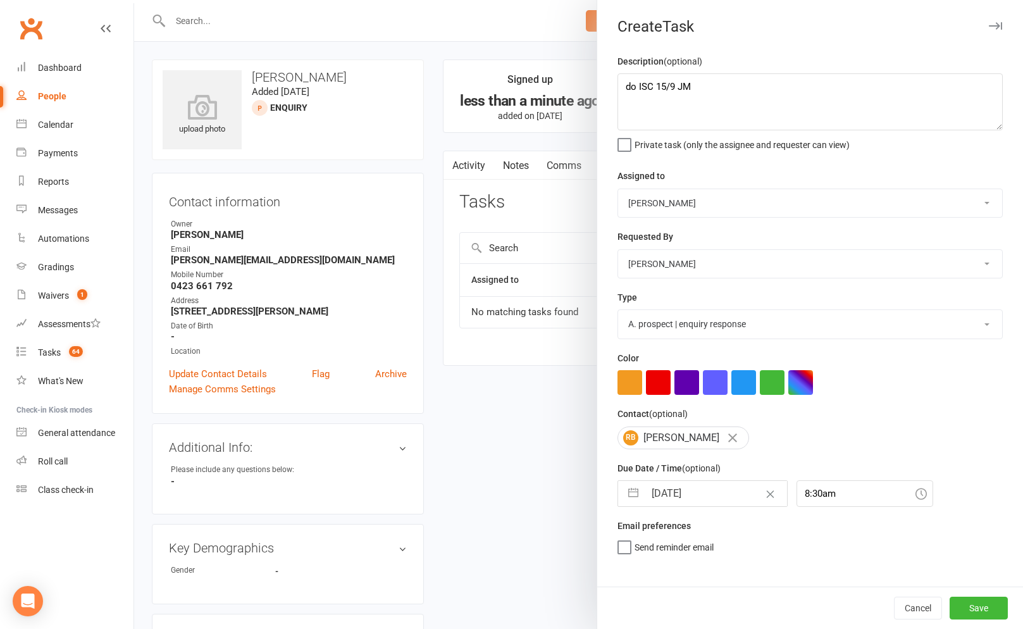
scroll to position [0, 0]
click at [972, 601] on button "Save" at bounding box center [978, 607] width 58 height 23
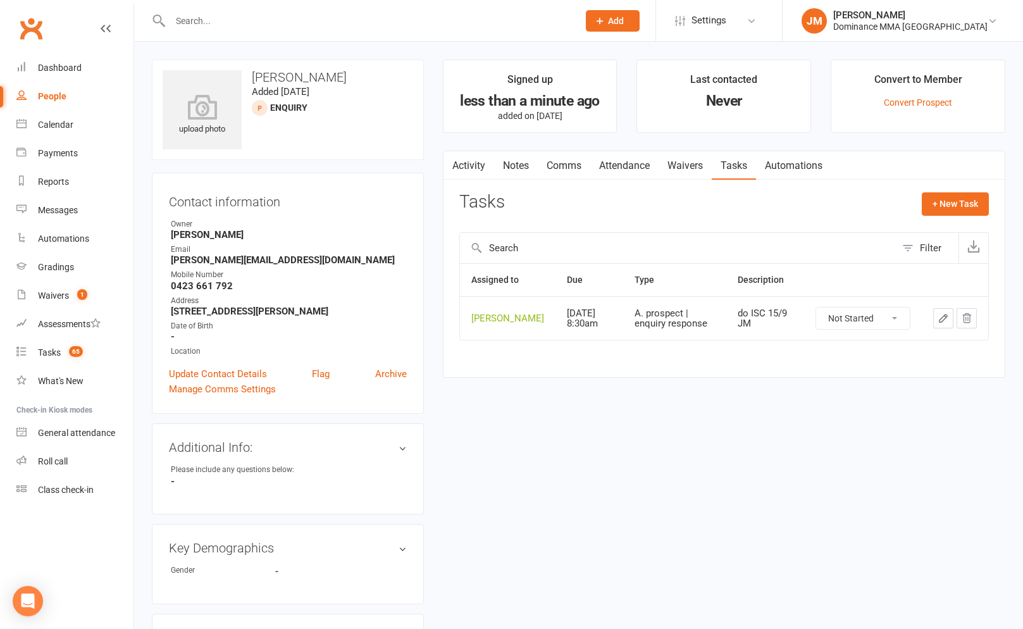
click at [238, 18] on input "text" at bounding box center [367, 21] width 403 height 18
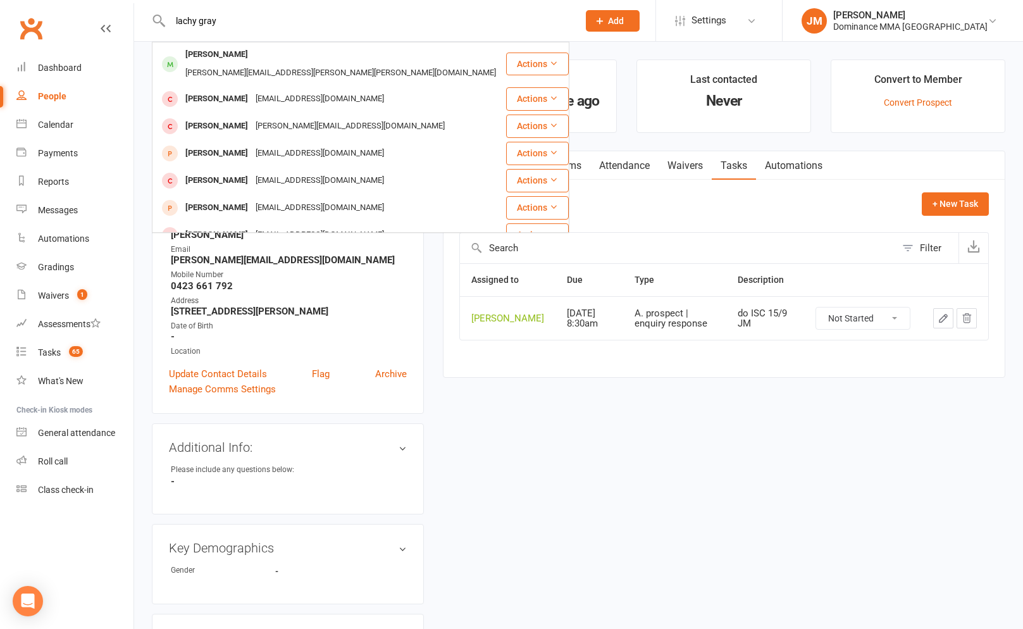
type input "lachy gray"
click at [639, 12] on button "Add" at bounding box center [613, 21] width 54 height 22
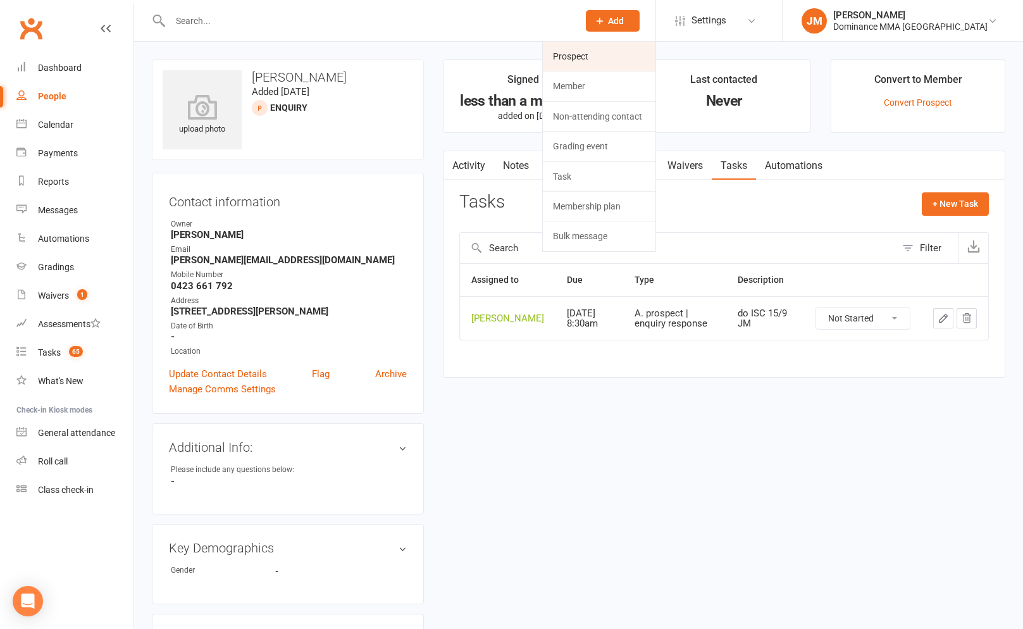
click at [632, 48] on link "Prospect" at bounding box center [599, 56] width 113 height 29
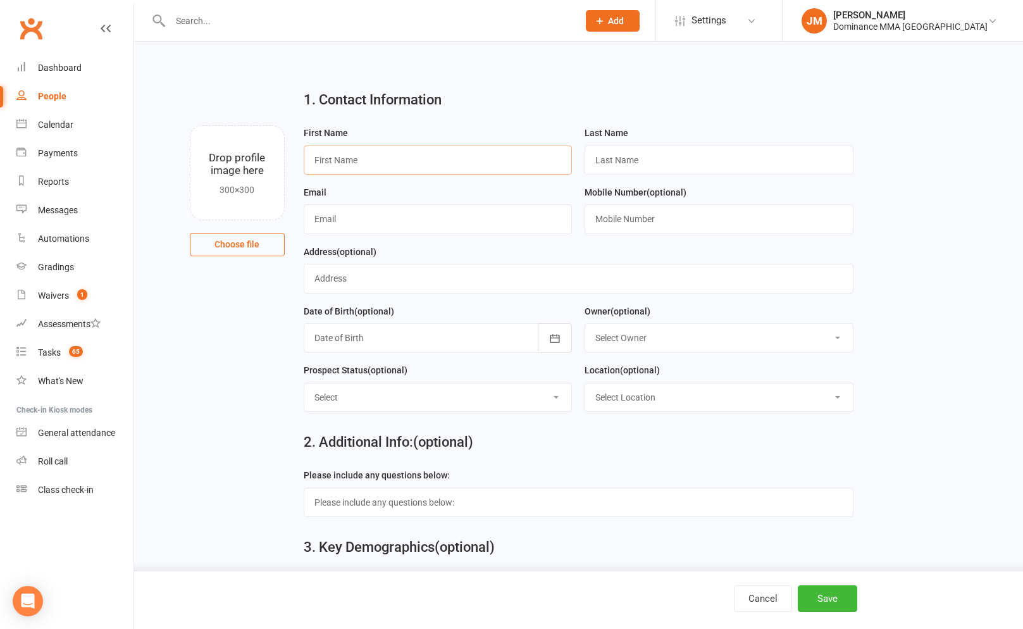
click at [448, 150] on input "text" at bounding box center [438, 159] width 269 height 29
type input "Lachy"
type input "Gray"
type input "lachg12321@gmail.com"
type input "0478528608"
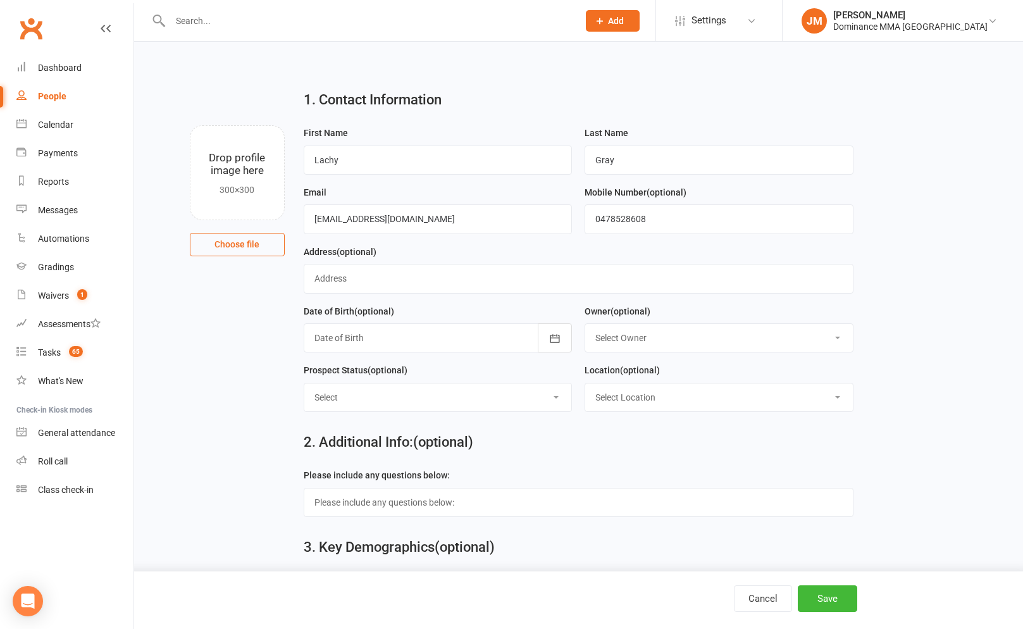
click at [424, 394] on select "Select ENQUIRY WEBSITE ENQUIRY GOOGLE ADS ENQUIRY META ADS ENQUIRY DROPPED DROP…" at bounding box center [437, 397] width 267 height 28
select select "ENQUIRY"
click at [304, 384] on select "Select ENQUIRY WEBSITE ENQUIRY GOOGLE ADS ENQUIRY META ADS ENQUIRY DROPPED DROP…" at bounding box center [437, 397] width 267 height 28
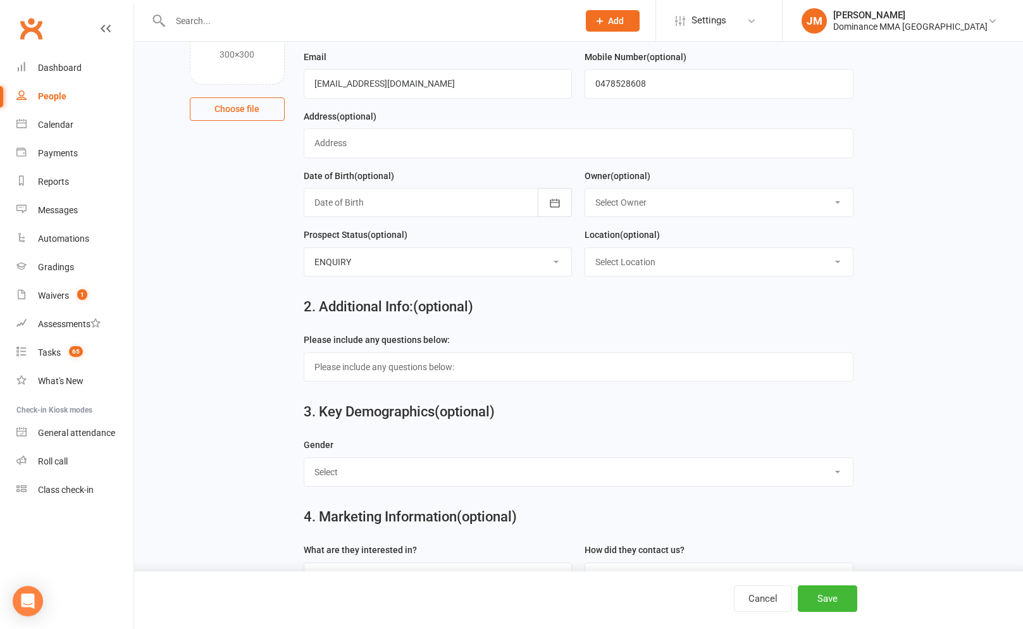
scroll to position [169, 0]
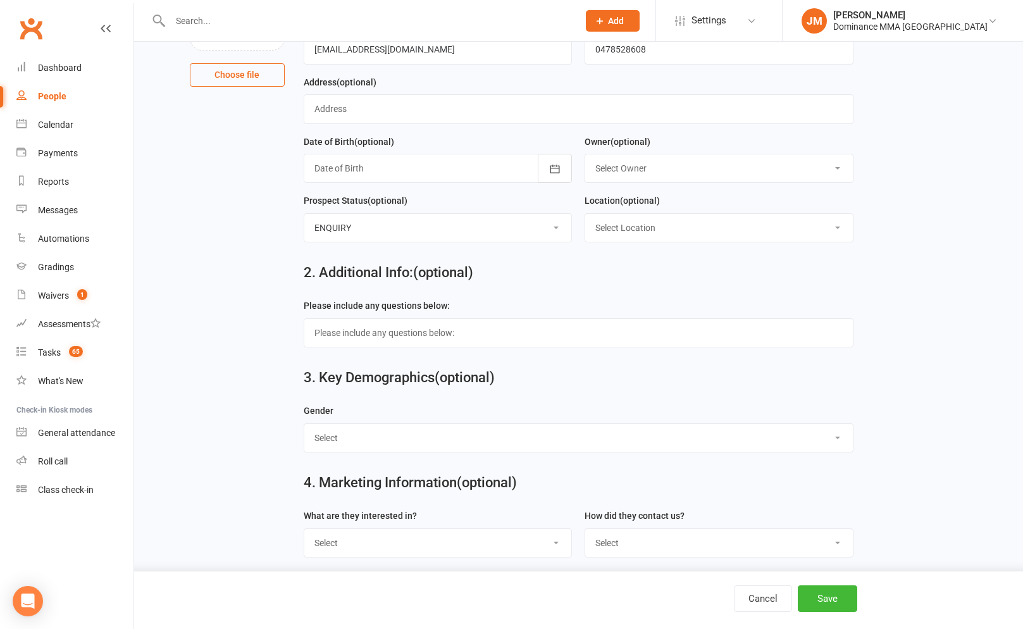
click at [437, 527] on div "What are they interested in? Select BJJ Muay Thai MMA Kids Teens Muay Thai Teen…" at bounding box center [438, 532] width 269 height 49
click at [435, 536] on select "Select BJJ Muay Thai MMA Kids Teens Muay Thai Teens BJJ Freestyle Wrestling" at bounding box center [437, 543] width 267 height 28
select select "Muay Thai"
click at [304, 531] on select "Select BJJ Muay Thai MMA Kids Teens Muay Thai Teens BJJ Freestyle Wrestling" at bounding box center [437, 543] width 267 height 28
click at [668, 550] on select "Select Phone Website enquiry form In-Facility Email Marketing Lead" at bounding box center [718, 543] width 267 height 28
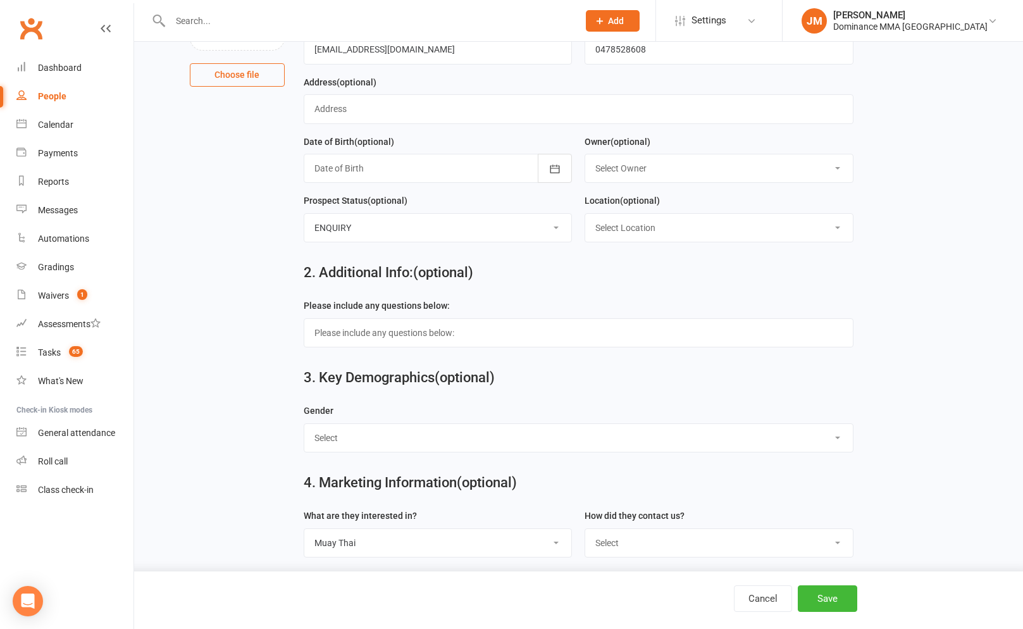
select select "Website enquiry form"
click at [585, 531] on select "Select Phone Website enquiry form In-Facility Email Marketing Lead" at bounding box center [718, 543] width 267 height 28
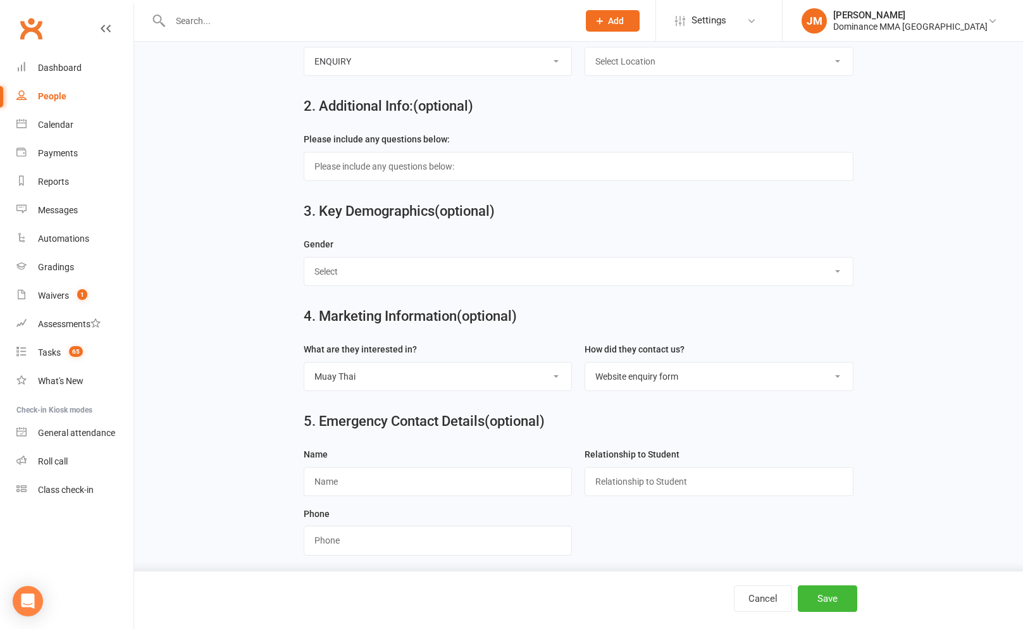
scroll to position [451, 0]
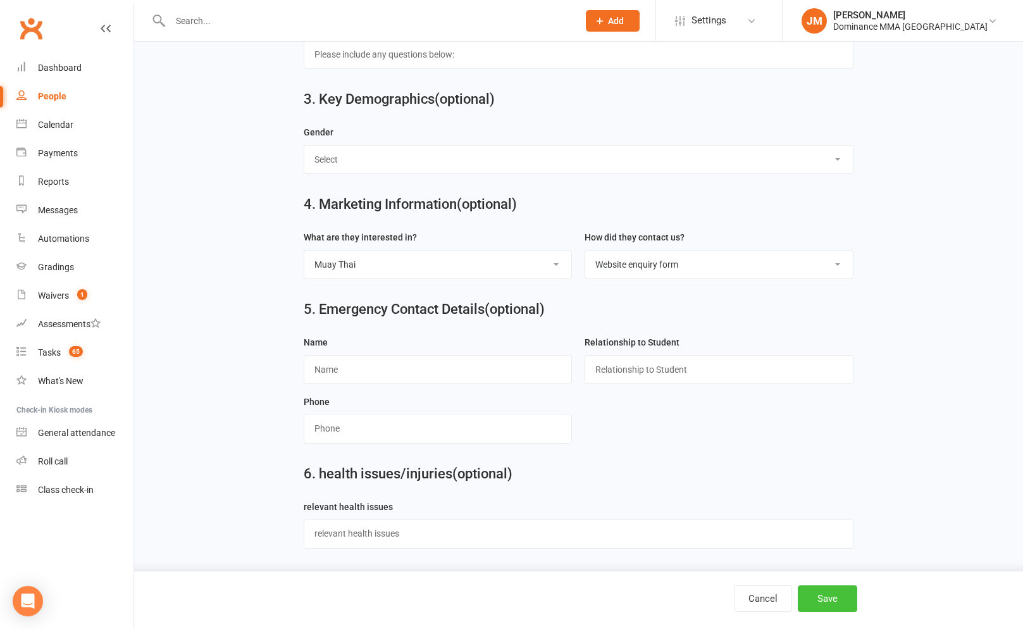
click at [836, 603] on button "Save" at bounding box center [826, 598] width 59 height 27
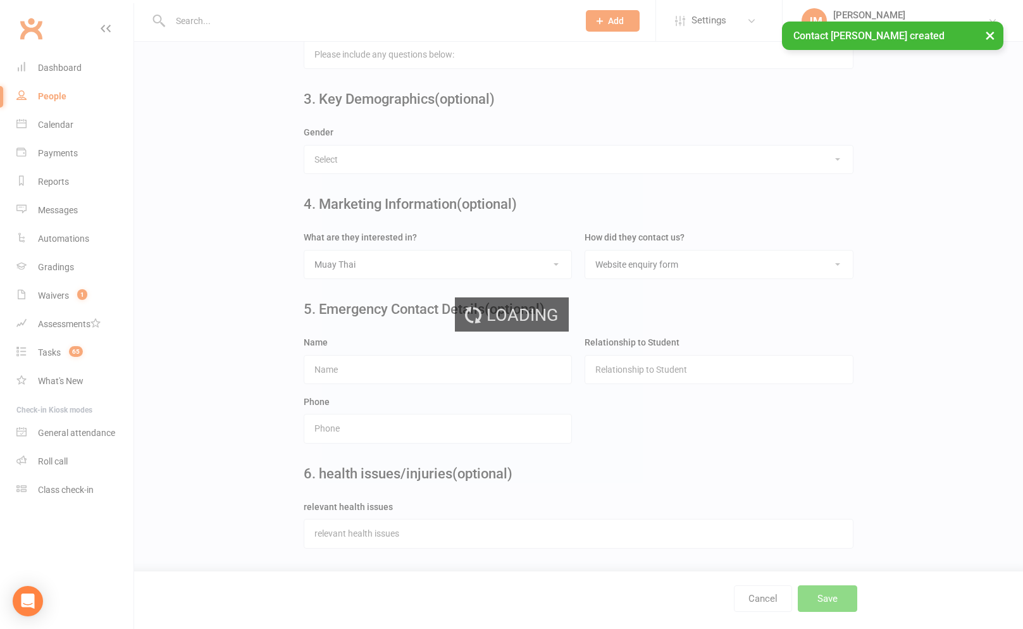
scroll to position [0, 0]
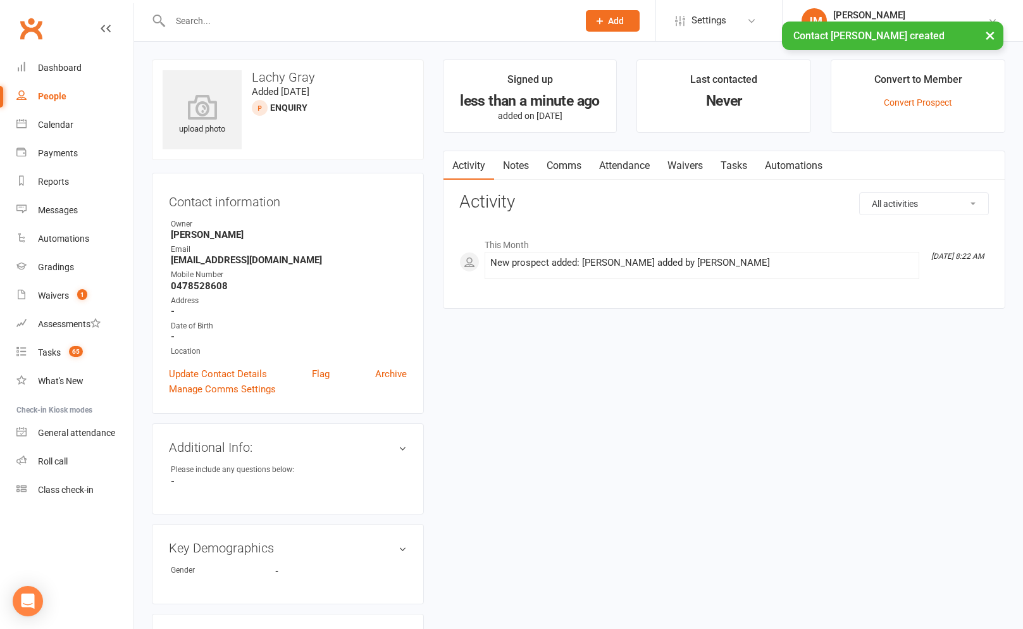
click at [524, 169] on link "Notes" at bounding box center [516, 165] width 44 height 29
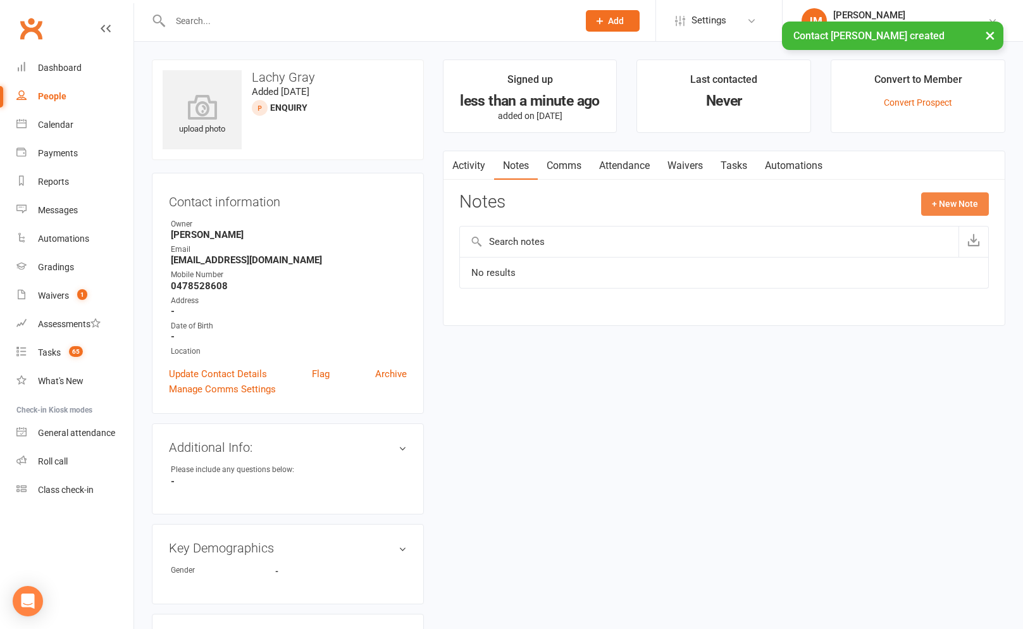
click at [934, 205] on button "+ New Note" at bounding box center [955, 203] width 68 height 23
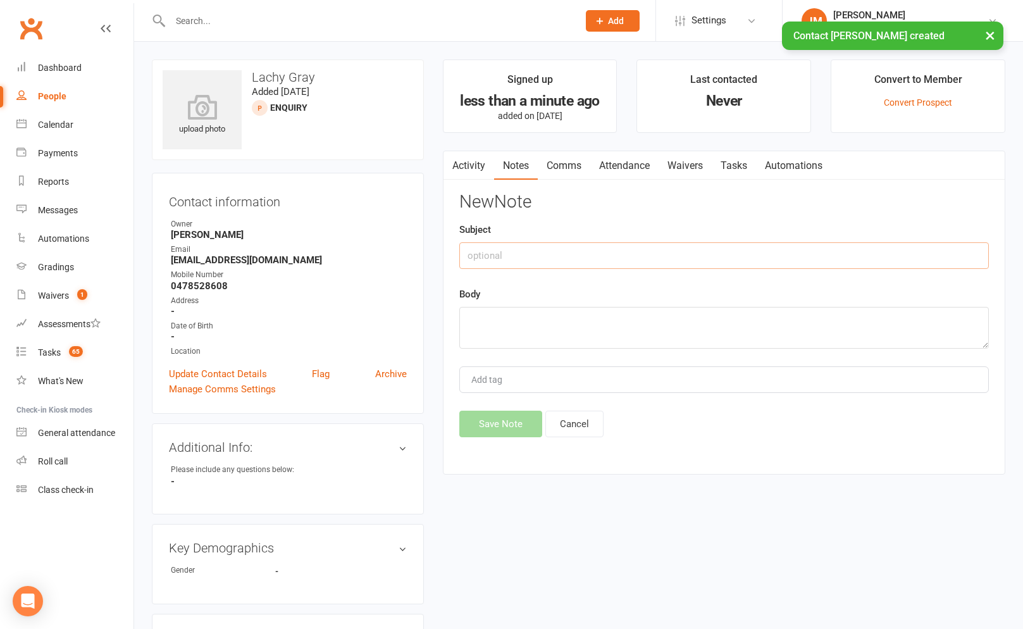
click at [574, 255] on input "text" at bounding box center [723, 255] width 529 height 27
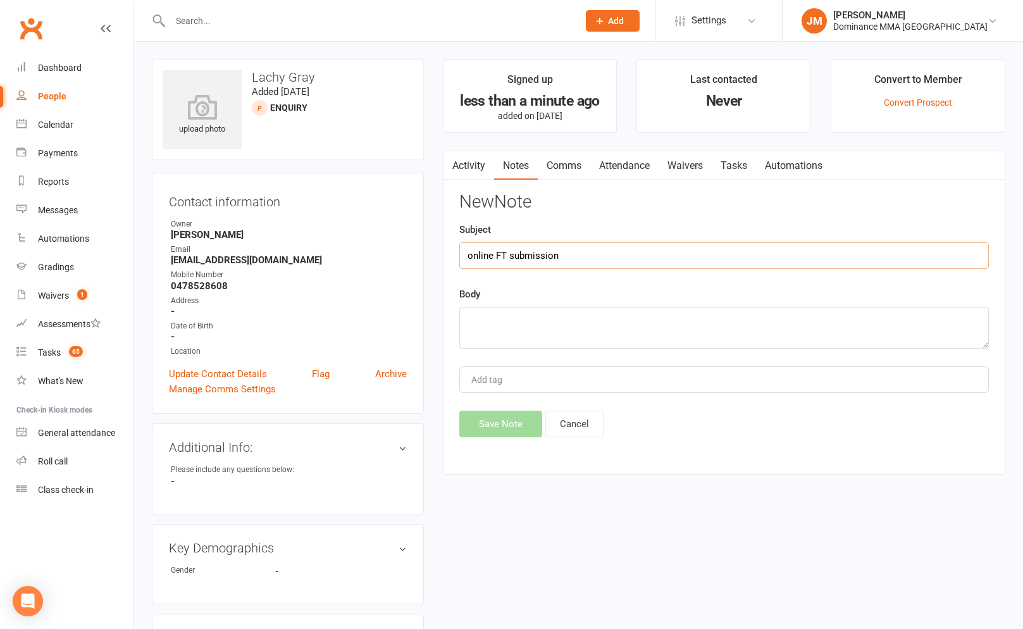
type input "online FT submission"
paste textarea "First Name: Lachy Last Name: Gray Email Address: lachg12321@gmail.com Phone Num…"
type textarea "First Name: Lachy Last Name: Gray Email Address: lachg12321@gmail.com Phone Num…"
click at [508, 426] on button "Save Note" at bounding box center [500, 423] width 83 height 27
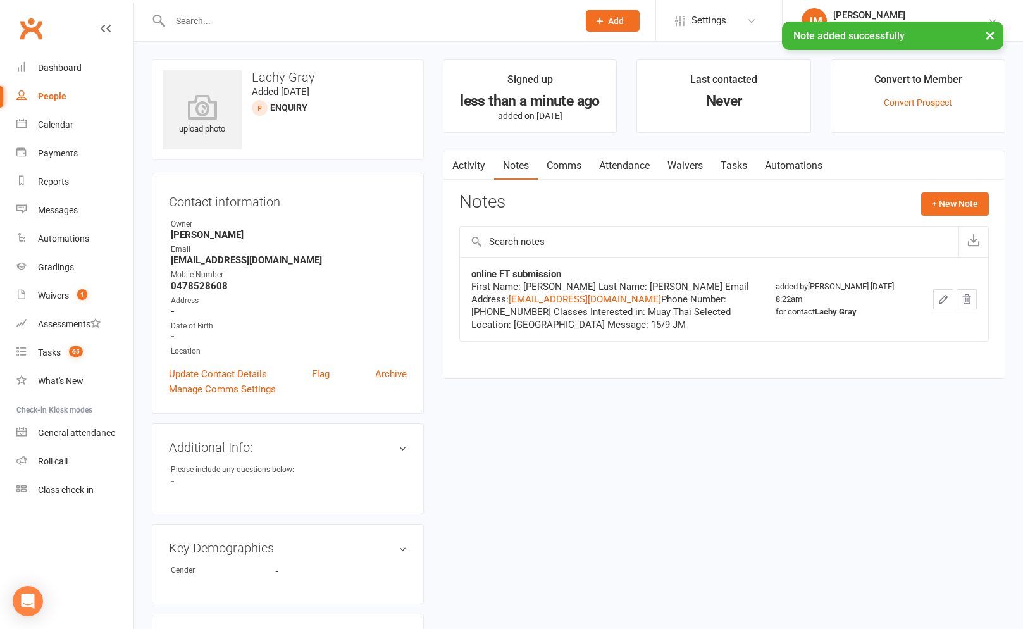
click at [727, 163] on link "Tasks" at bounding box center [733, 165] width 44 height 29
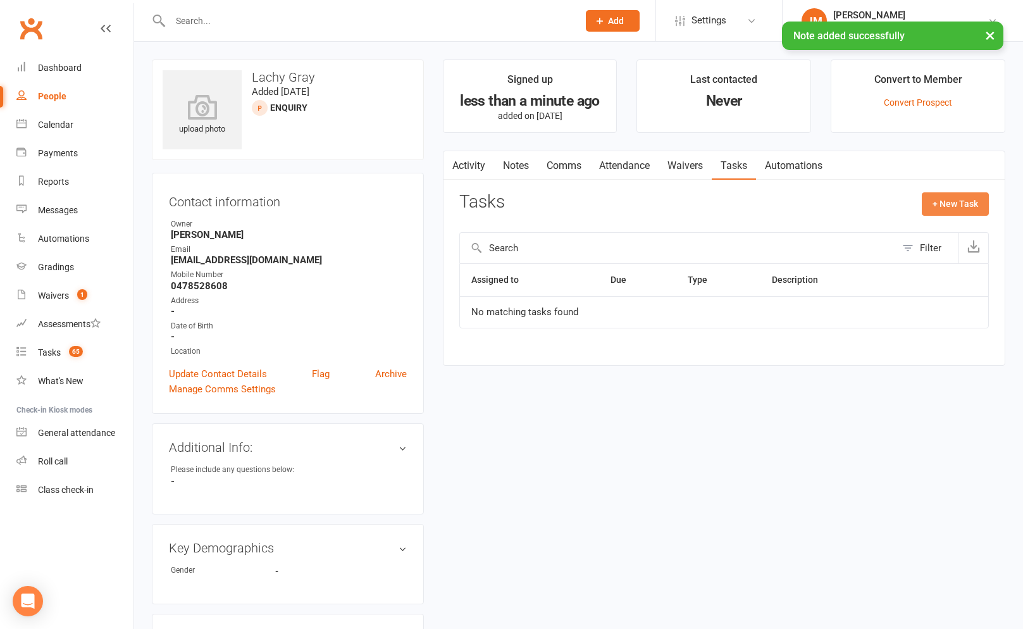
click at [954, 205] on button "+ New Task" at bounding box center [954, 203] width 67 height 23
select select "45422"
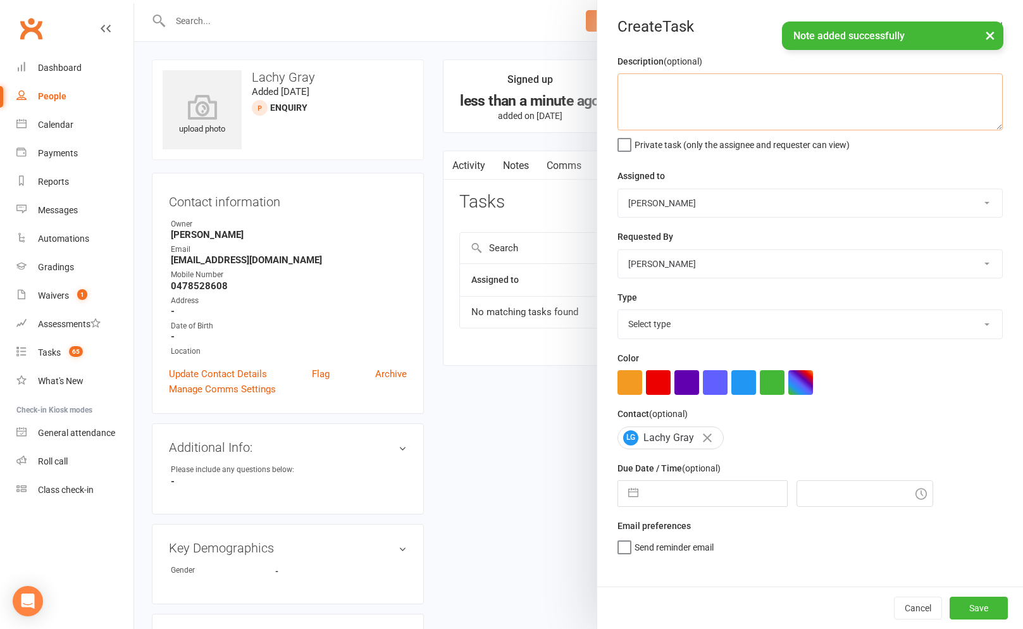
click at [758, 102] on textarea at bounding box center [809, 101] width 385 height 57
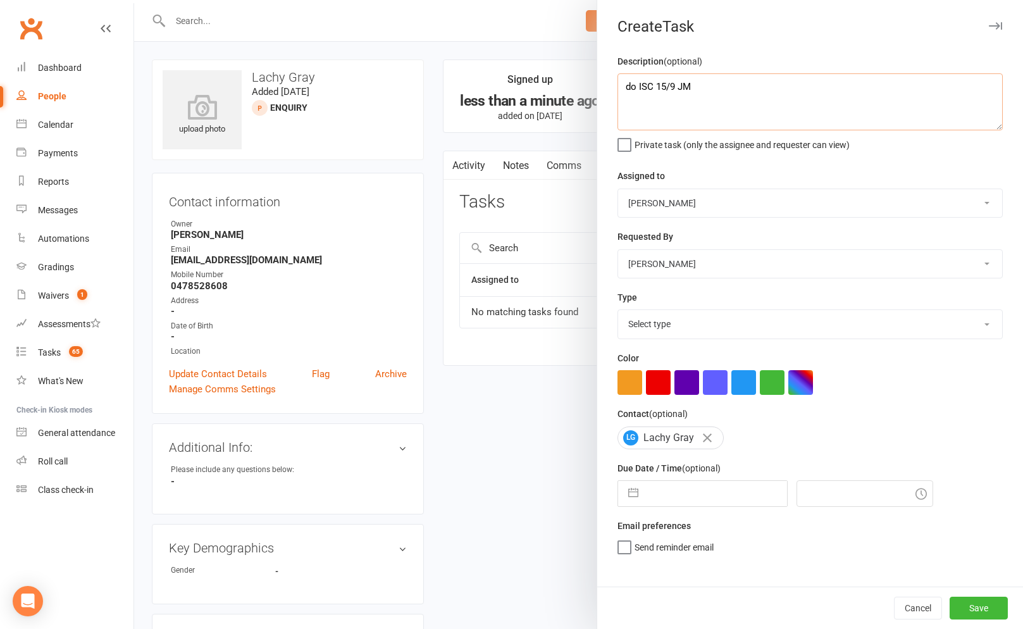
type textarea "do ISC 15/9 JM"
click at [749, 320] on select "Select type A. prospect | enquiry response B. prospect | trial | not yet booked…" at bounding box center [810, 324] width 384 height 28
select select "3860"
click at [618, 311] on select "Select type A. prospect | enquiry response B. prospect | trial | not yet booked…" at bounding box center [810, 324] width 384 height 28
click at [663, 500] on input "text" at bounding box center [715, 493] width 142 height 25
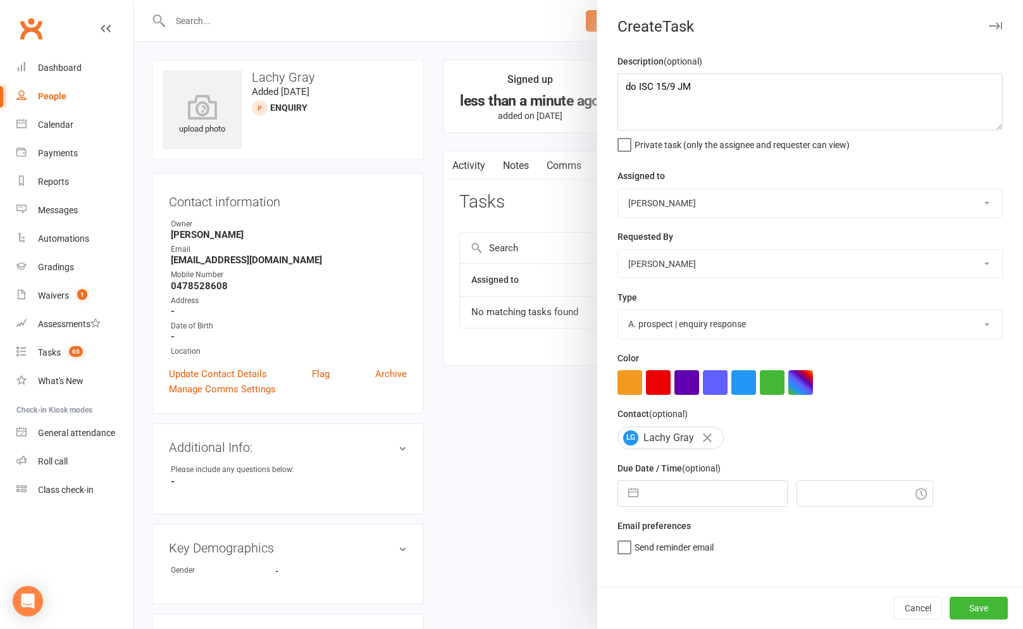
select select "7"
select select "2025"
select select "8"
select select "2025"
select select "9"
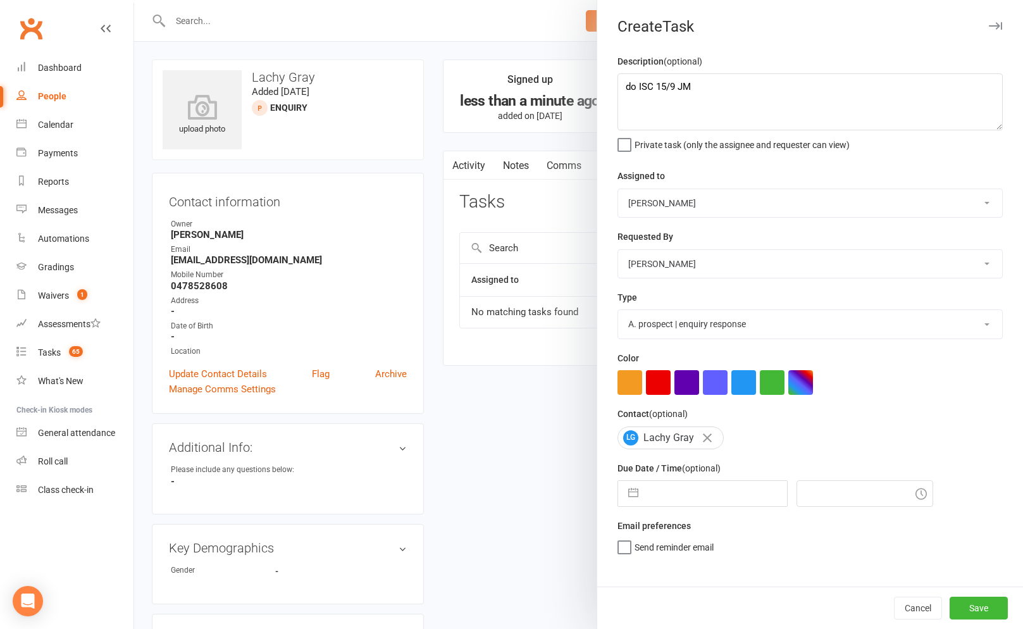
select select "2025"
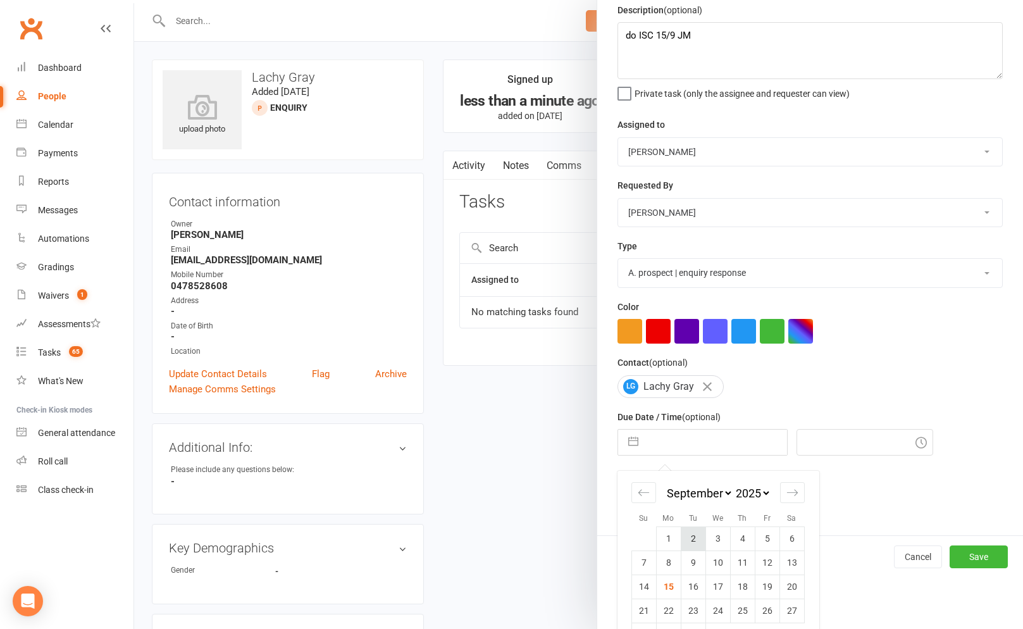
scroll to position [66, 0]
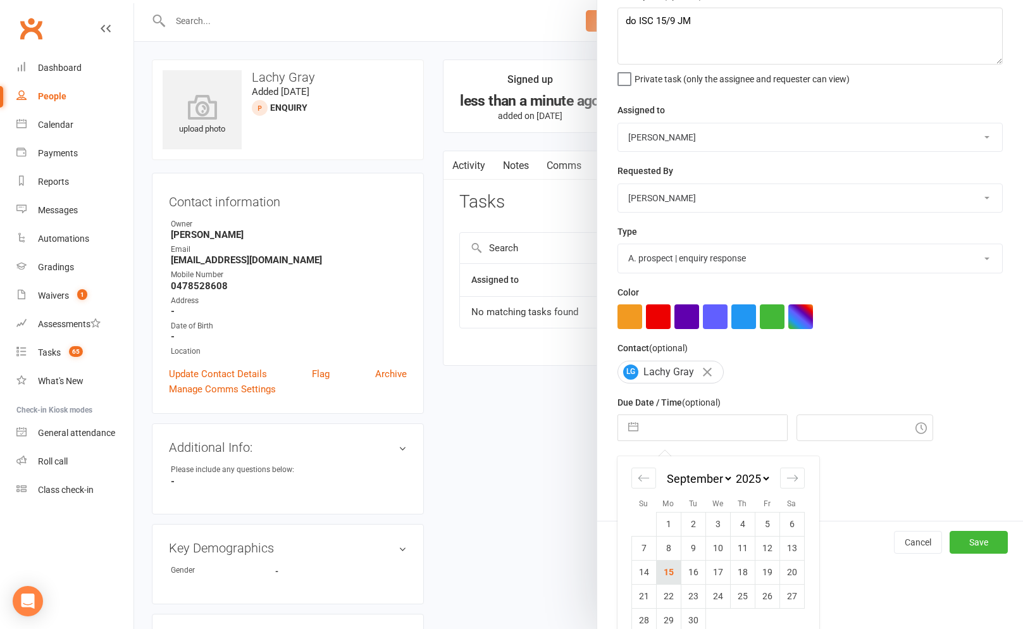
click at [672, 577] on td "15" at bounding box center [668, 572] width 25 height 24
type input "15 Sep 2025"
type input "8:30am"
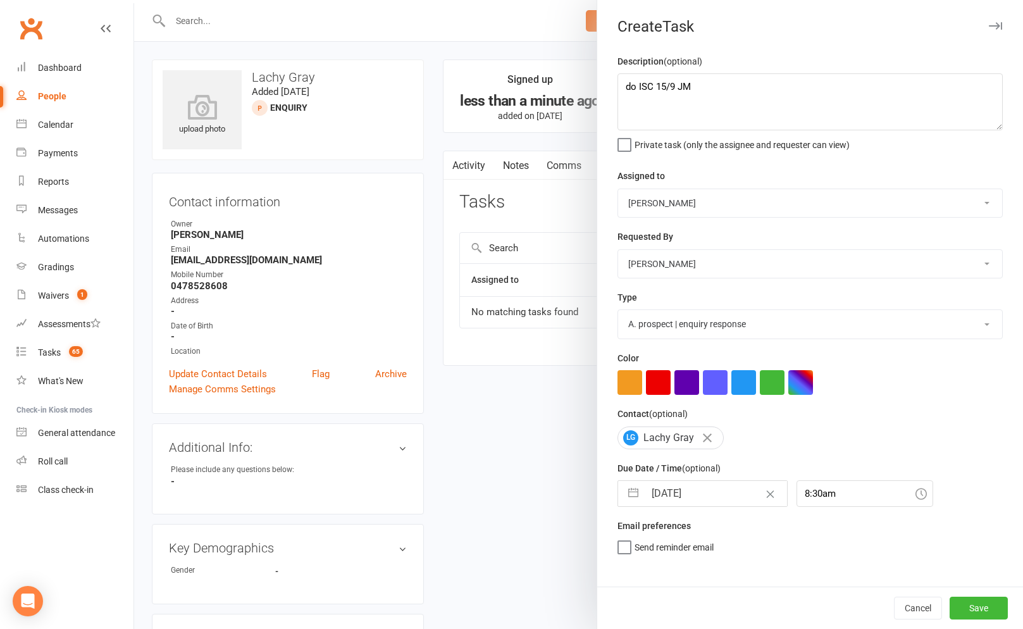
click at [970, 595] on div "Cancel Save" at bounding box center [810, 607] width 426 height 42
click at [973, 599] on button "Save" at bounding box center [978, 607] width 58 height 23
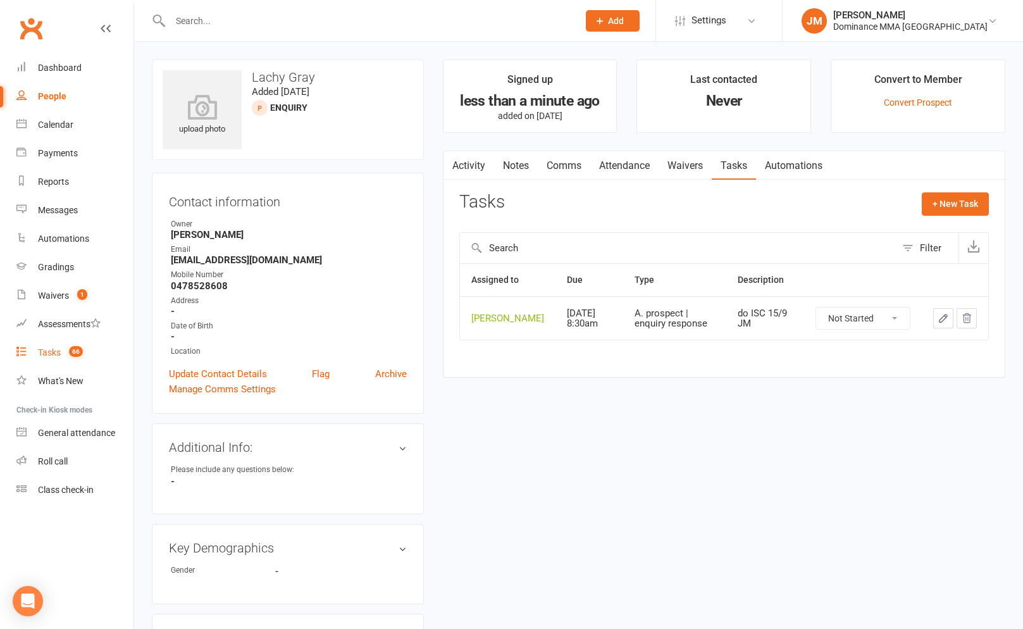
click at [64, 355] on count-badge "66" at bounding box center [73, 352] width 20 height 10
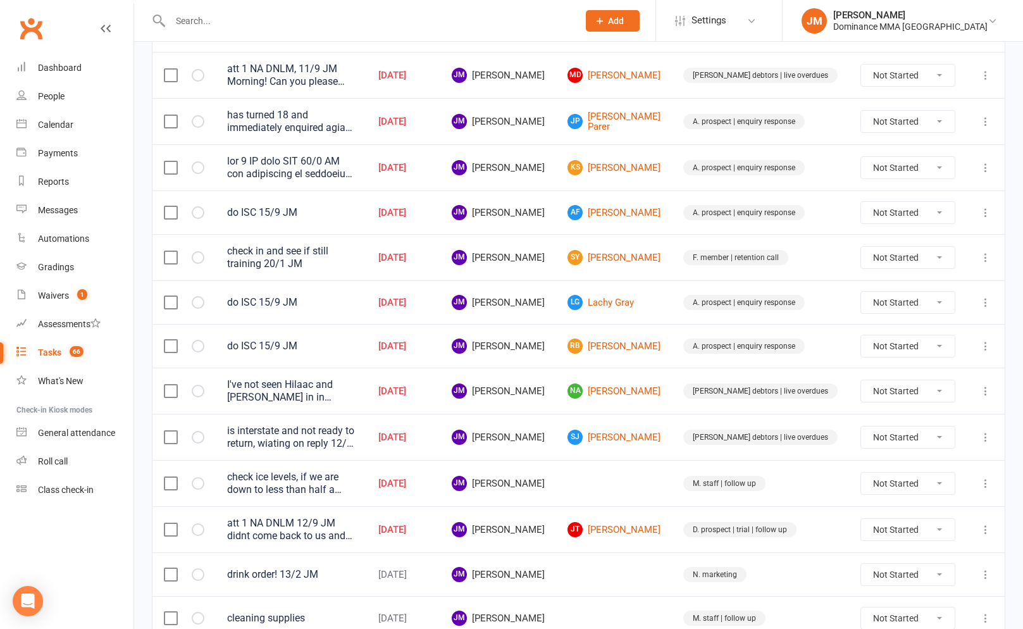
scroll to position [188, 0]
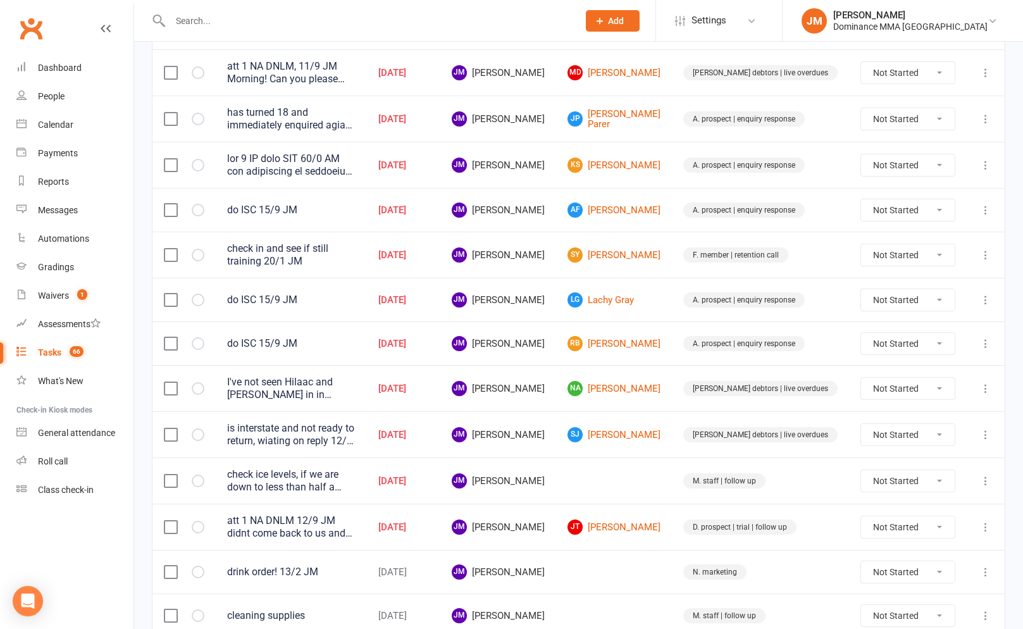
click at [207, 15] on input "text" at bounding box center [367, 21] width 403 height 18
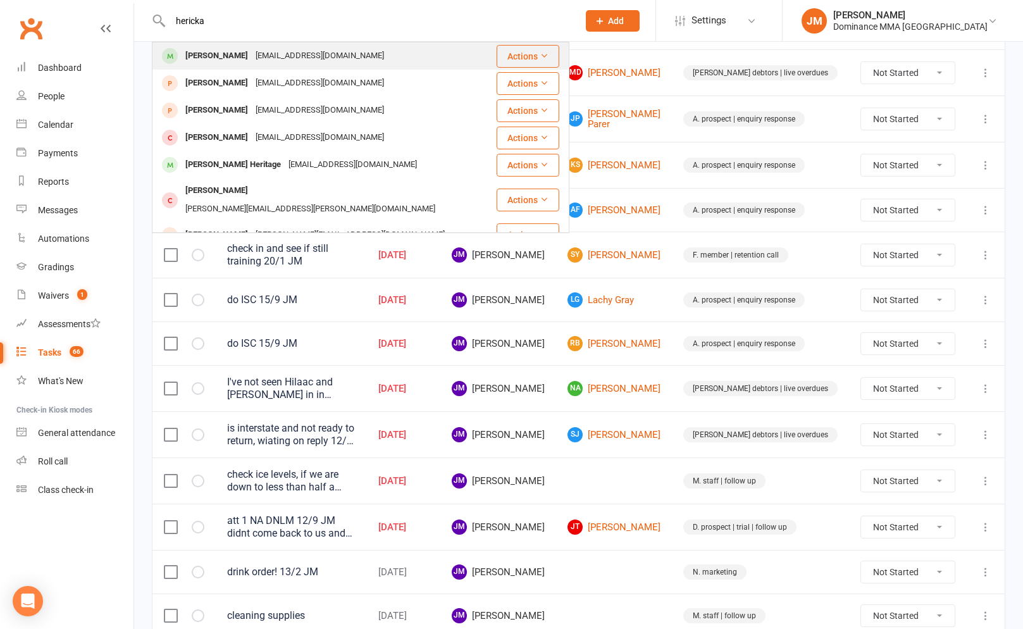
type input "hericka"
click at [241, 54] on div "Hericka Galvao" at bounding box center [216, 56] width 70 height 18
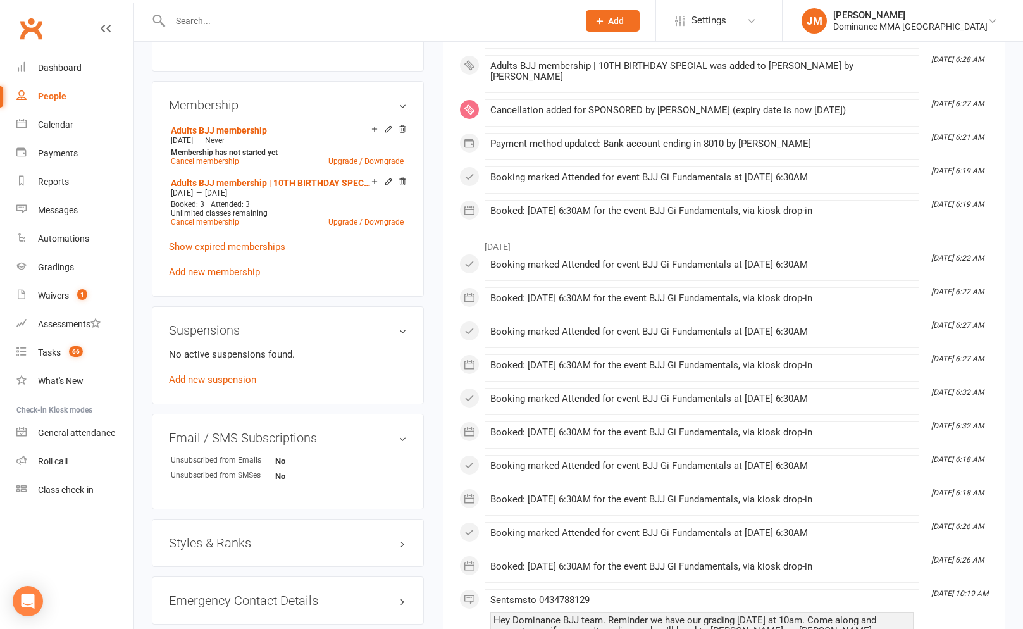
scroll to position [616, 0]
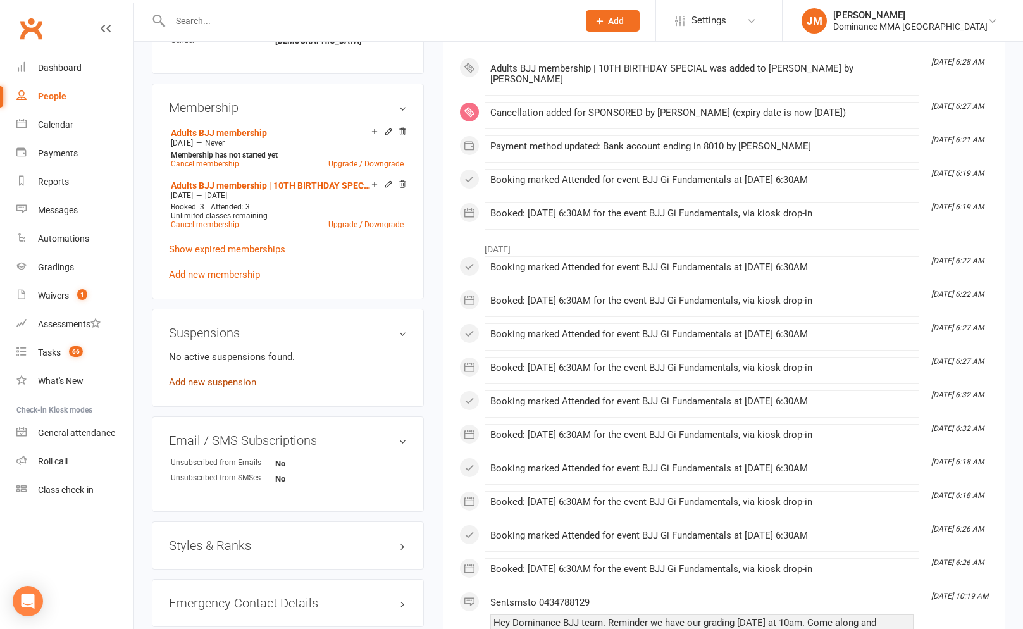
click at [237, 376] on link "Add new suspension" at bounding box center [212, 381] width 87 height 11
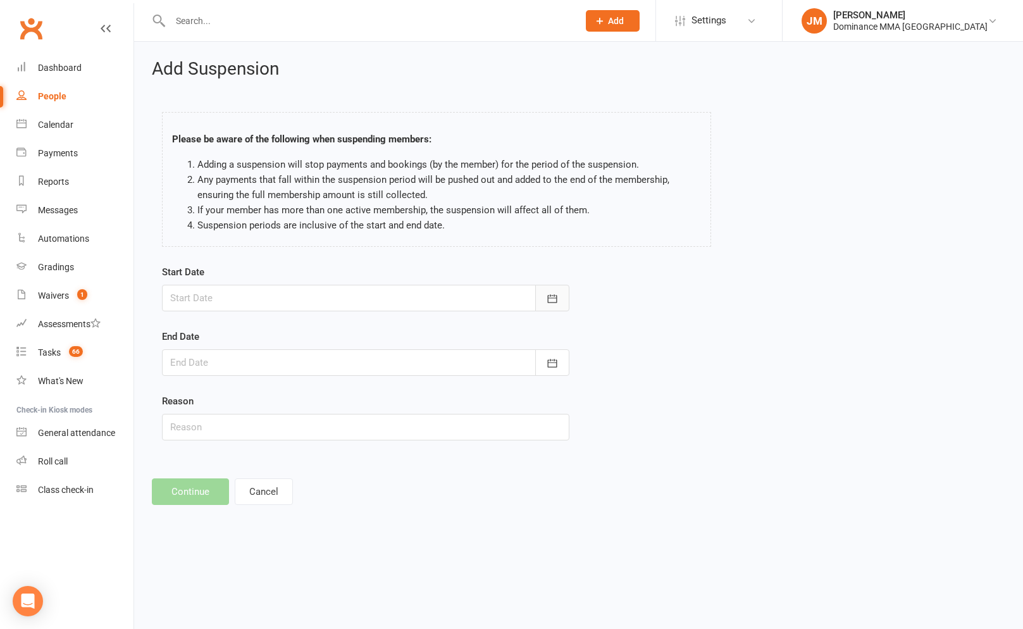
click at [551, 302] on icon "button" at bounding box center [552, 298] width 13 height 13
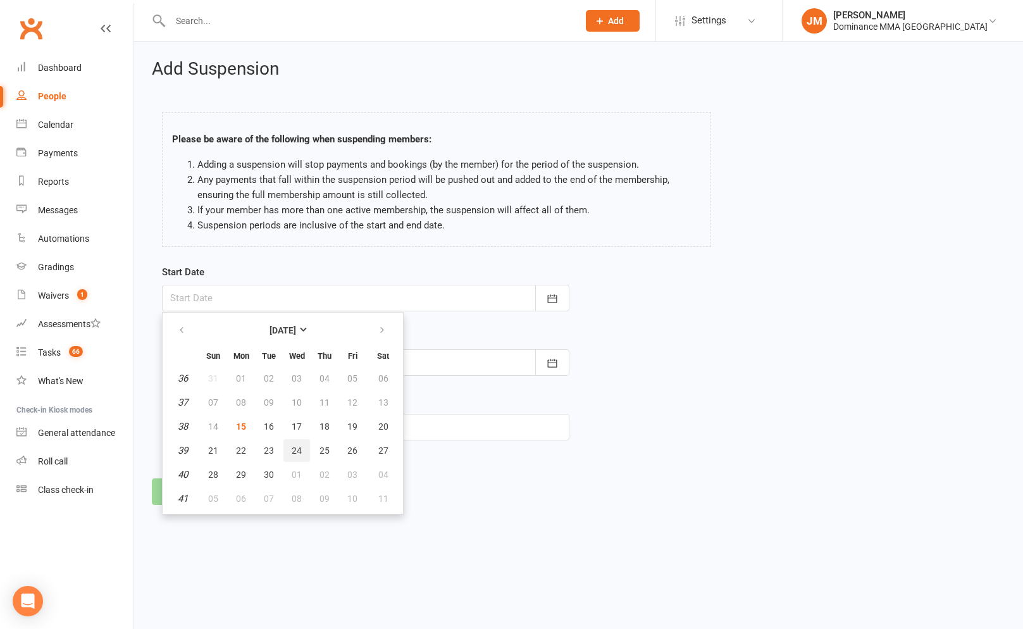
click at [288, 448] on button "24" at bounding box center [296, 450] width 27 height 23
type input "24 Sep 2025"
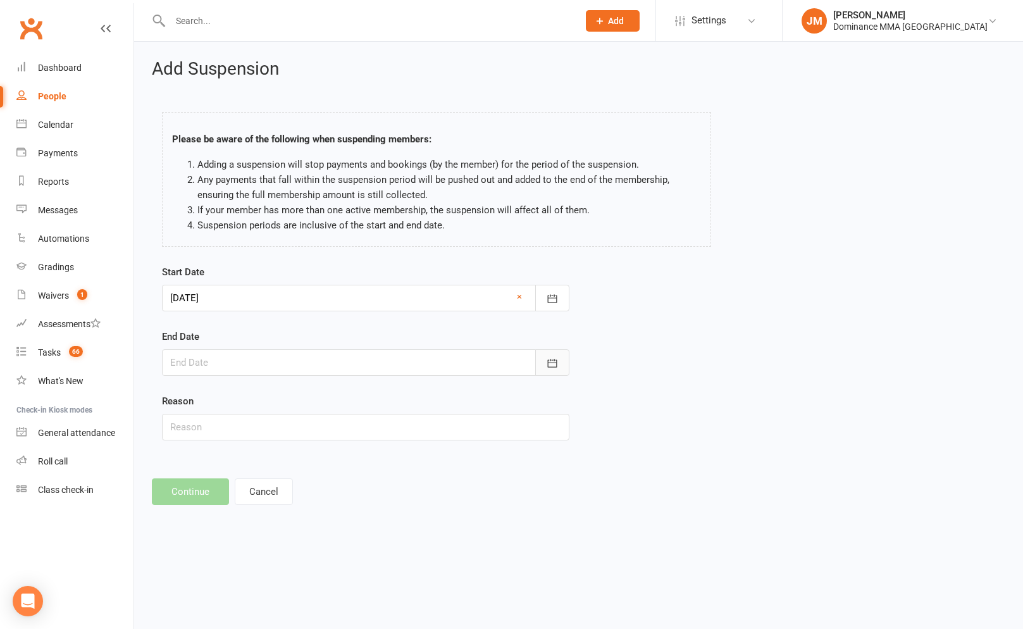
click at [546, 366] on icon "button" at bounding box center [552, 363] width 13 height 13
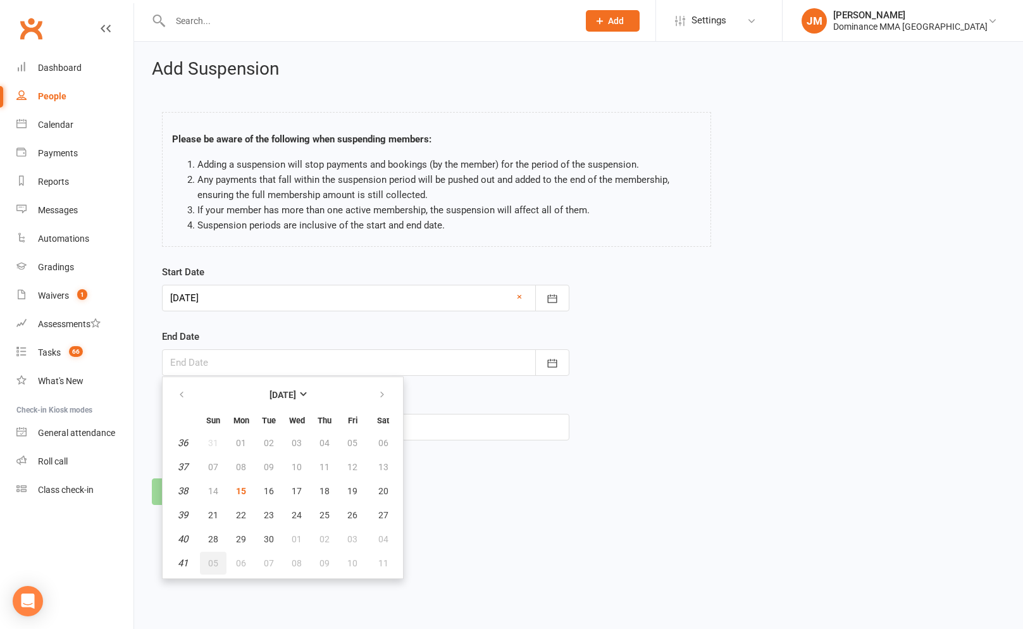
click at [208, 563] on span "05" at bounding box center [213, 563] width 10 height 10
type input "05 Oct 2025"
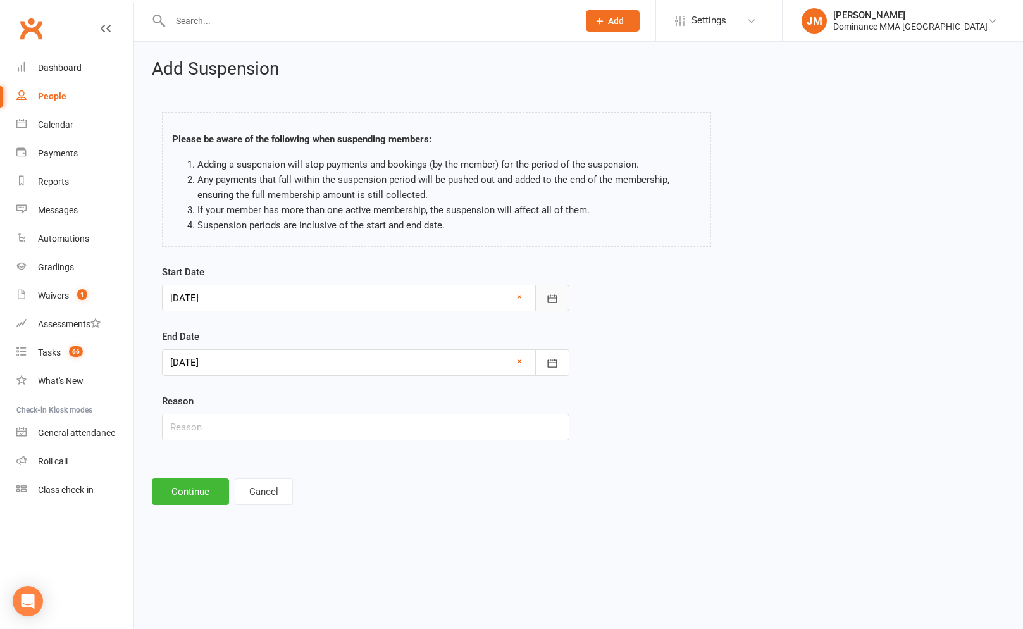
click at [541, 300] on button "button" at bounding box center [552, 298] width 34 height 27
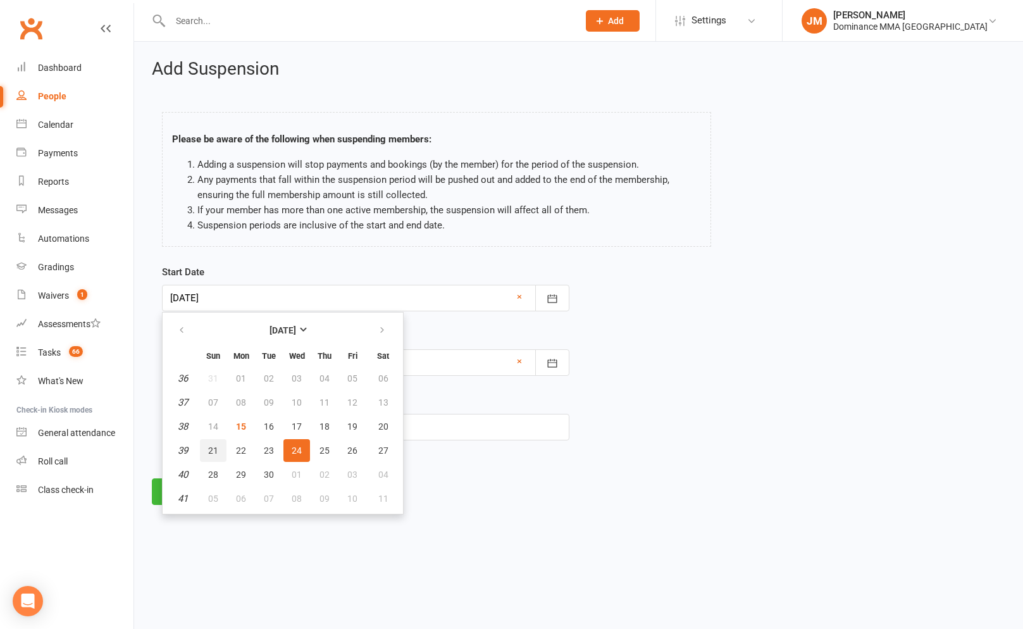
click at [211, 447] on span "21" at bounding box center [213, 450] width 10 height 10
type input "21 Sep 2025"
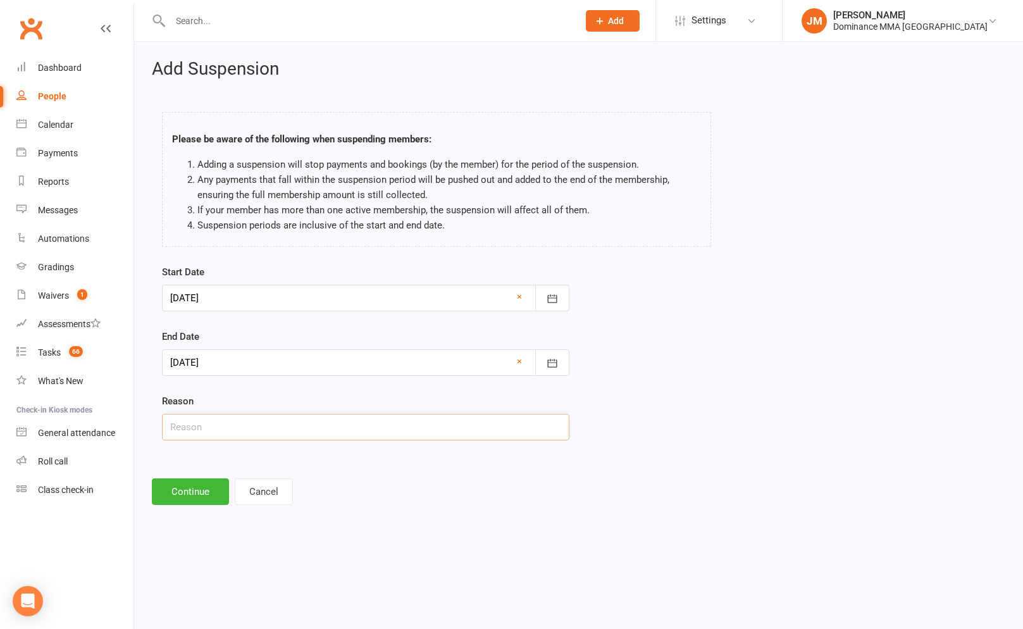
click at [250, 429] on input "text" at bounding box center [365, 427] width 407 height 27
type input "o"
type input "holiday"
click at [138, 426] on div "Add Suspension Please be aware of the following when suspending members: Adding…" at bounding box center [578, 282] width 888 height 481
click at [199, 433] on input "holiday" at bounding box center [365, 427] width 407 height 27
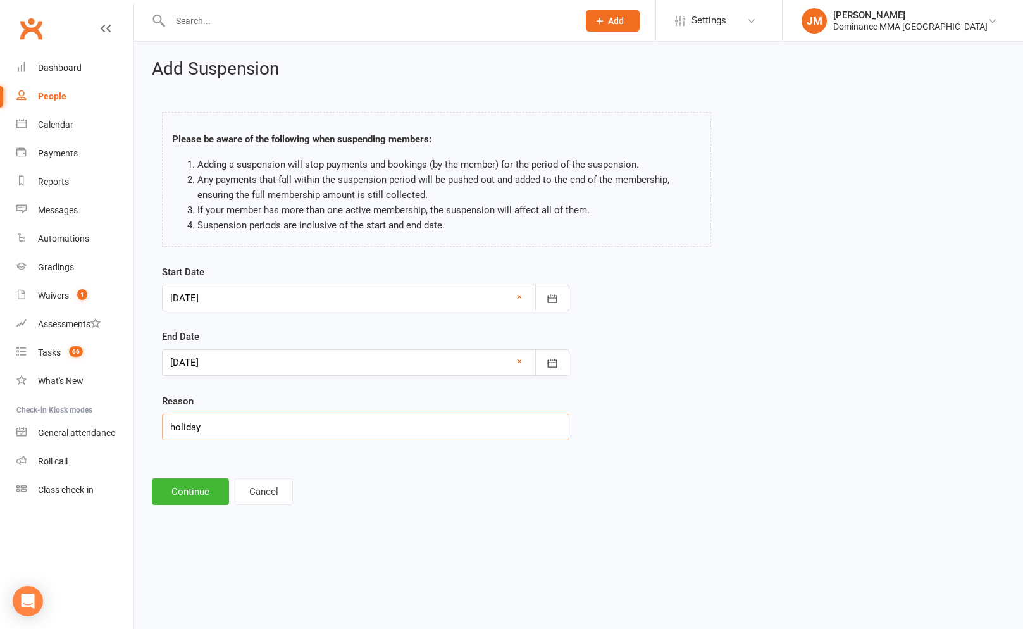
click at [199, 433] on input "holiday" at bounding box center [365, 427] width 407 height 27
click at [565, 361] on button "button" at bounding box center [552, 362] width 34 height 27
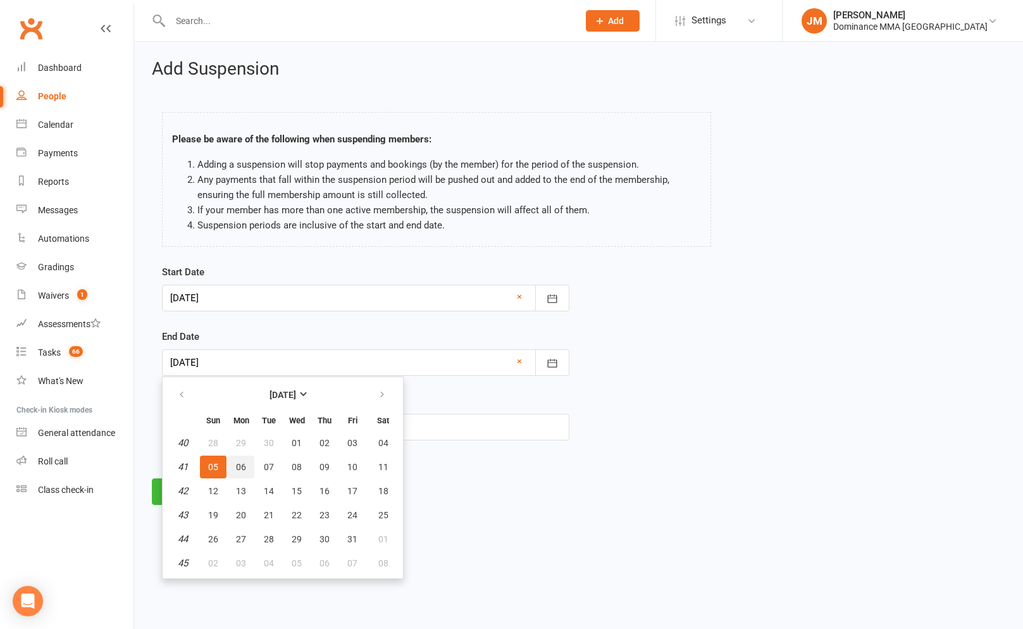
click at [240, 463] on span "06" at bounding box center [241, 467] width 10 height 10
type input "06 Oct 2025"
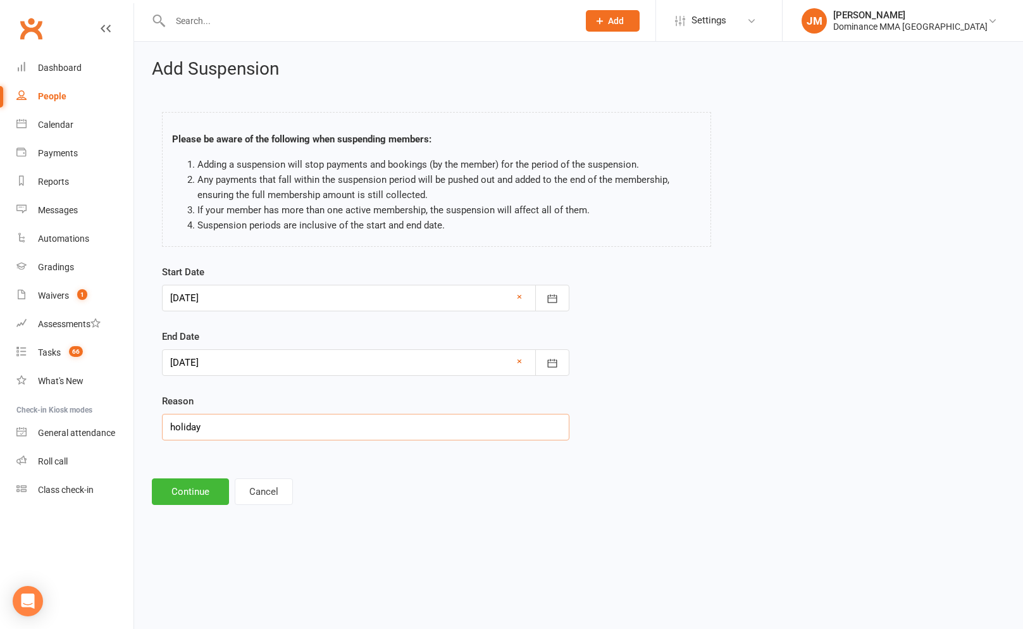
click at [226, 433] on input "holiday" at bounding box center [365, 427] width 407 height 27
type input "work trip"
click at [163, 503] on button "Continue" at bounding box center [190, 491] width 77 height 27
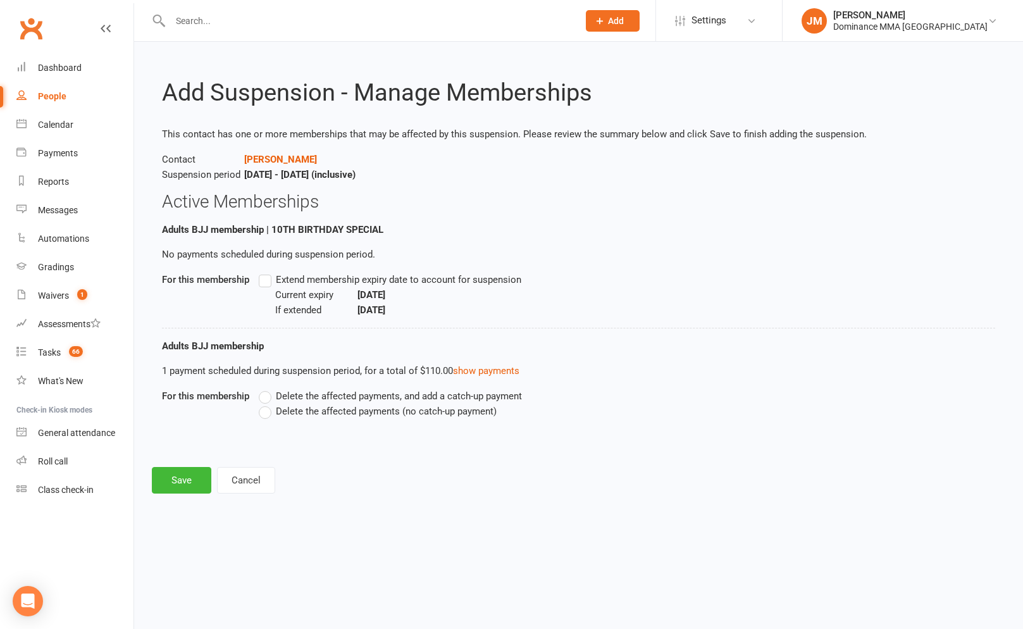
click at [266, 413] on label "Delete the affected payments (no catch-up payment)" at bounding box center [378, 410] width 238 height 15
click at [266, 403] on input "Delete the affected payments (no catch-up payment)" at bounding box center [263, 403] width 8 height 0
click at [181, 484] on button "Save" at bounding box center [181, 480] width 59 height 27
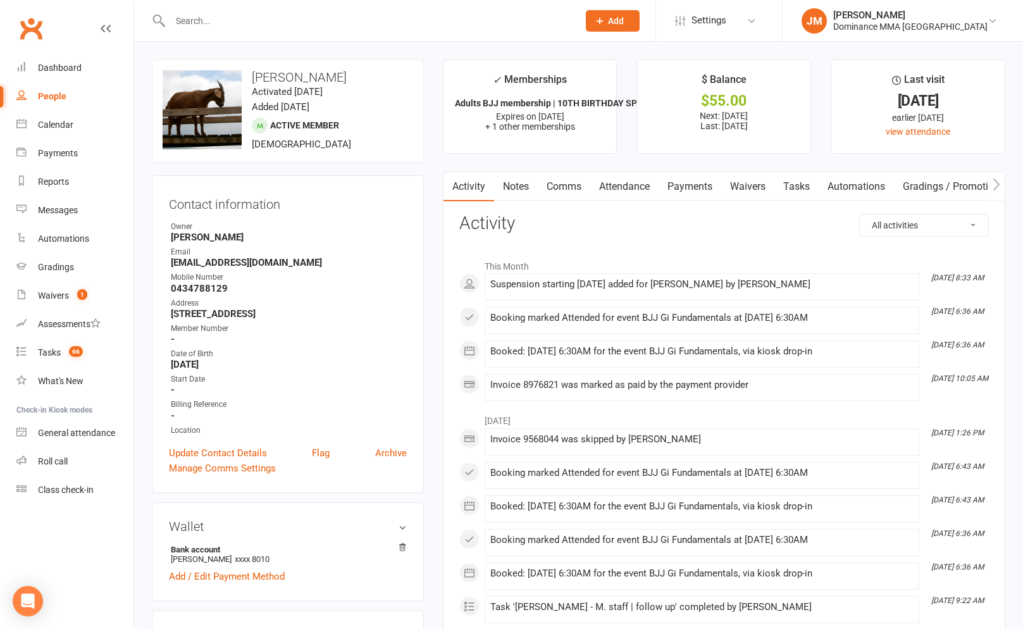
click at [433, 266] on main "✓ Memberships Adults BJJ membership | 10TH BIRTHDAY SPEC... Expires on 21st Sep…" at bounding box center [723, 634] width 581 height 1150
click at [52, 350] on div "Tasks" at bounding box center [49, 352] width 23 height 10
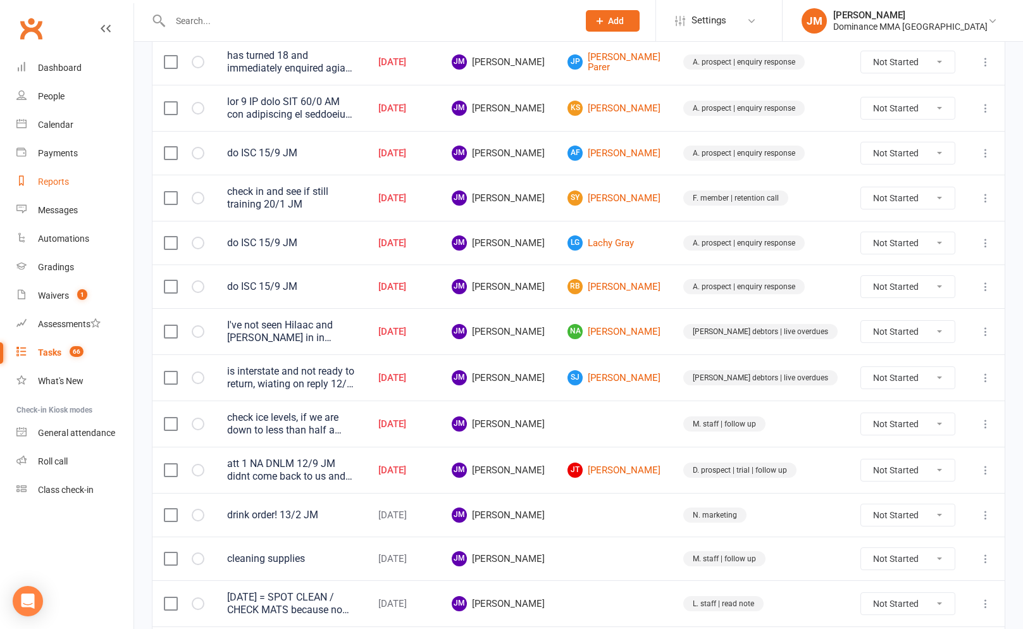
scroll to position [259, 0]
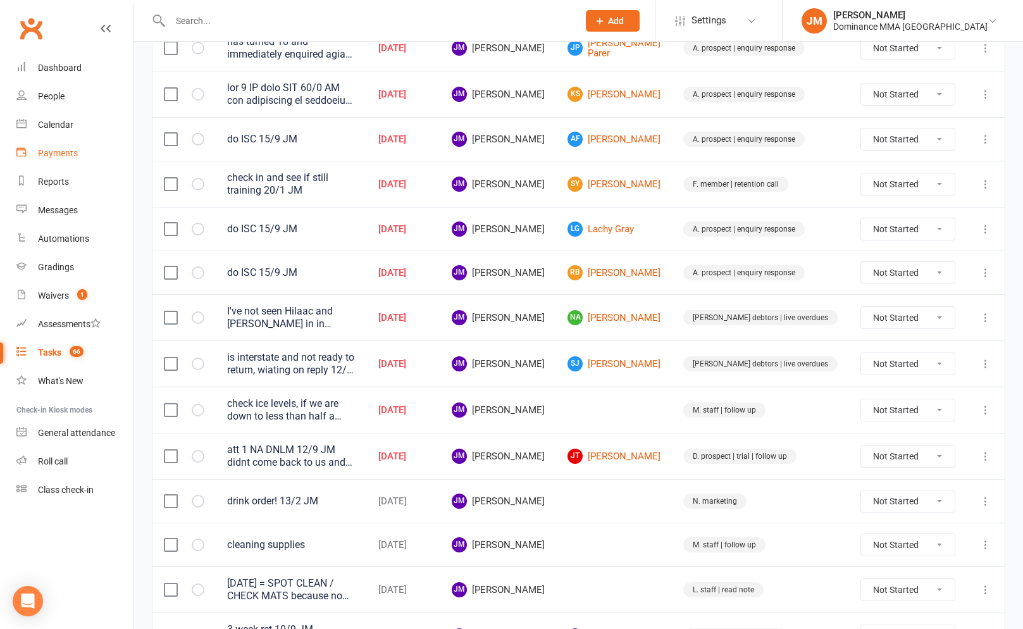
click at [72, 145] on link "Payments" at bounding box center [74, 153] width 117 height 28
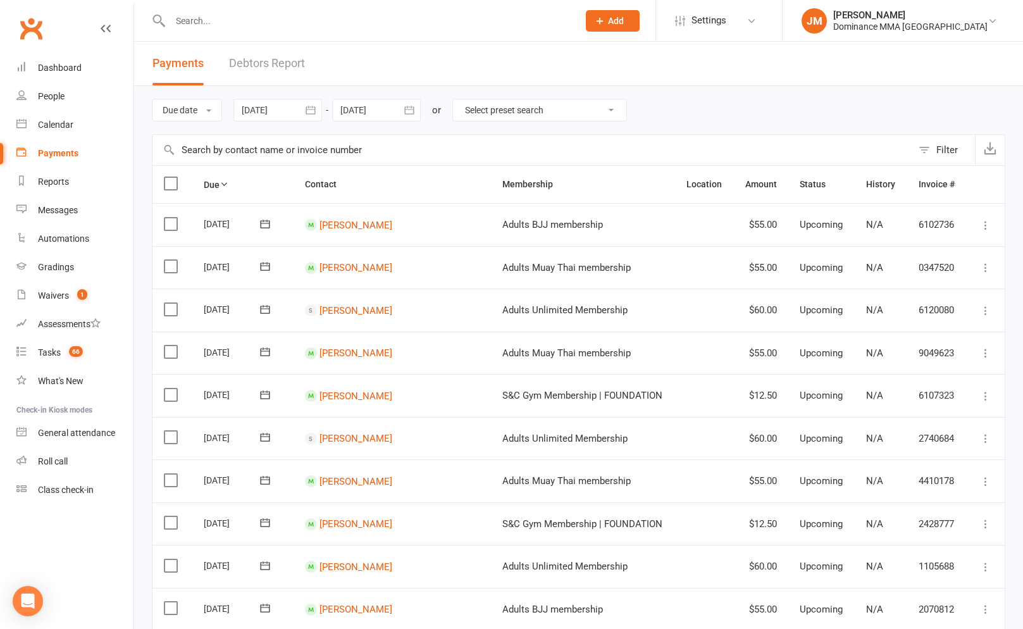
click at [267, 63] on link "Debtors Report" at bounding box center [267, 64] width 76 height 44
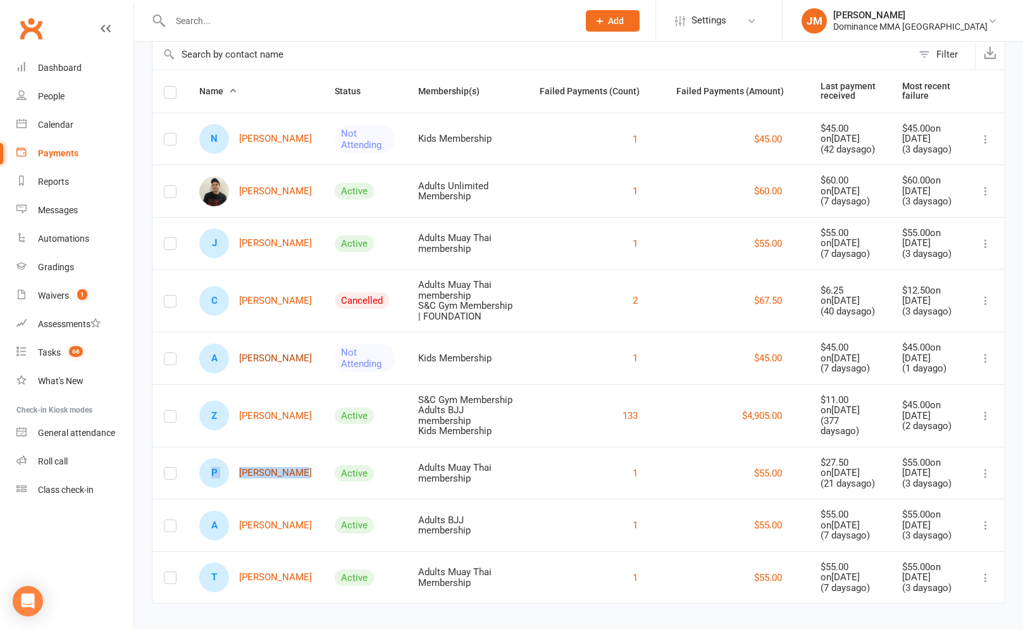
scroll to position [93, 0]
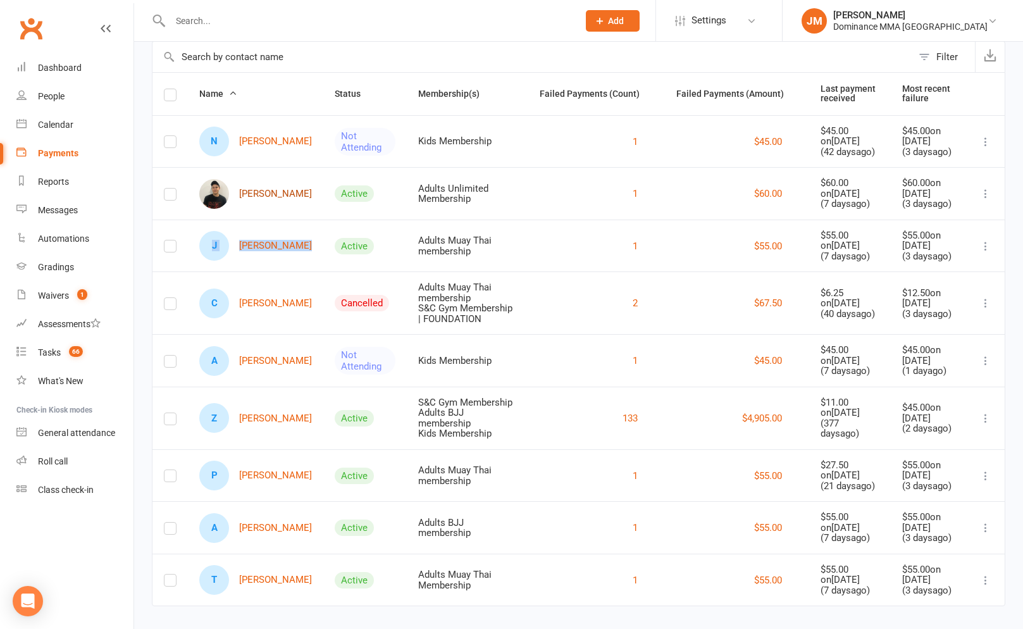
click at [252, 190] on link "Charles Brown" at bounding box center [255, 194] width 113 height 30
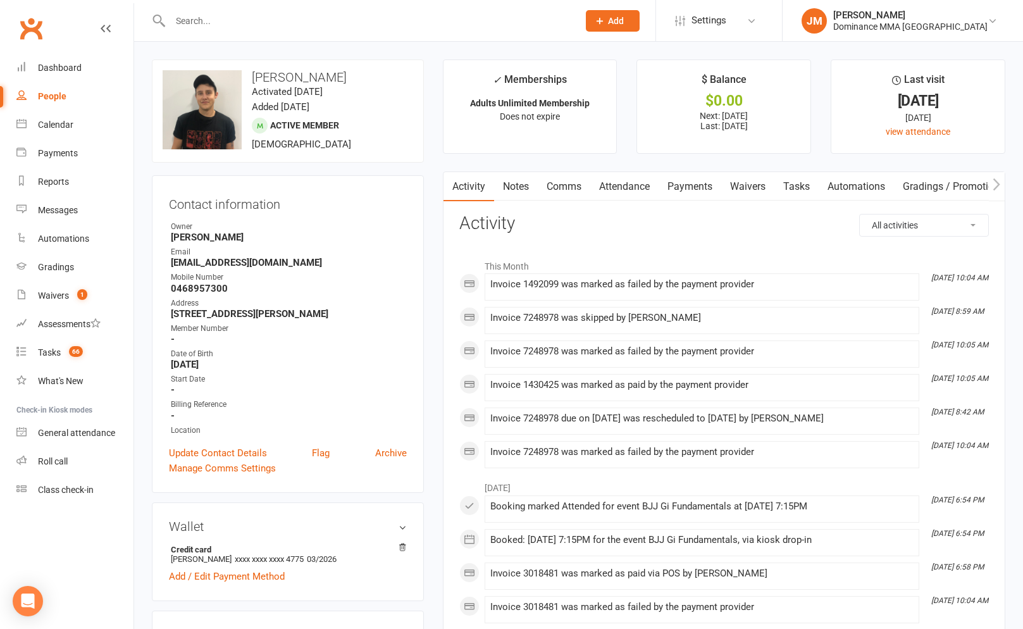
click at [710, 188] on link "Payments" at bounding box center [689, 186] width 63 height 29
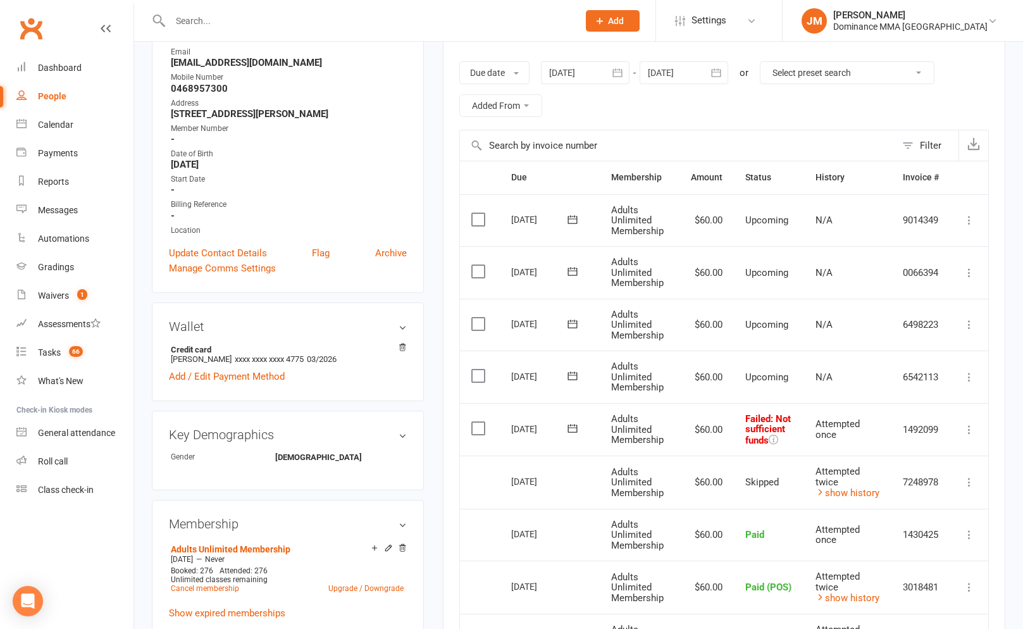
scroll to position [207, 0]
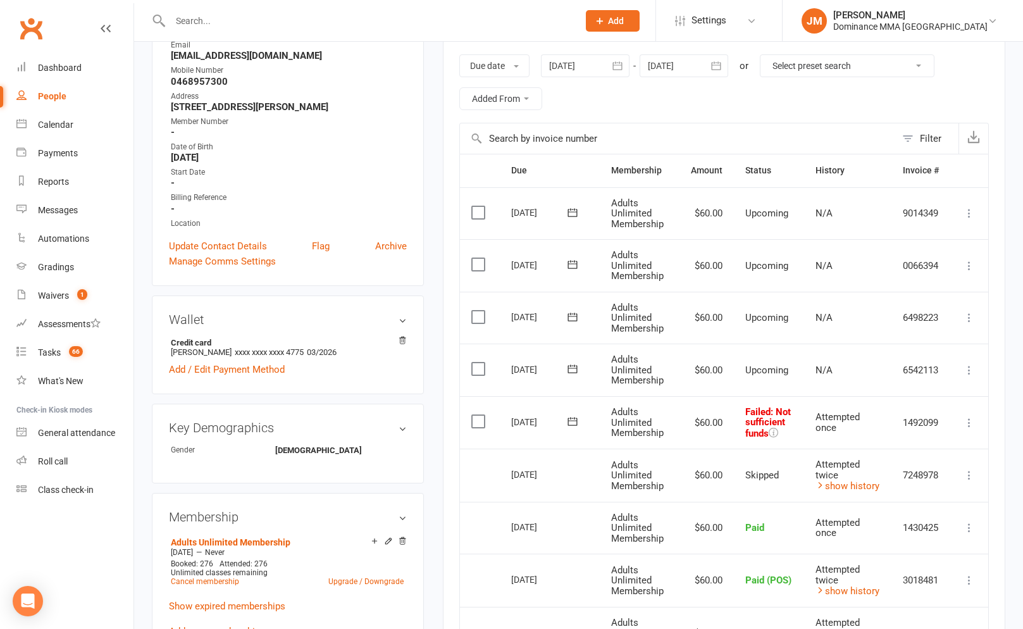
click at [570, 421] on icon at bounding box center [571, 421] width 9 height 8
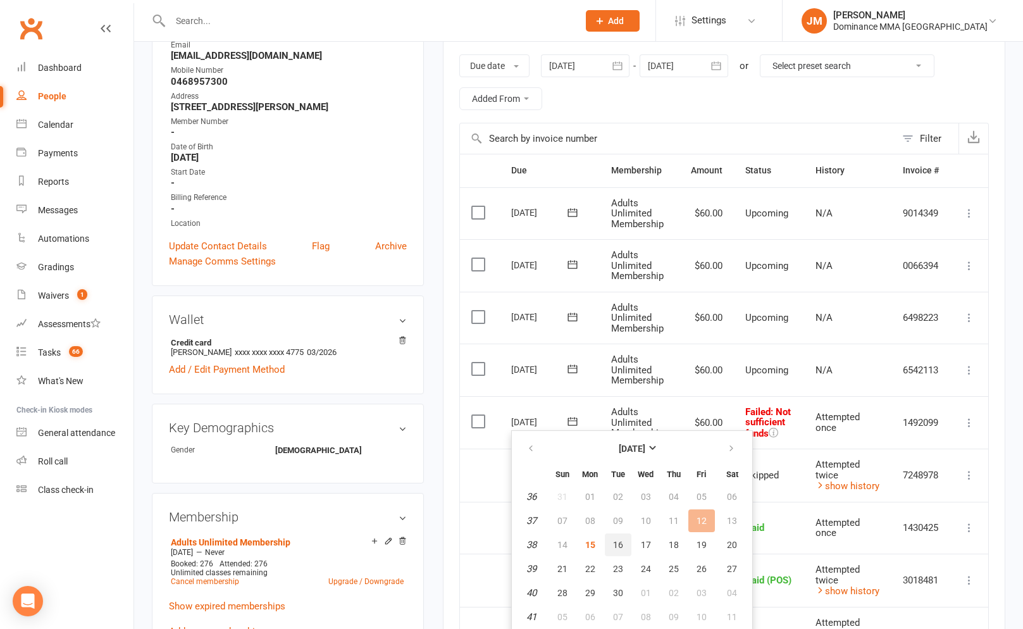
click at [613, 543] on span "16" at bounding box center [618, 544] width 10 height 10
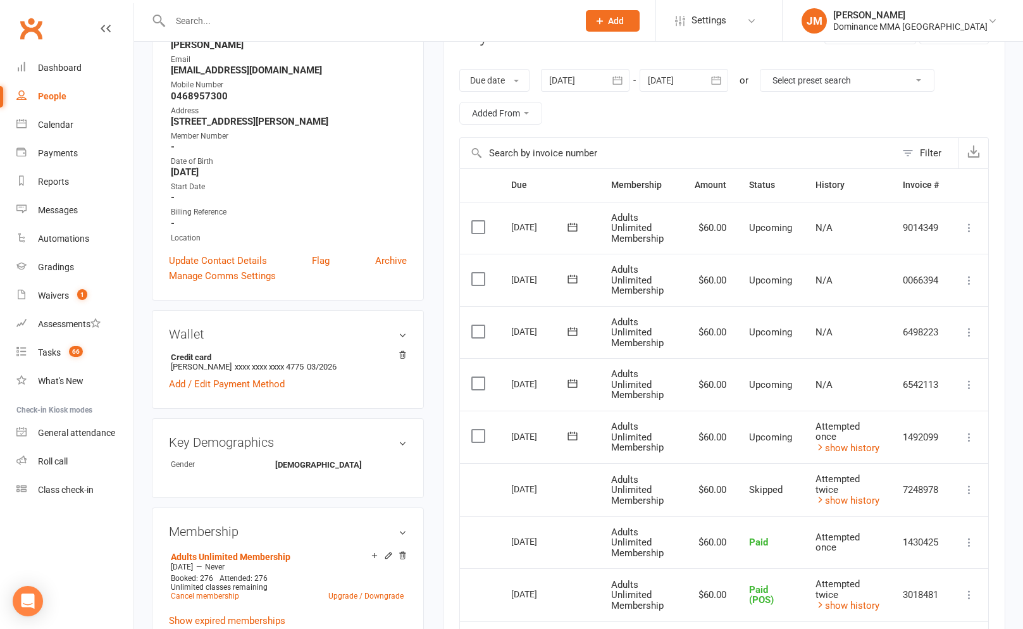
scroll to position [0, 0]
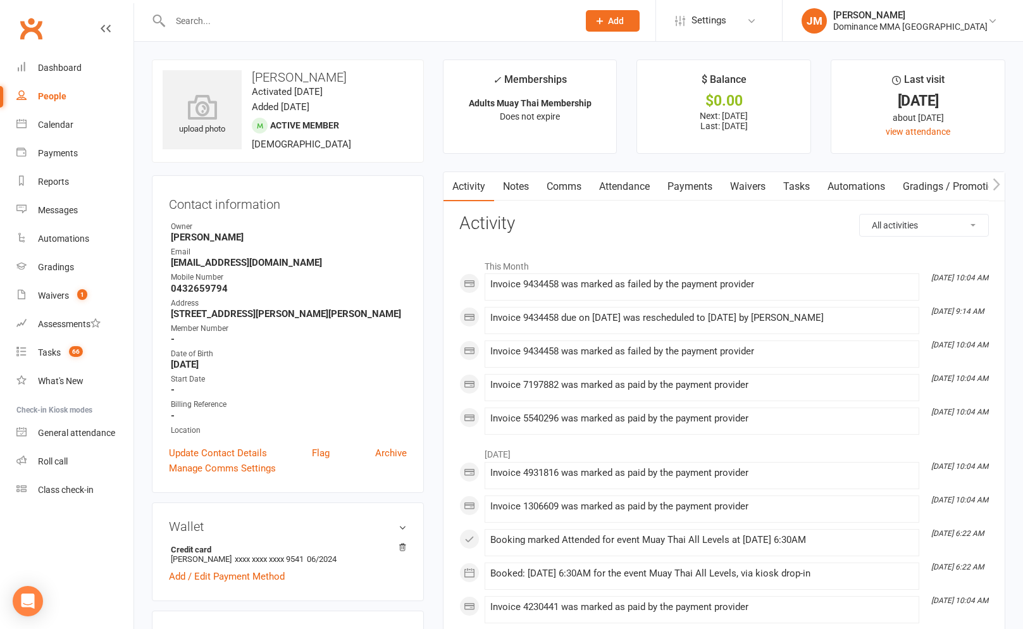
click at [696, 183] on link "Payments" at bounding box center [689, 186] width 63 height 29
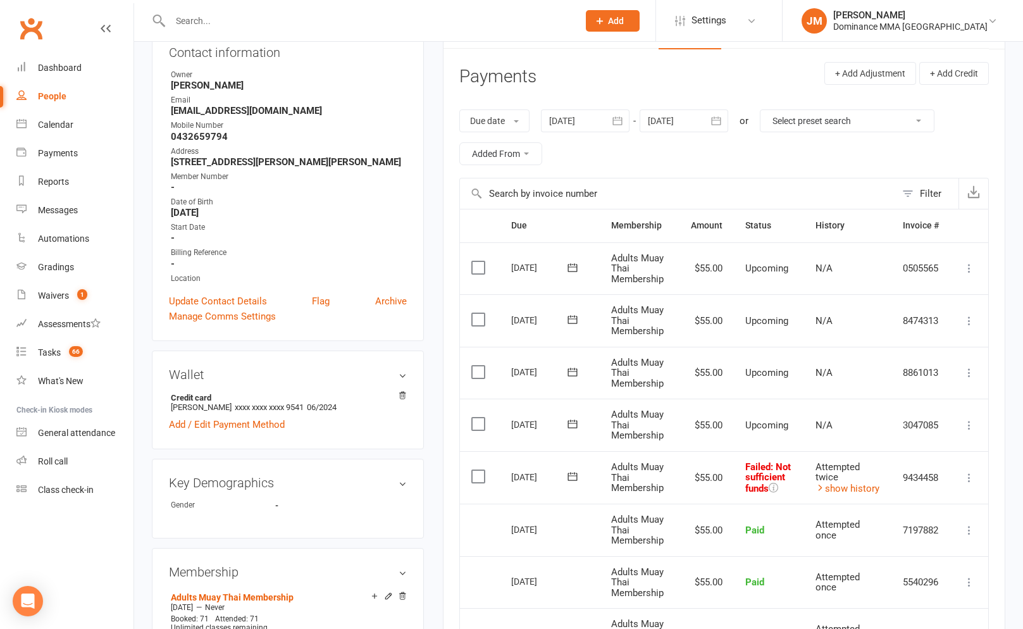
scroll to position [153, 0]
click at [965, 473] on icon at bounding box center [968, 476] width 13 height 13
click at [876, 571] on link "Skip" at bounding box center [913, 576] width 125 height 25
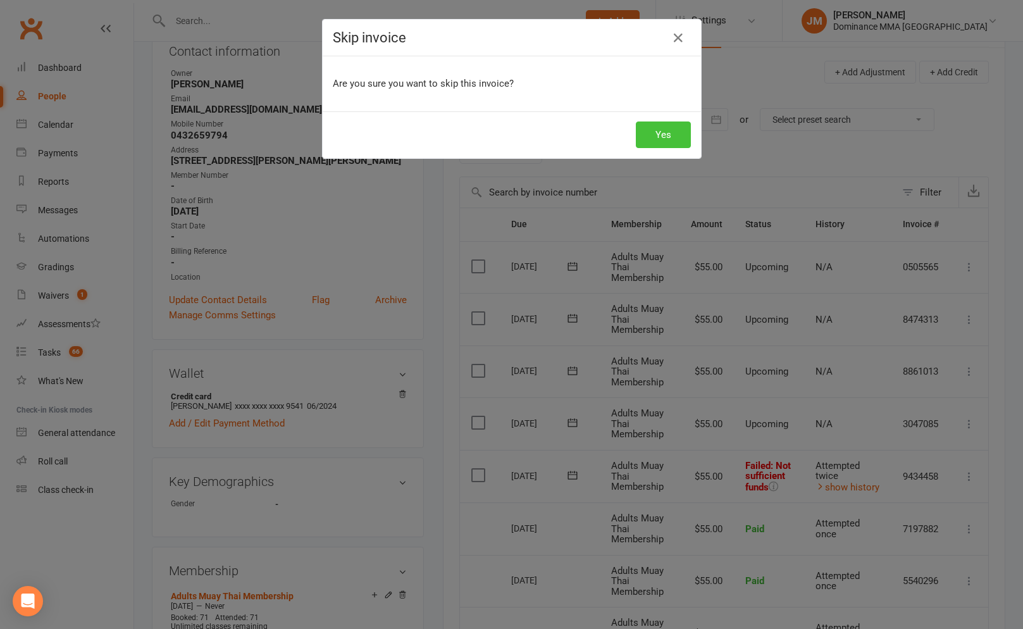
click at [658, 129] on button "Yes" at bounding box center [663, 134] width 55 height 27
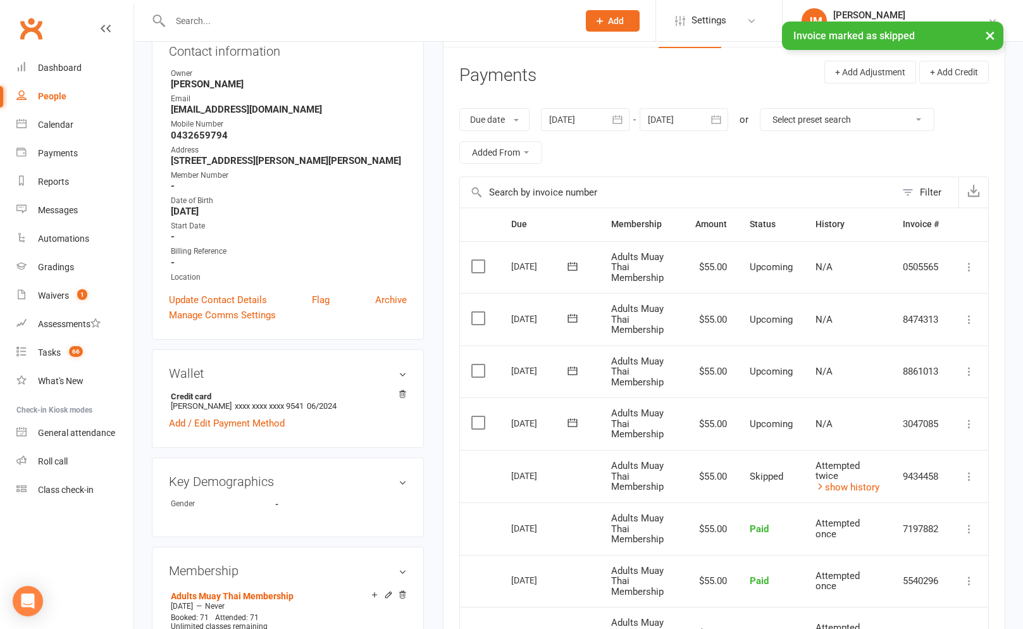
scroll to position [0, 0]
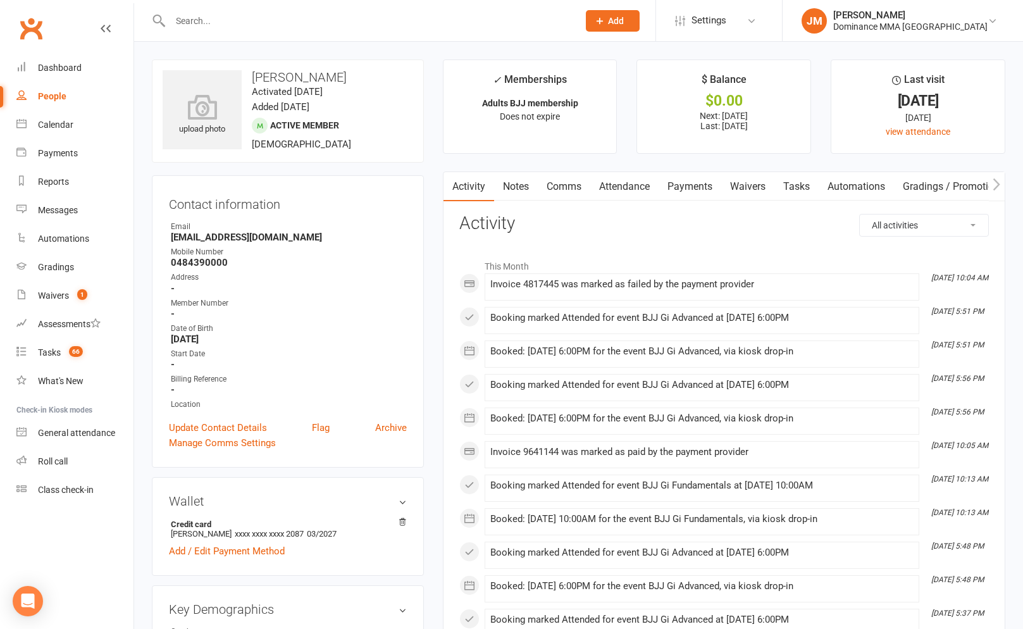
click at [712, 178] on link "Payments" at bounding box center [689, 186] width 63 height 29
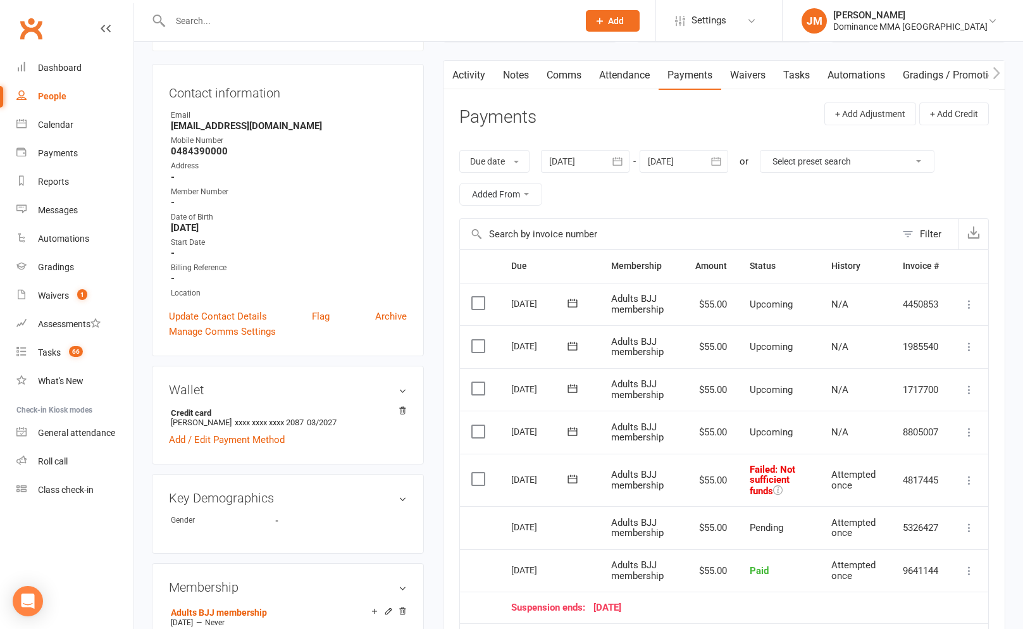
scroll to position [286, 0]
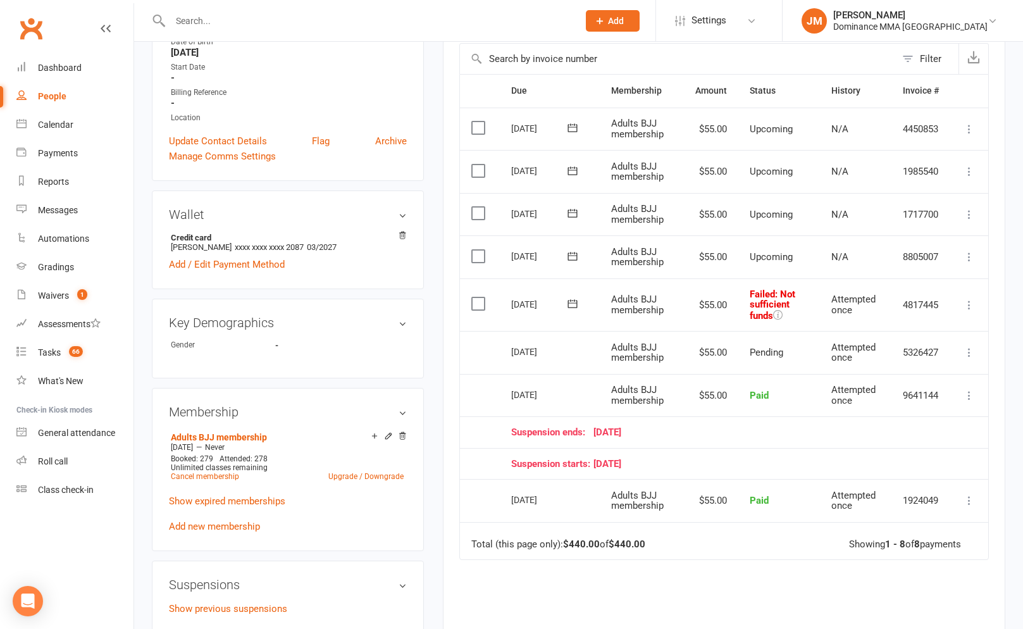
click at [574, 300] on icon at bounding box center [572, 303] width 13 height 13
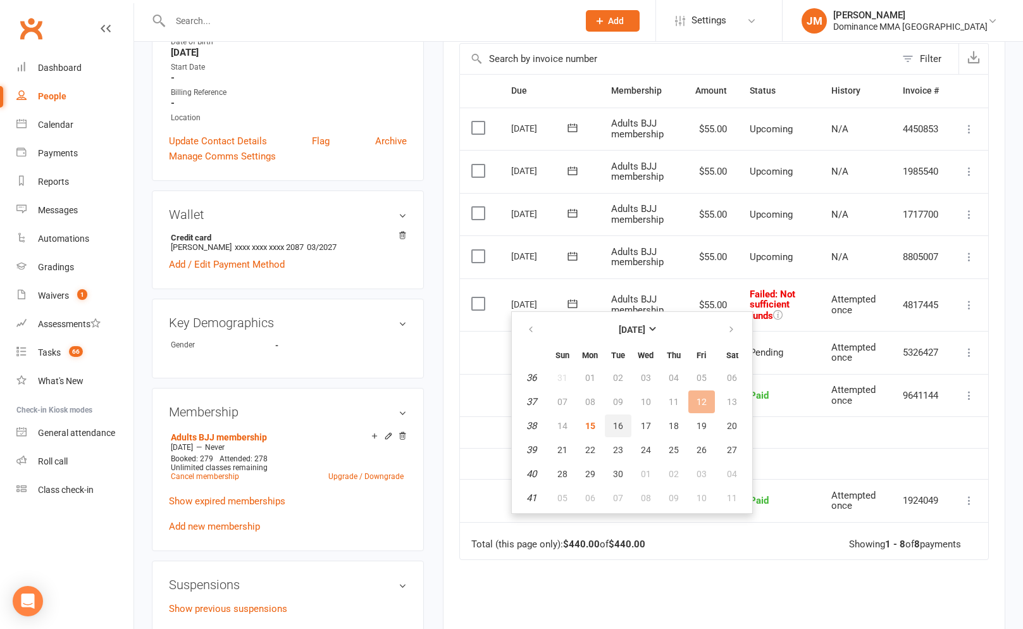
click at [615, 428] on span "16" at bounding box center [618, 426] width 10 height 10
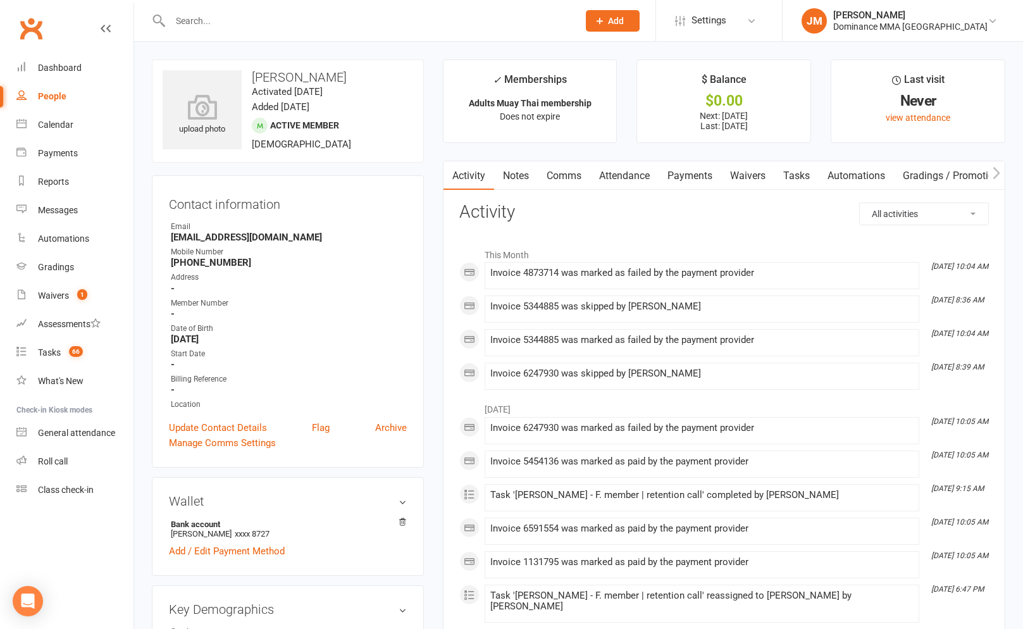
drag, startPoint x: 683, startPoint y: 173, endPoint x: 786, endPoint y: 239, distance: 122.3
click at [683, 173] on link "Payments" at bounding box center [689, 175] width 63 height 29
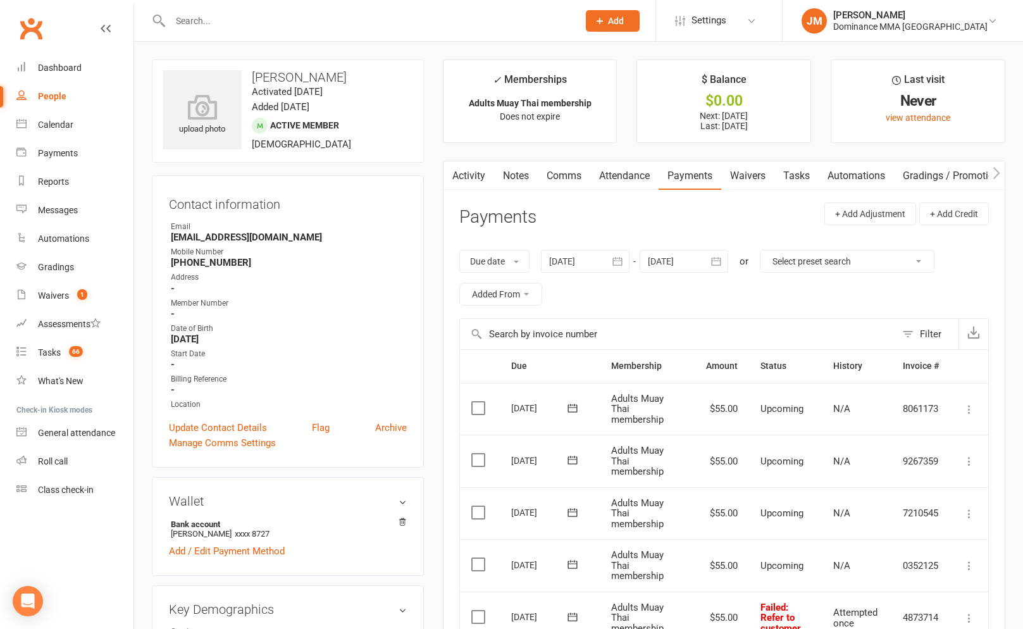
scroll to position [185, 0]
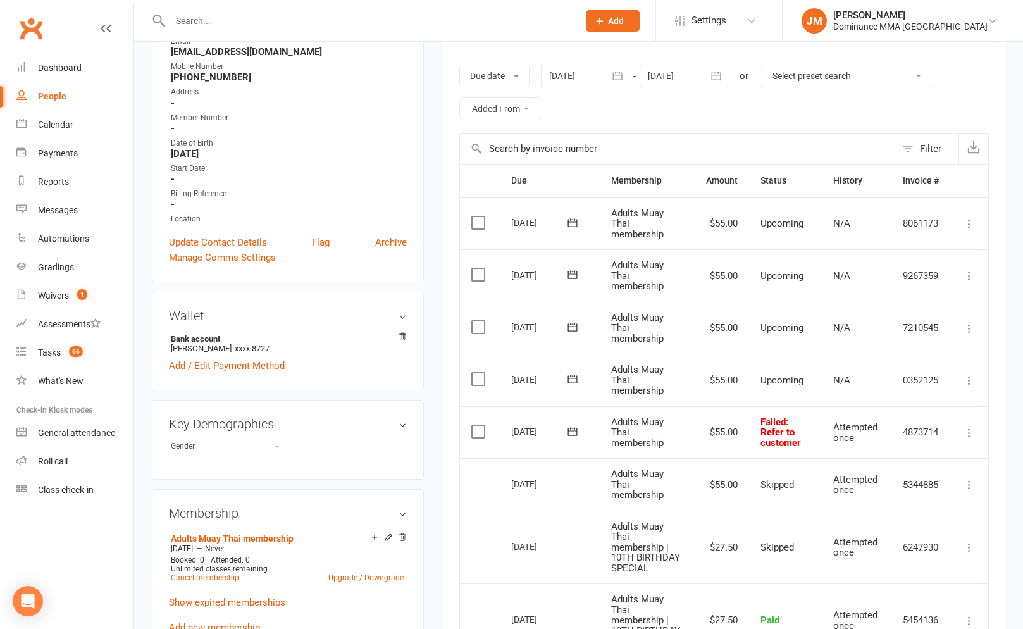
click at [969, 430] on icon at bounding box center [968, 432] width 13 height 13
click at [871, 530] on link "Skip" at bounding box center [913, 532] width 125 height 25
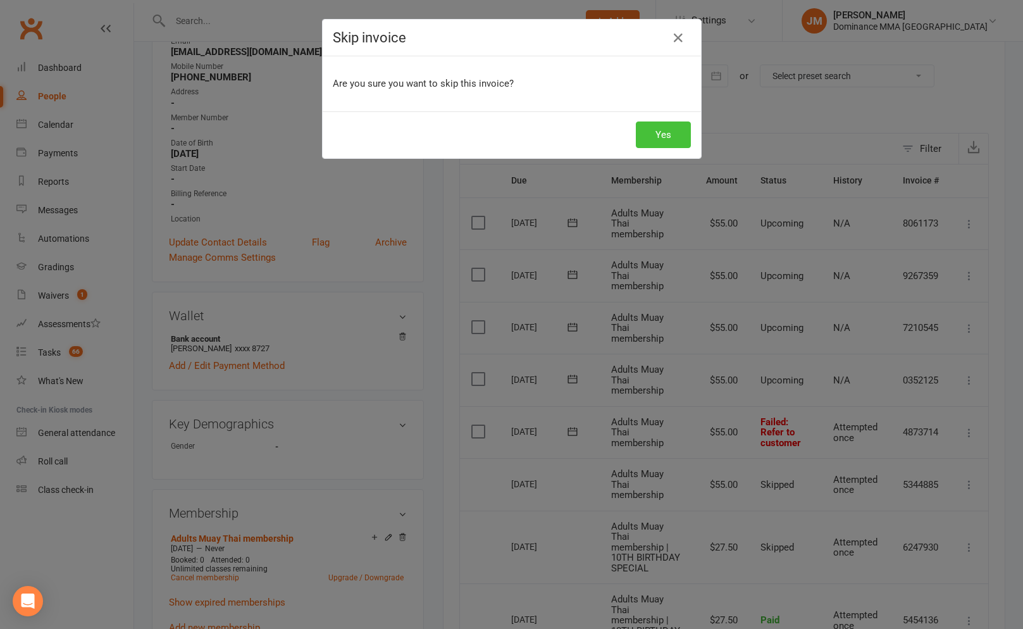
click at [666, 134] on button "Yes" at bounding box center [663, 134] width 55 height 27
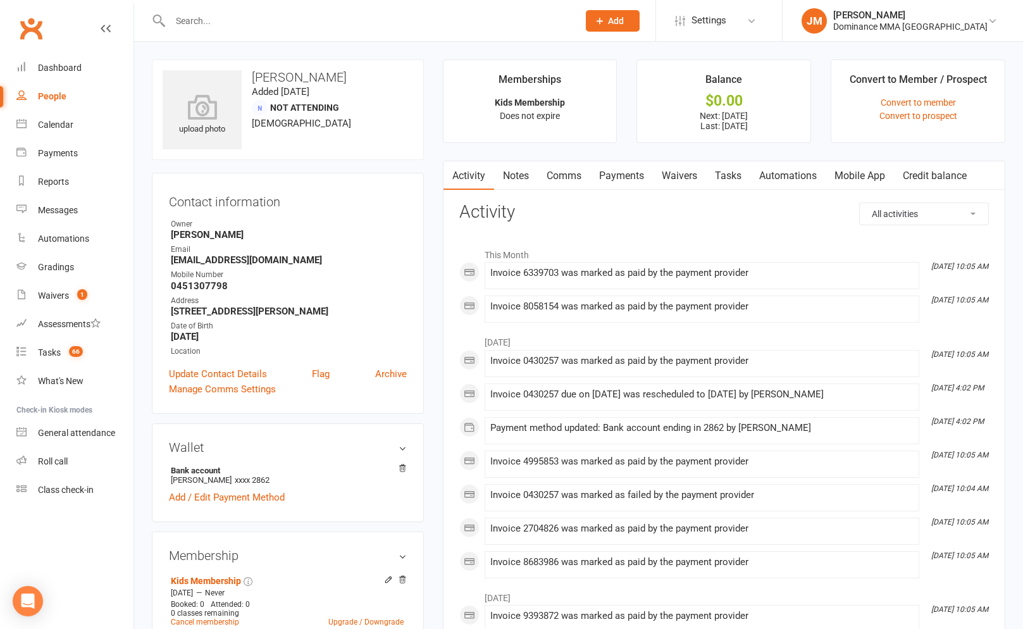
click at [649, 174] on link "Payments" at bounding box center [621, 175] width 63 height 29
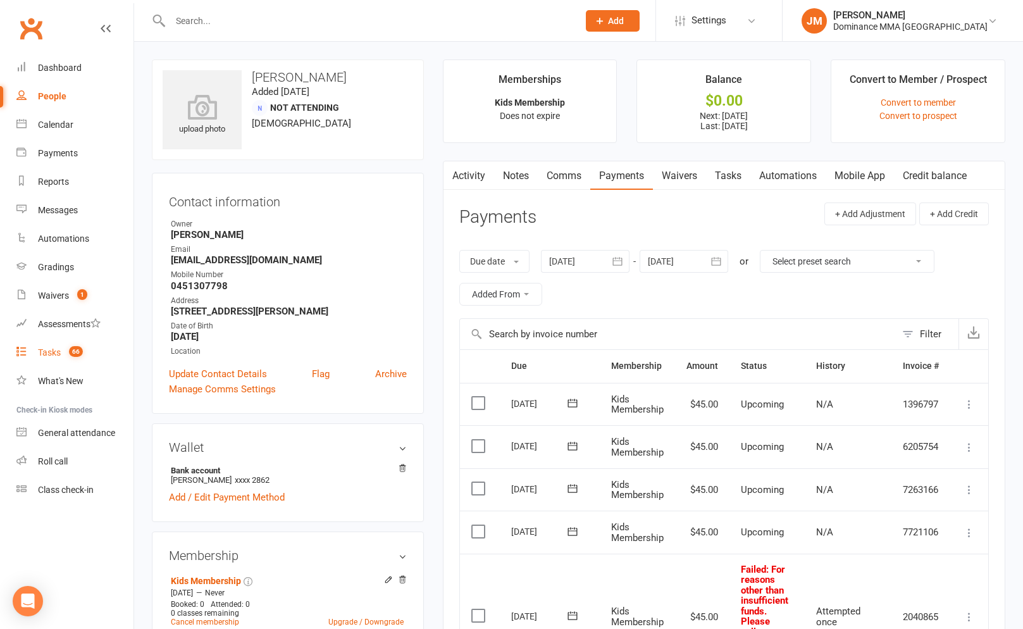
click at [82, 347] on count-badge "66" at bounding box center [73, 352] width 20 height 10
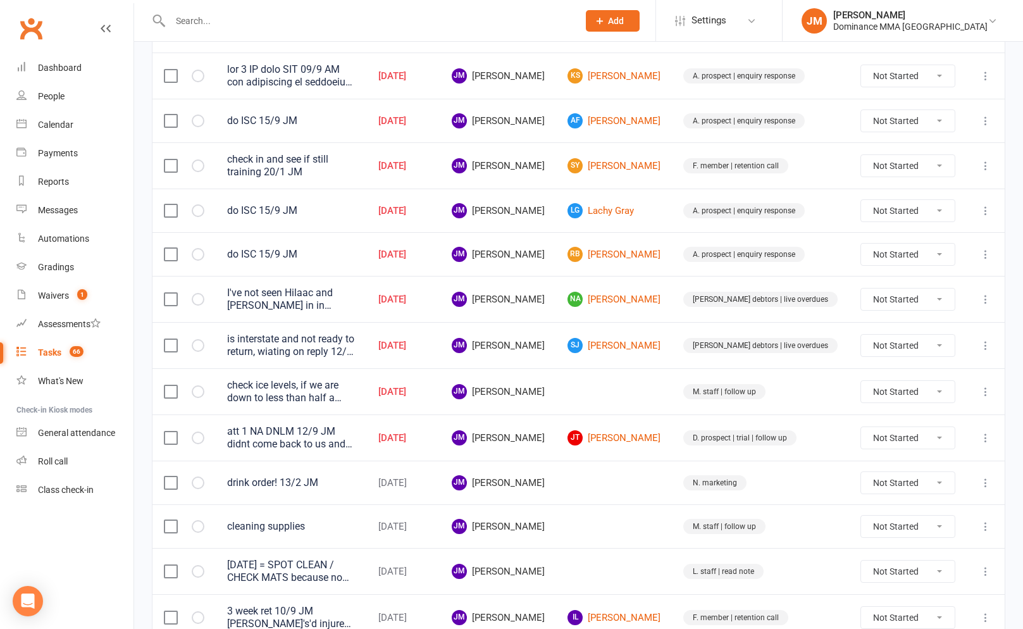
scroll to position [275, 0]
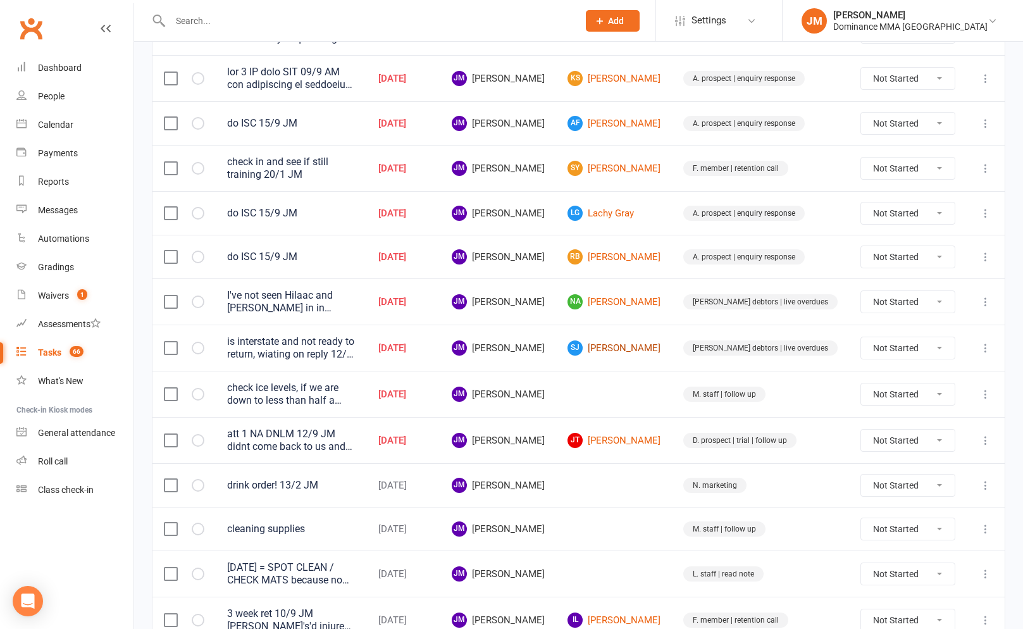
click at [660, 345] on link "SJ Steve John" at bounding box center [613, 347] width 93 height 15
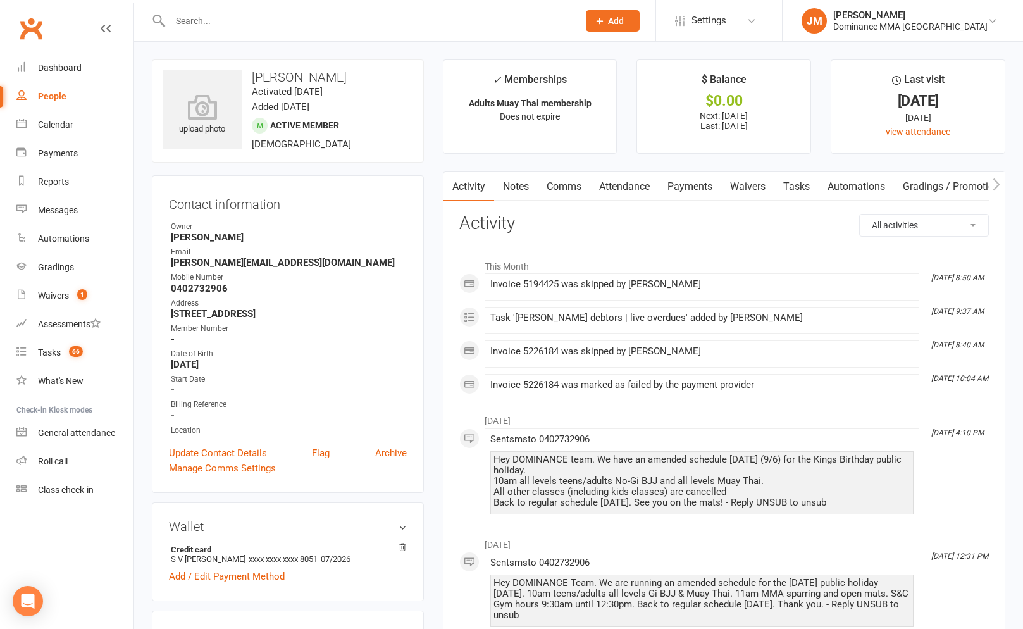
click at [687, 192] on link "Payments" at bounding box center [689, 186] width 63 height 29
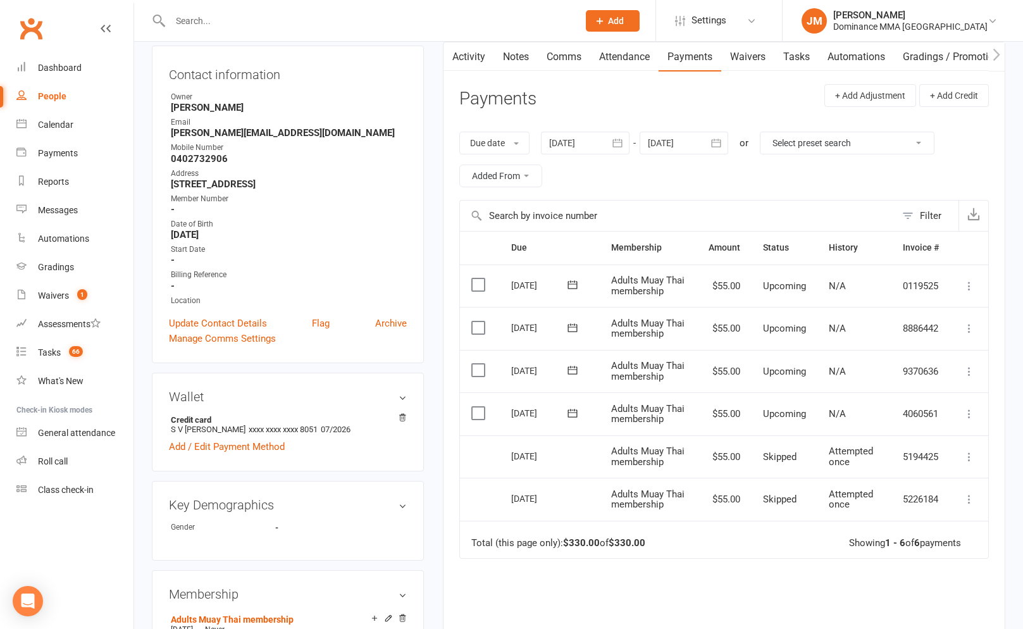
scroll to position [142, 0]
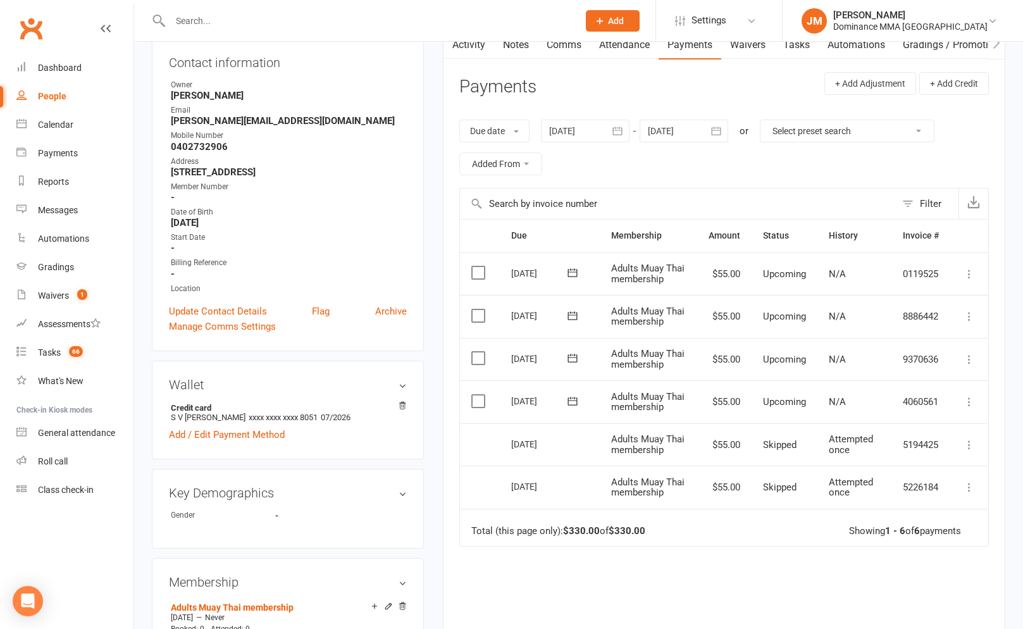
click at [962, 395] on icon at bounding box center [968, 401] width 13 height 13
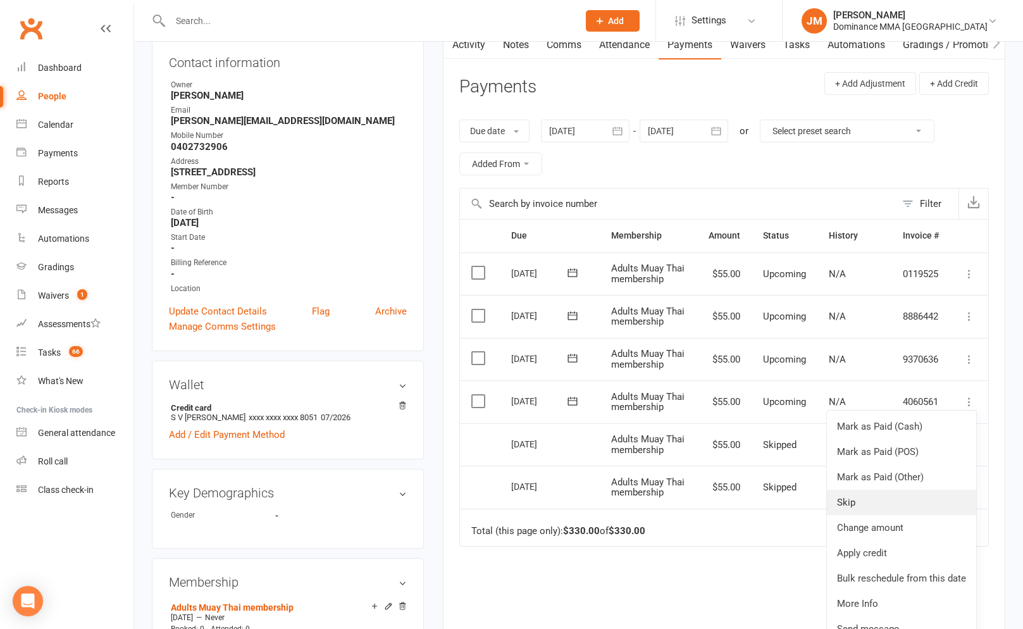
click at [858, 497] on link "Skip" at bounding box center [900, 501] width 149 height 25
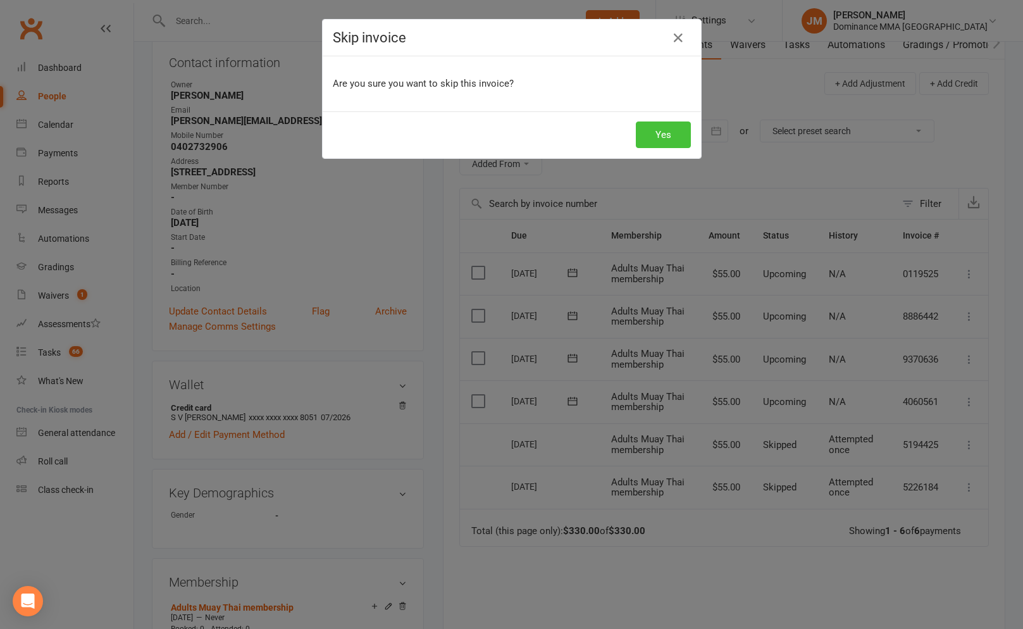
click at [658, 145] on button "Yes" at bounding box center [663, 134] width 55 height 27
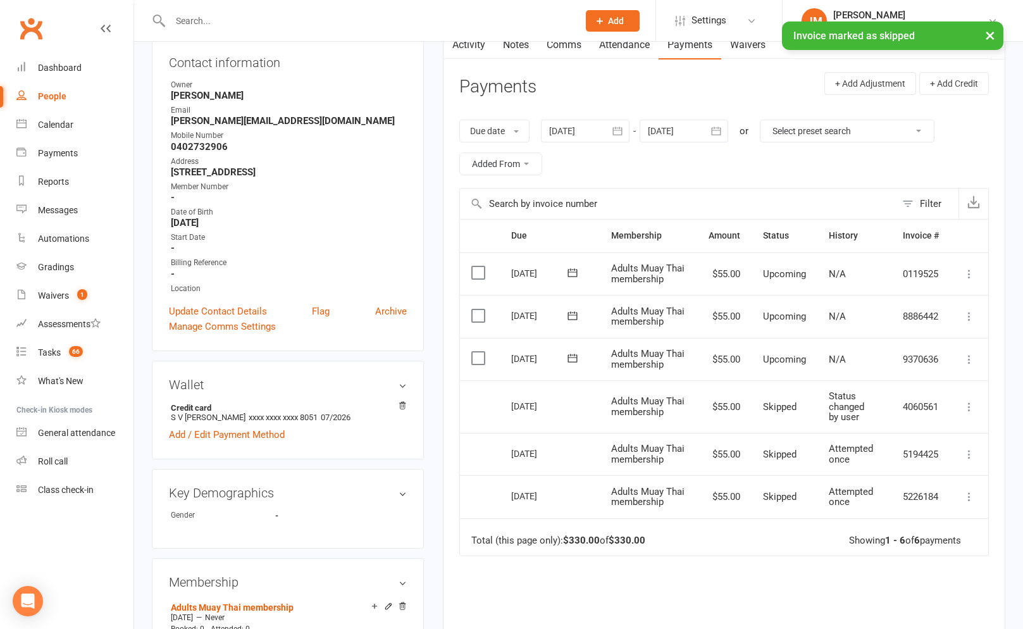
scroll to position [0, 0]
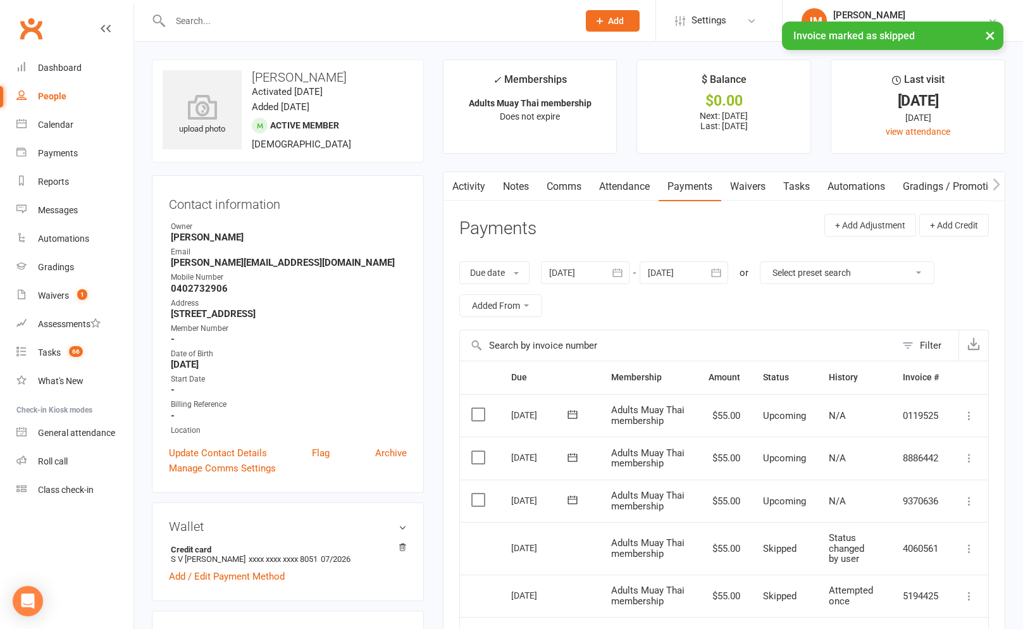
click at [796, 189] on link "Tasks" at bounding box center [796, 186] width 44 height 29
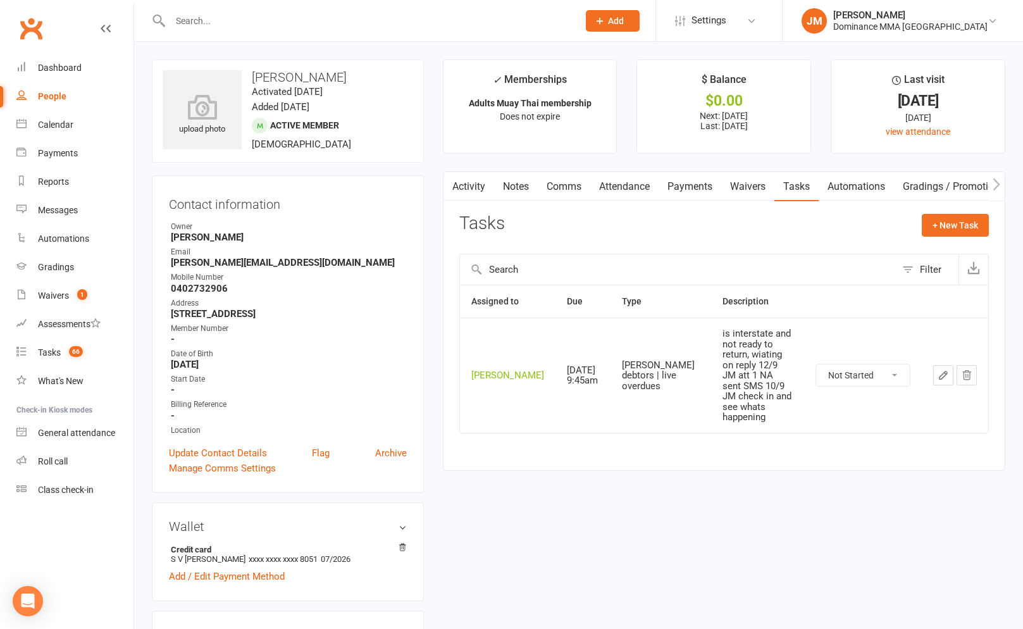
click at [742, 198] on link "Waivers" at bounding box center [747, 186] width 53 height 29
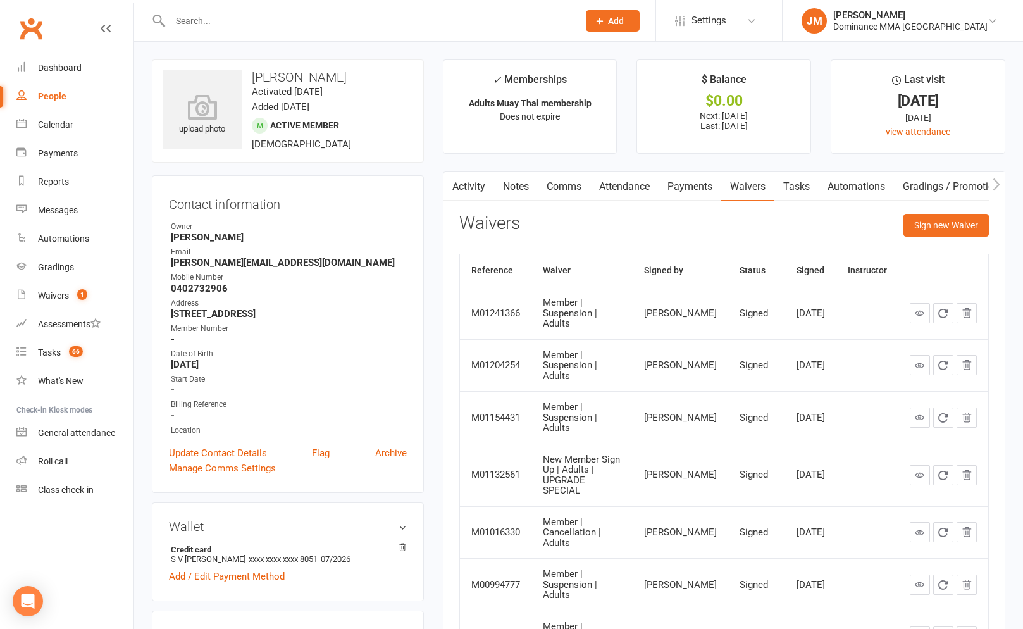
click at [216, 20] on input "text" at bounding box center [367, 21] width 403 height 18
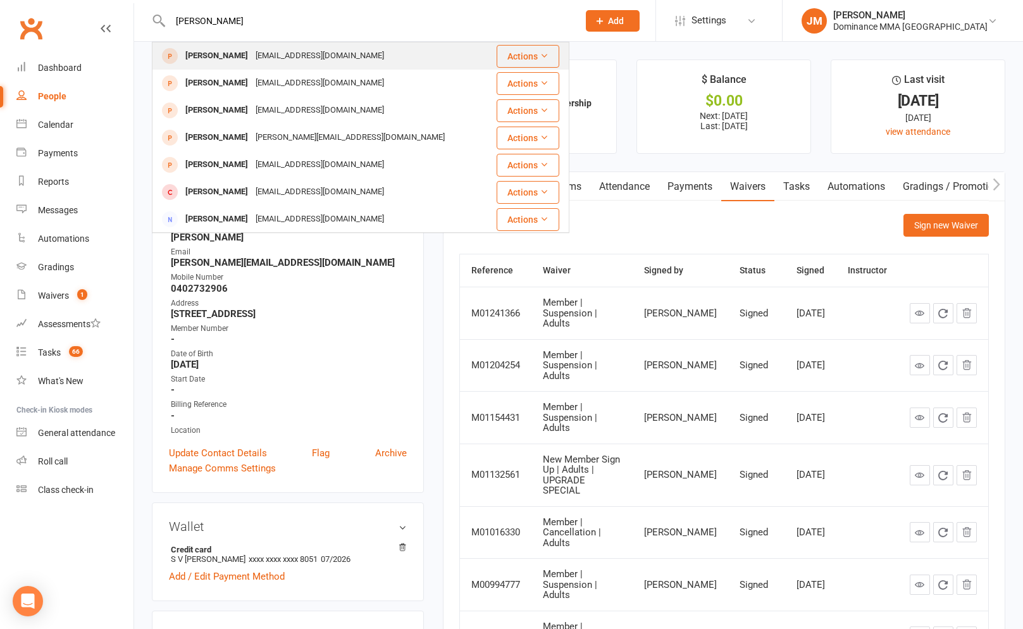
type input "woody gree"
click at [262, 52] on div "edwardgreene.seda@gmail.com" at bounding box center [320, 56] width 136 height 18
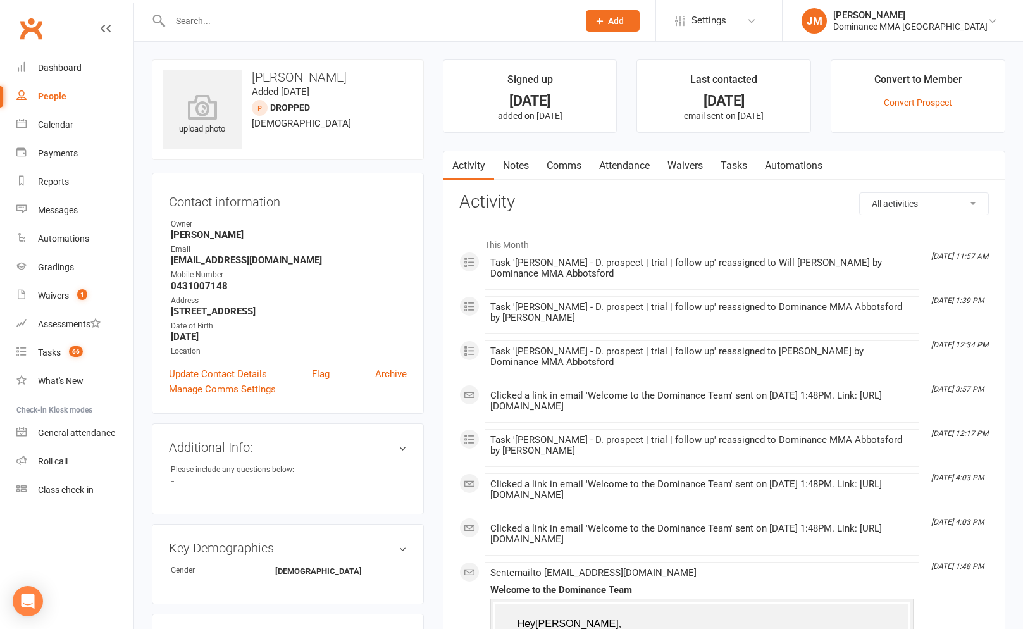
click at [535, 166] on link "Notes" at bounding box center [516, 165] width 44 height 29
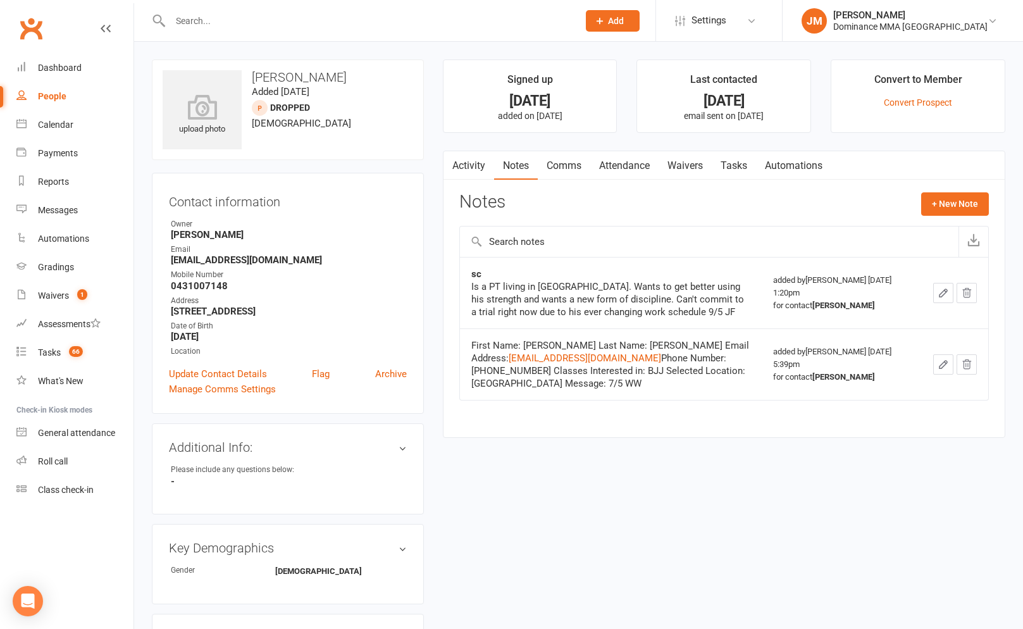
click at [740, 175] on link "Tasks" at bounding box center [733, 165] width 44 height 29
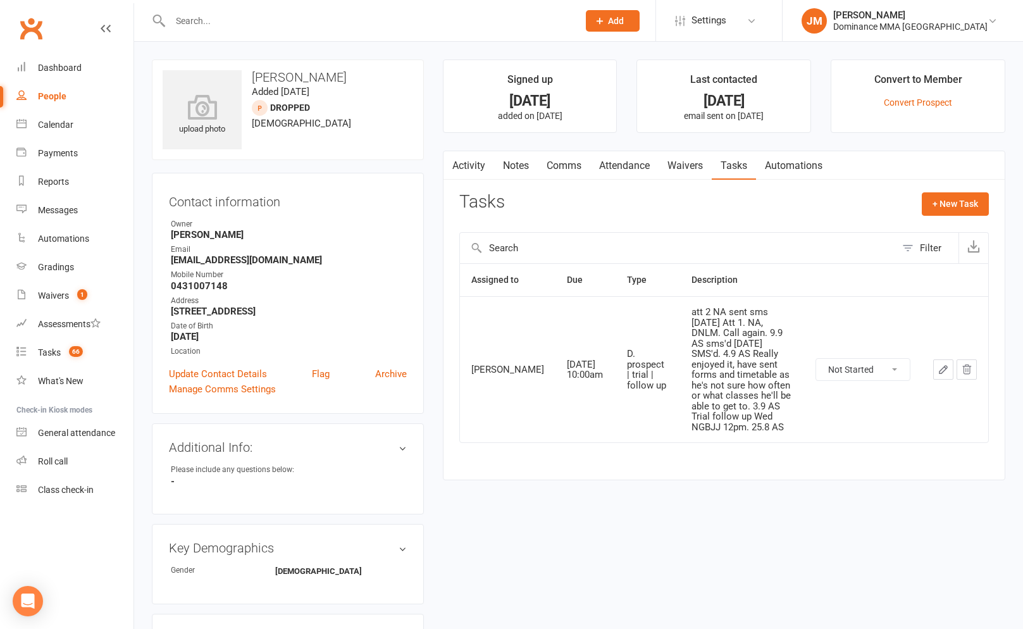
click at [529, 163] on link "Notes" at bounding box center [516, 165] width 44 height 29
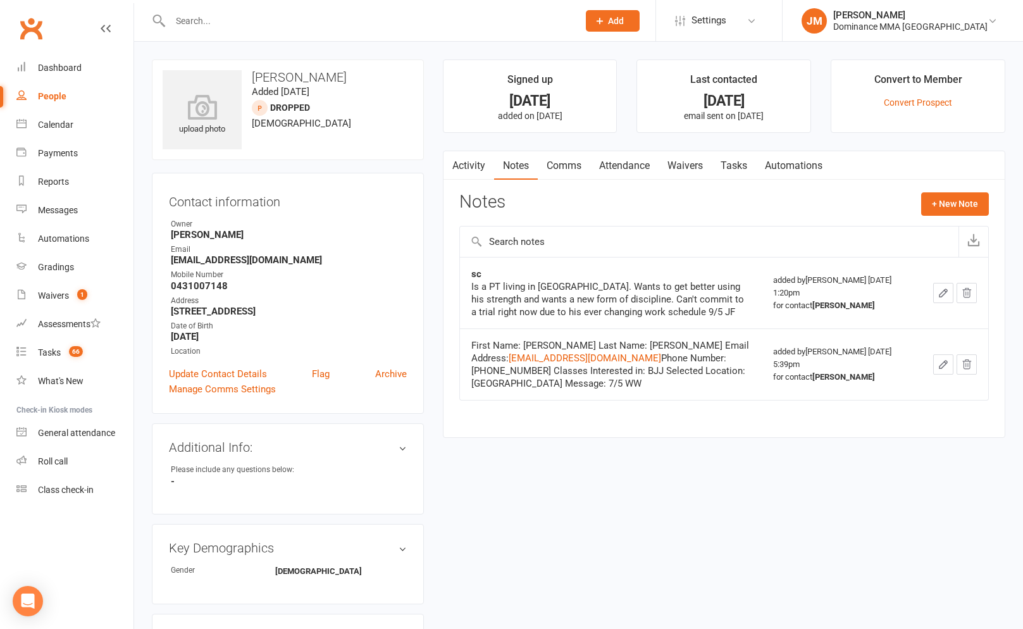
click at [718, 166] on link "Tasks" at bounding box center [733, 165] width 44 height 29
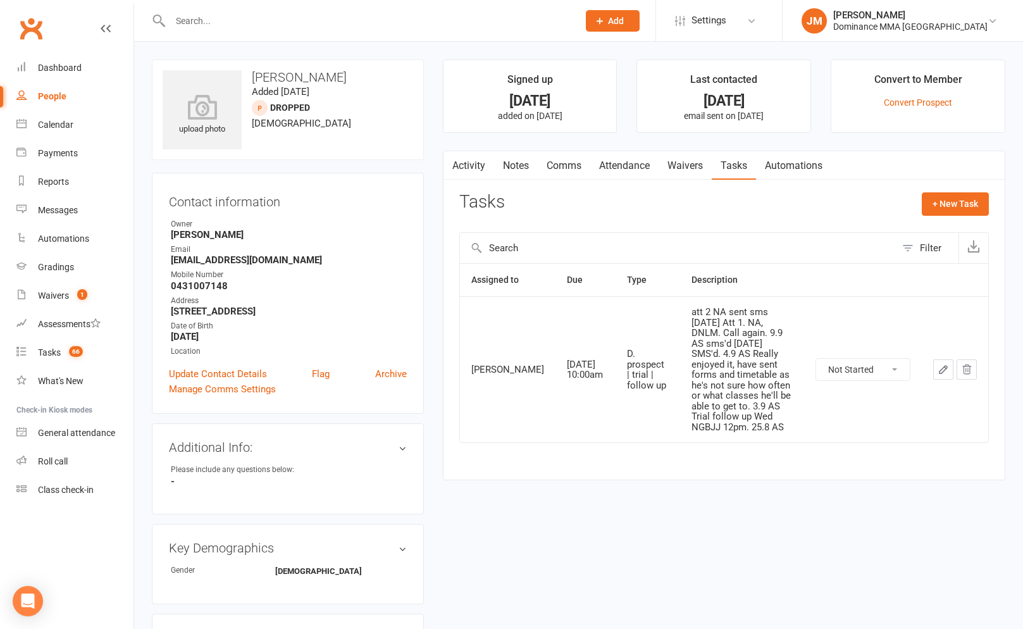
click at [452, 166] on icon "button" at bounding box center [450, 163] width 7 height 12
click at [462, 171] on link "Activity" at bounding box center [468, 165] width 51 height 29
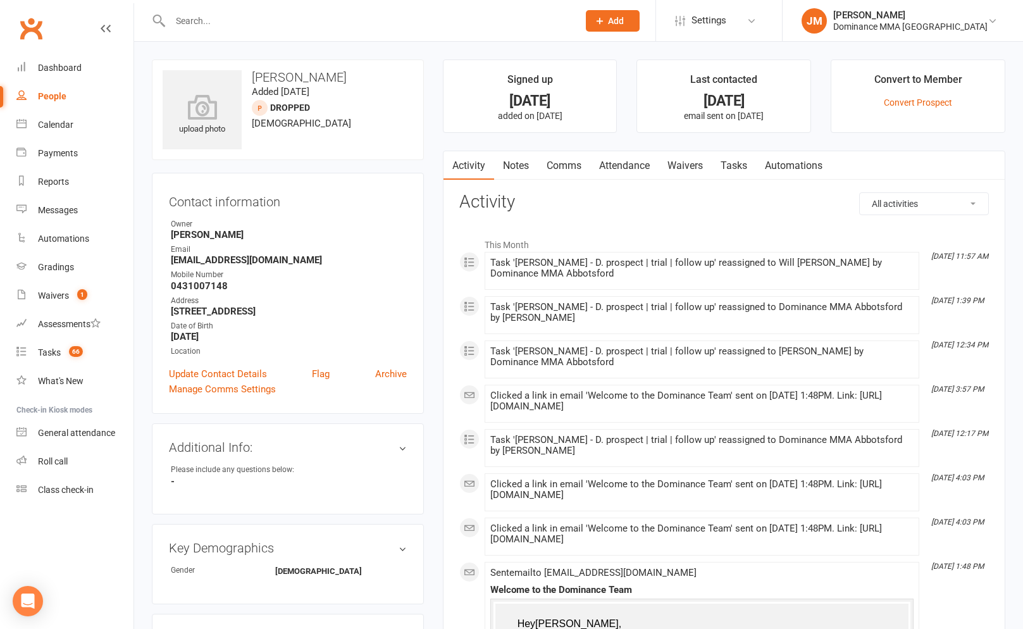
click at [739, 160] on link "Tasks" at bounding box center [733, 165] width 44 height 29
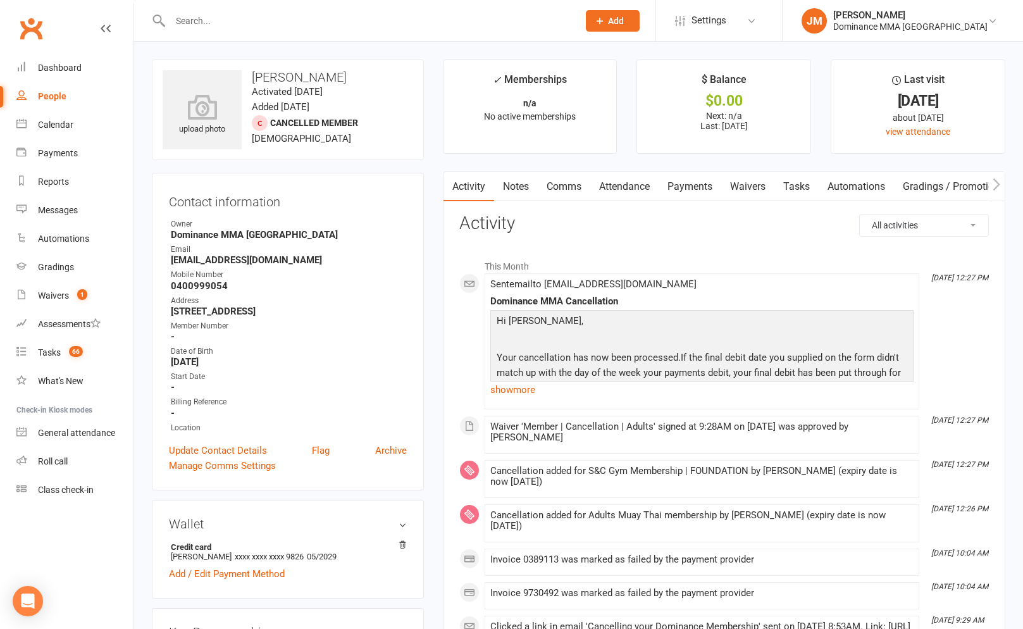
drag, startPoint x: 677, startPoint y: 190, endPoint x: 732, endPoint y: 257, distance: 87.1
click at [677, 189] on link "Payments" at bounding box center [689, 186] width 63 height 29
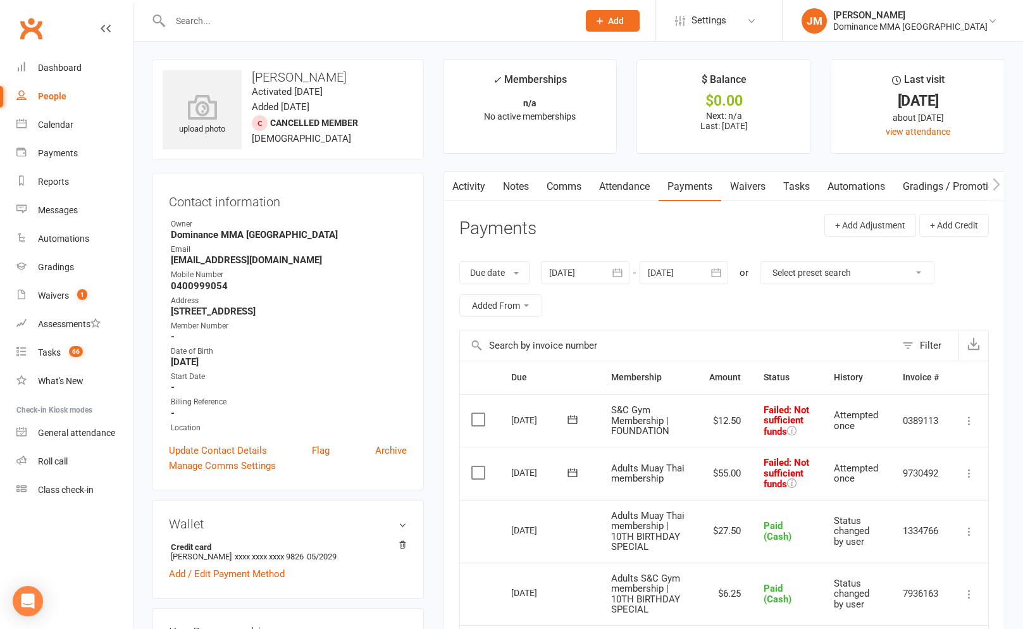
click at [962, 472] on icon at bounding box center [968, 473] width 13 height 13
click at [879, 577] on link "Skip" at bounding box center [913, 573] width 125 height 25
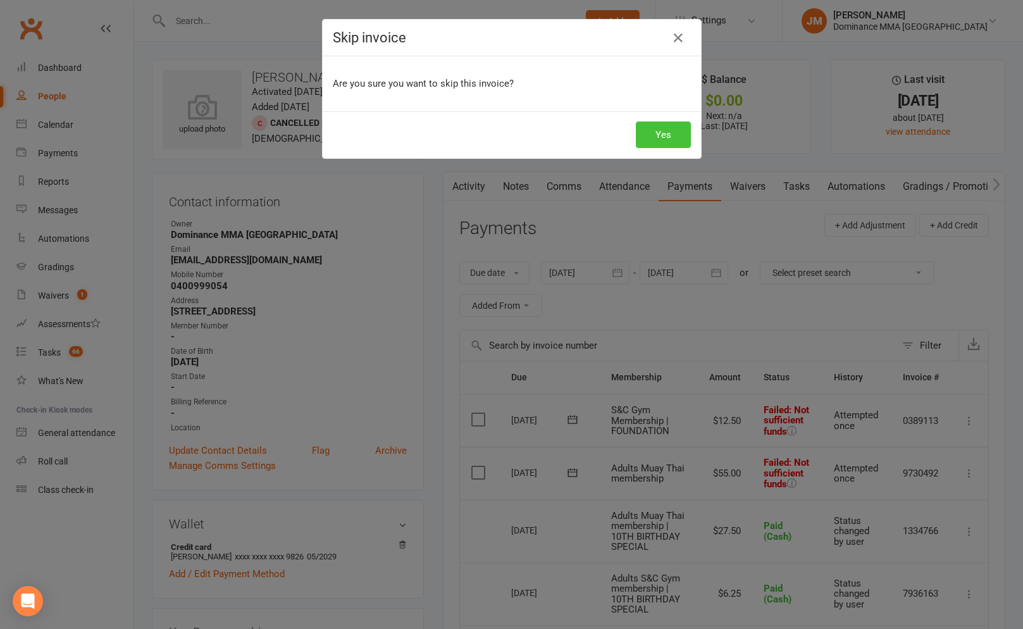
click at [663, 136] on button "Yes" at bounding box center [663, 134] width 55 height 27
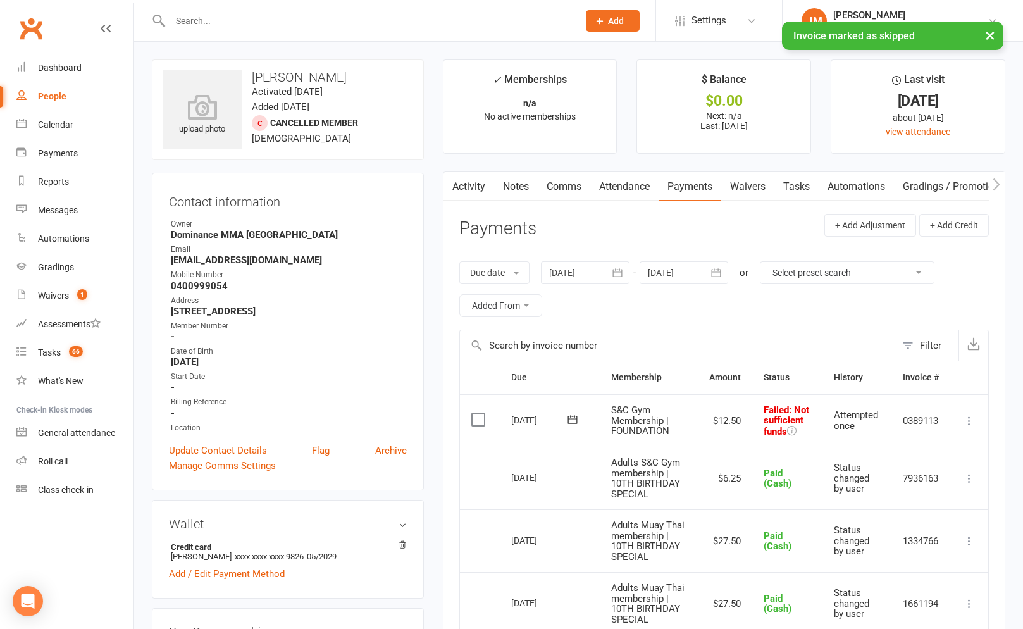
click at [968, 422] on icon at bounding box center [968, 420] width 13 height 13
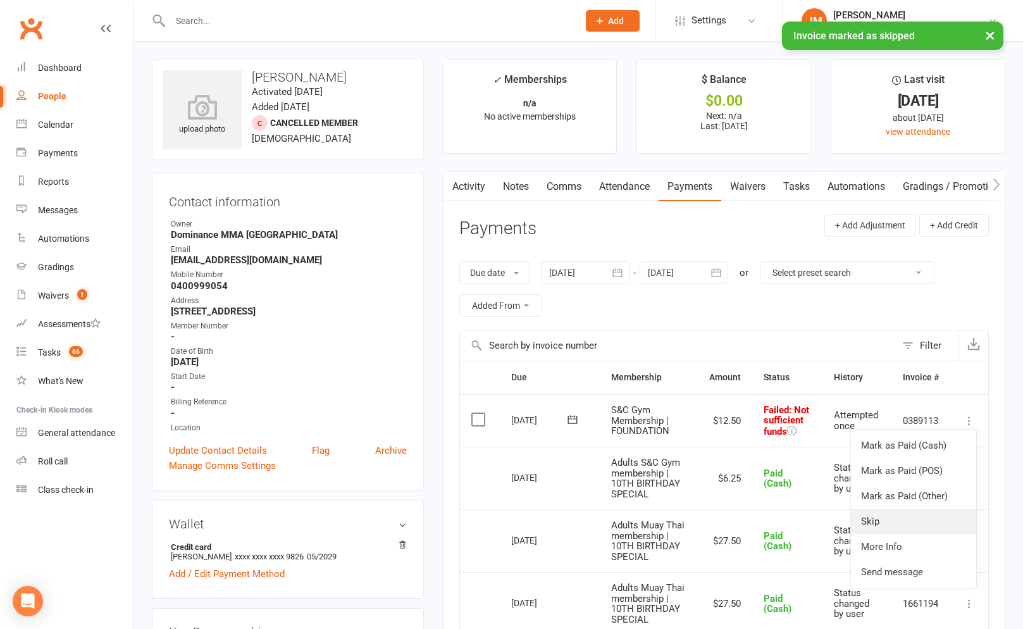
click at [882, 518] on link "Skip" at bounding box center [913, 520] width 125 height 25
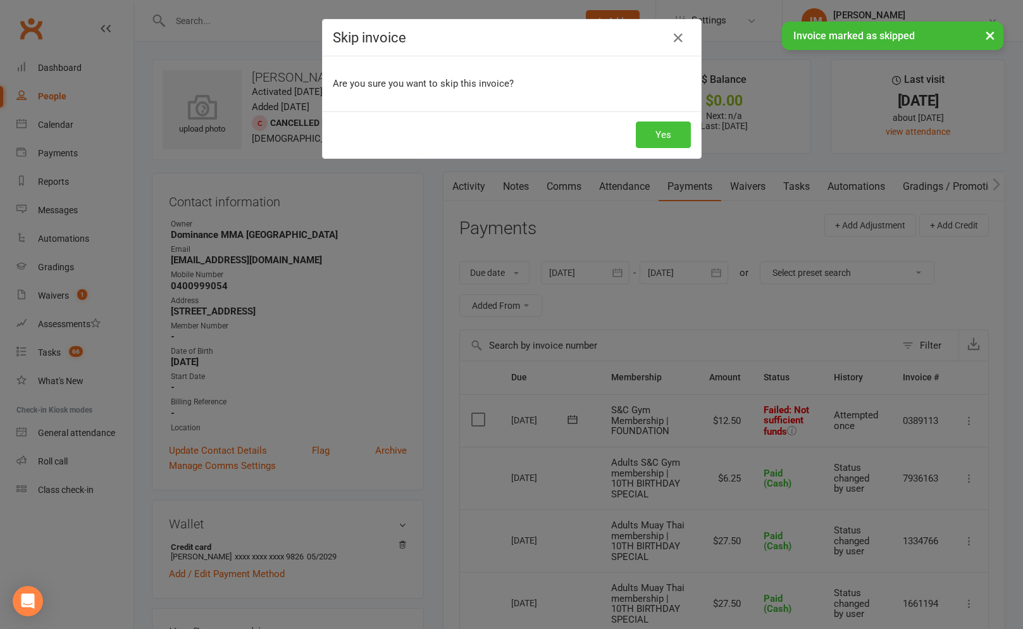
click at [658, 144] on button "Yes" at bounding box center [663, 134] width 55 height 27
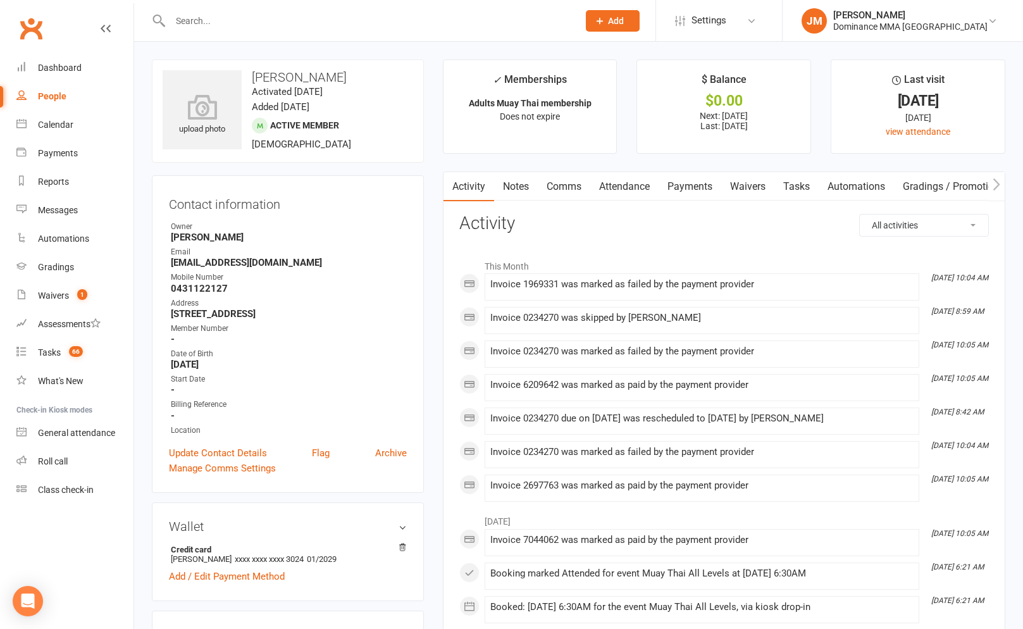
click at [694, 194] on link "Payments" at bounding box center [689, 186] width 63 height 29
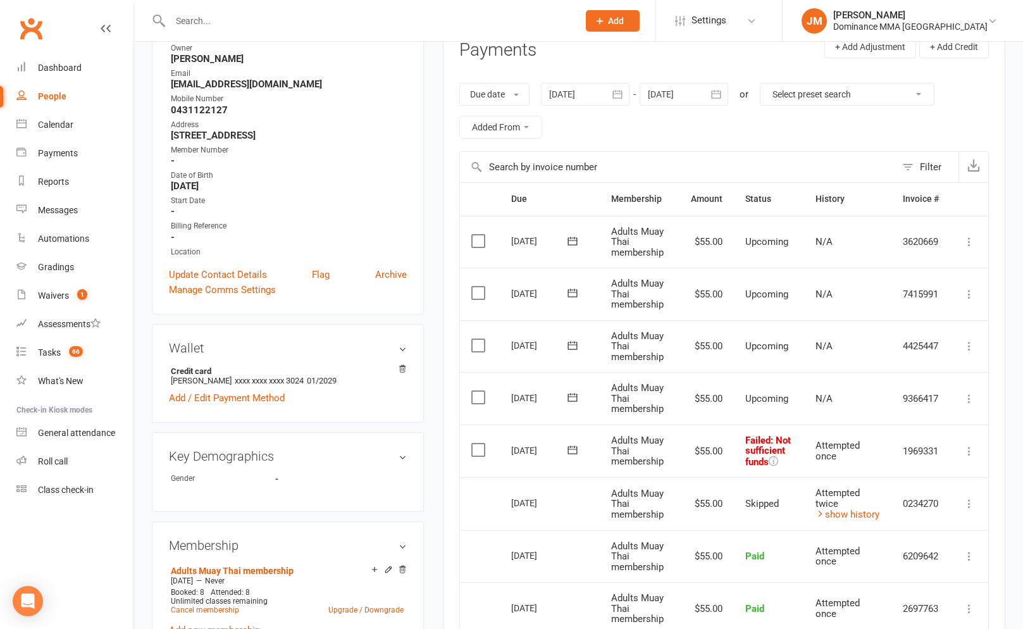
scroll to position [276, 0]
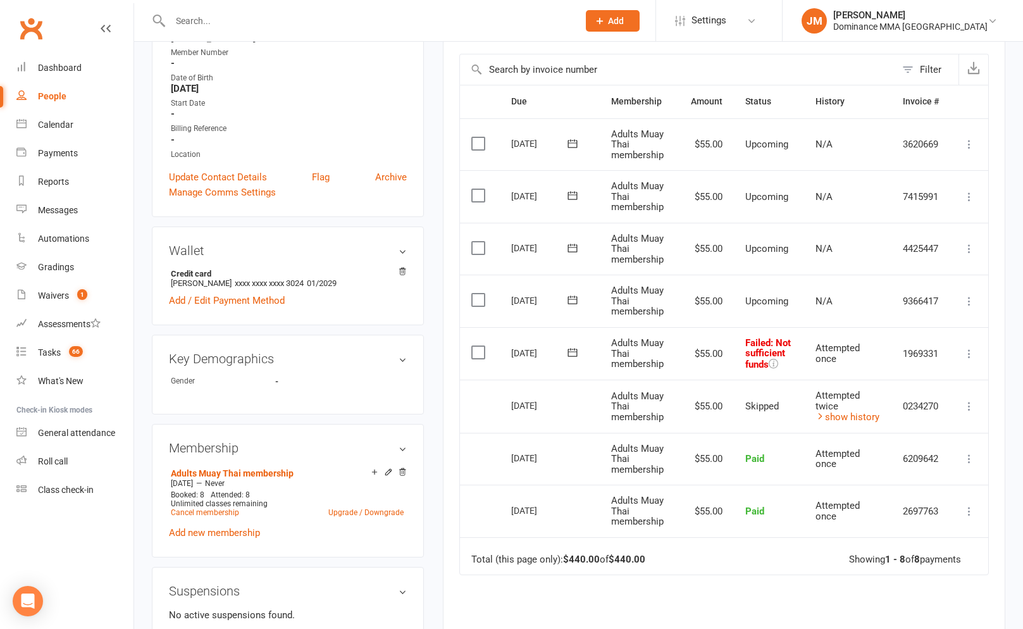
drag, startPoint x: 568, startPoint y: 350, endPoint x: 583, endPoint y: 360, distance: 17.9
click at [568, 350] on icon at bounding box center [572, 352] width 13 height 13
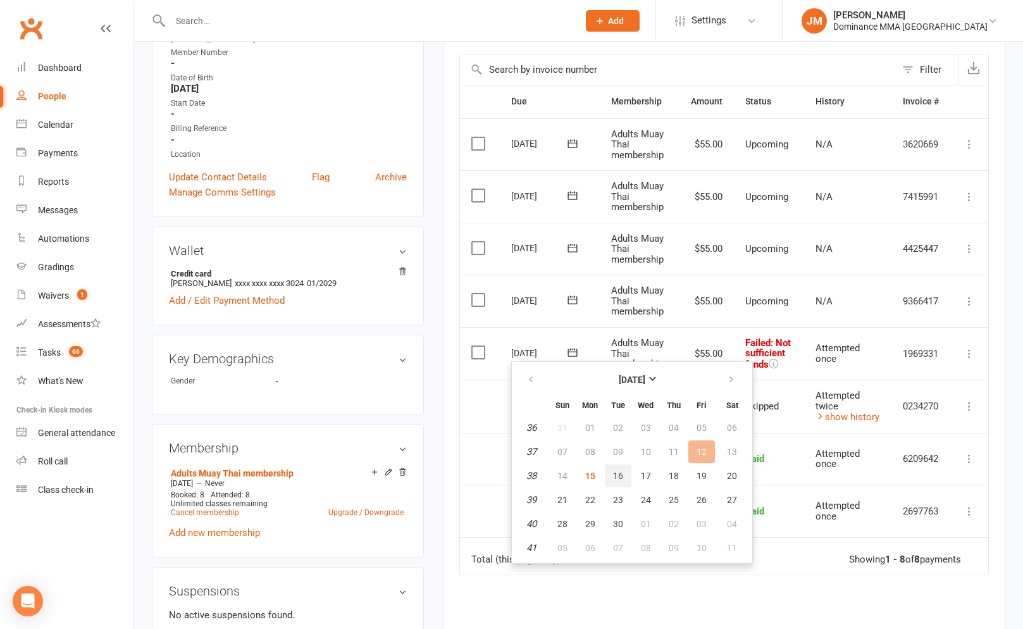
click at [618, 473] on span "16" at bounding box center [618, 475] width 10 height 10
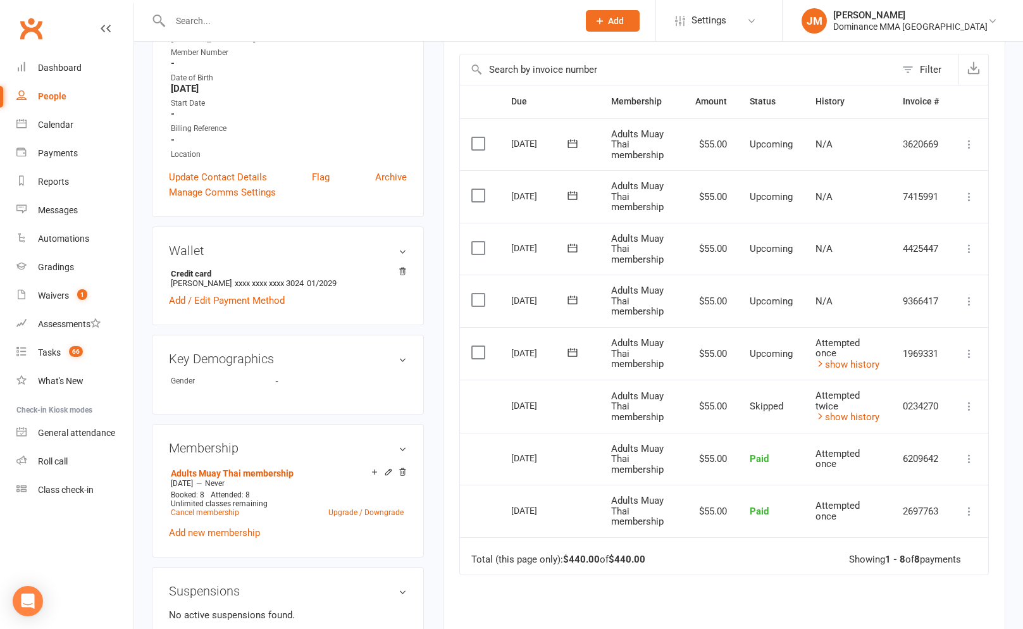
scroll to position [0, 0]
